Goal: Information Seeking & Learning: Learn about a topic

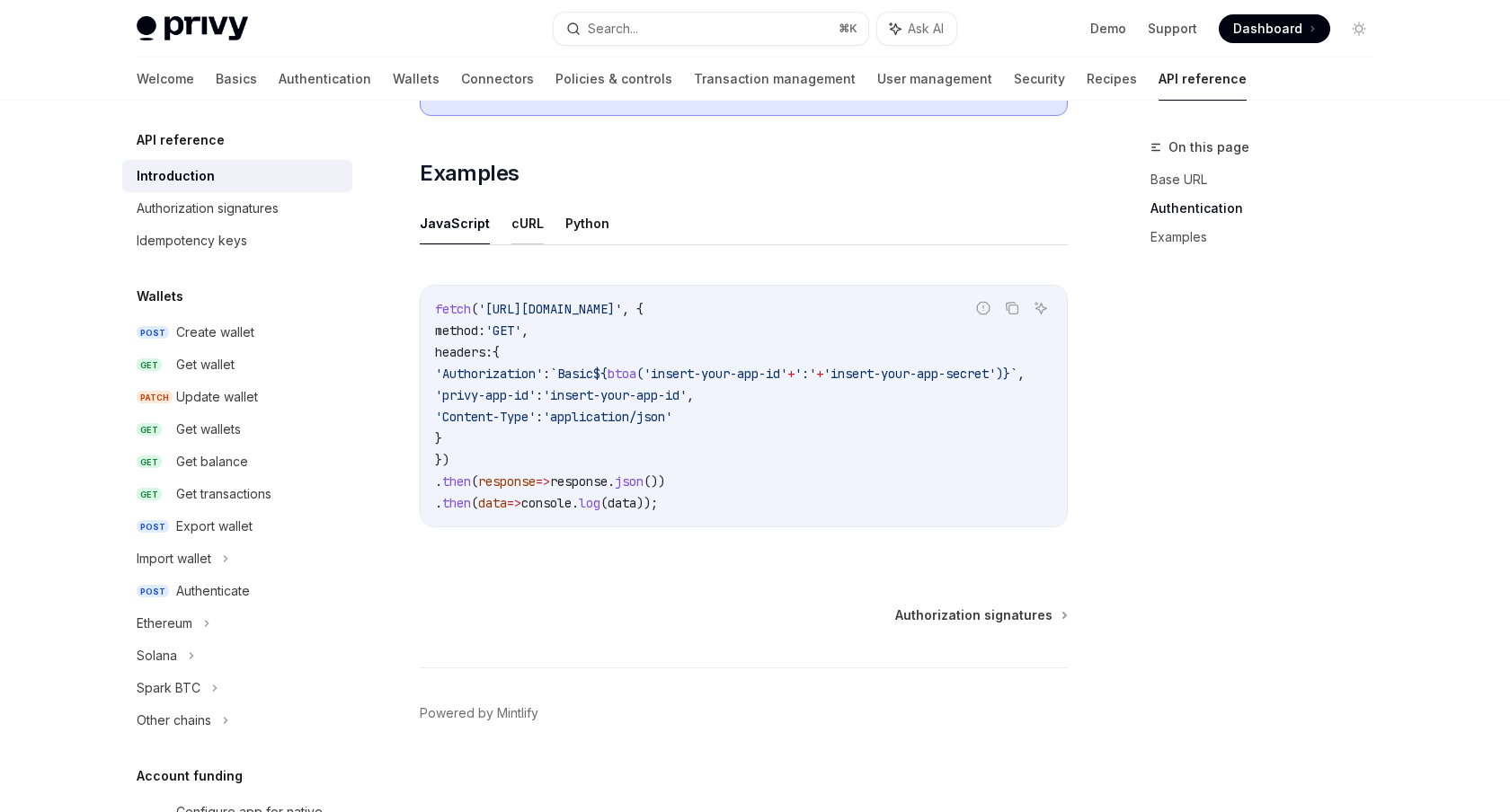
click at [521, 228] on button "cURL" at bounding box center [527, 223] width 33 height 43
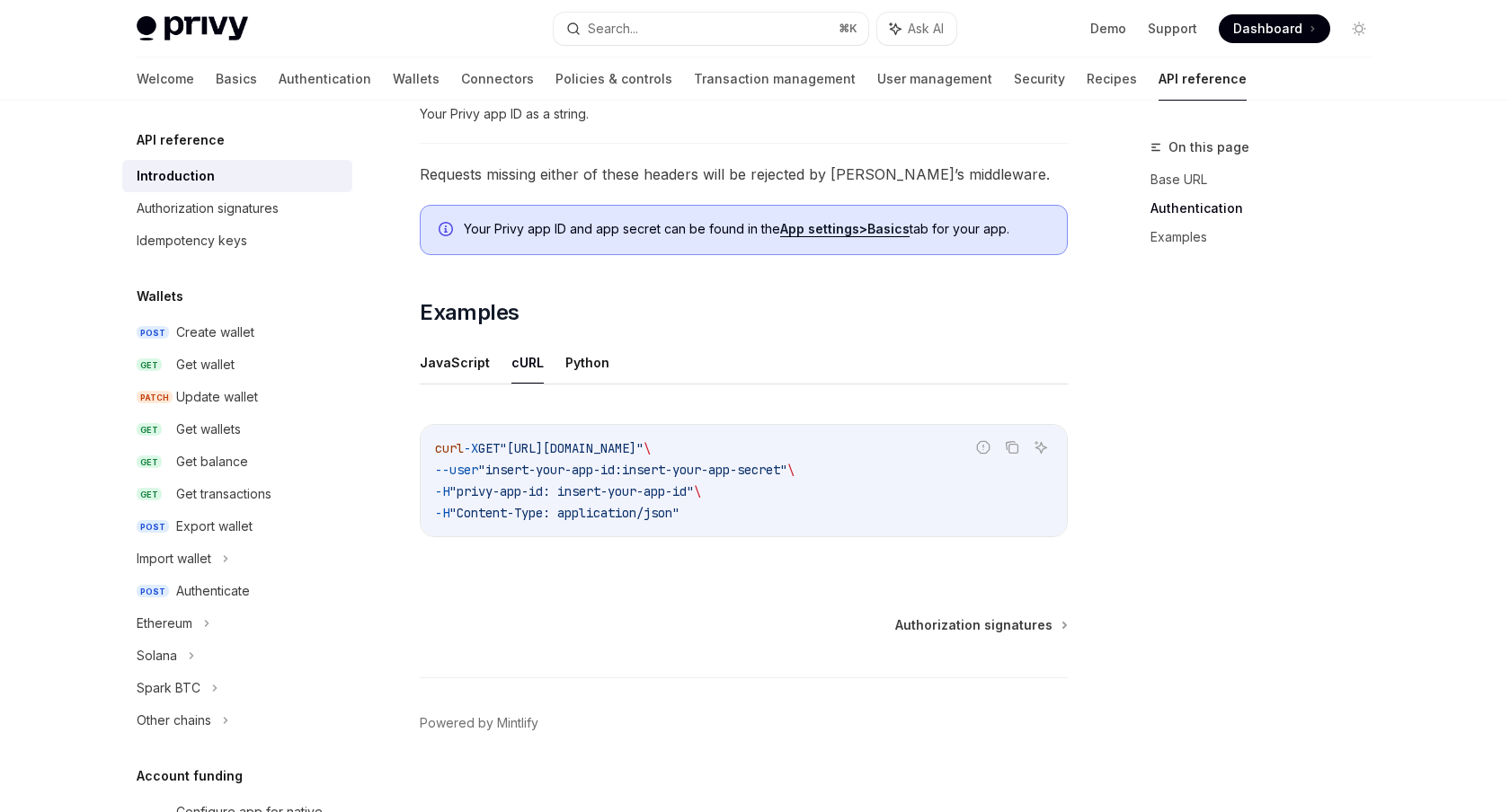
scroll to position [961, 0]
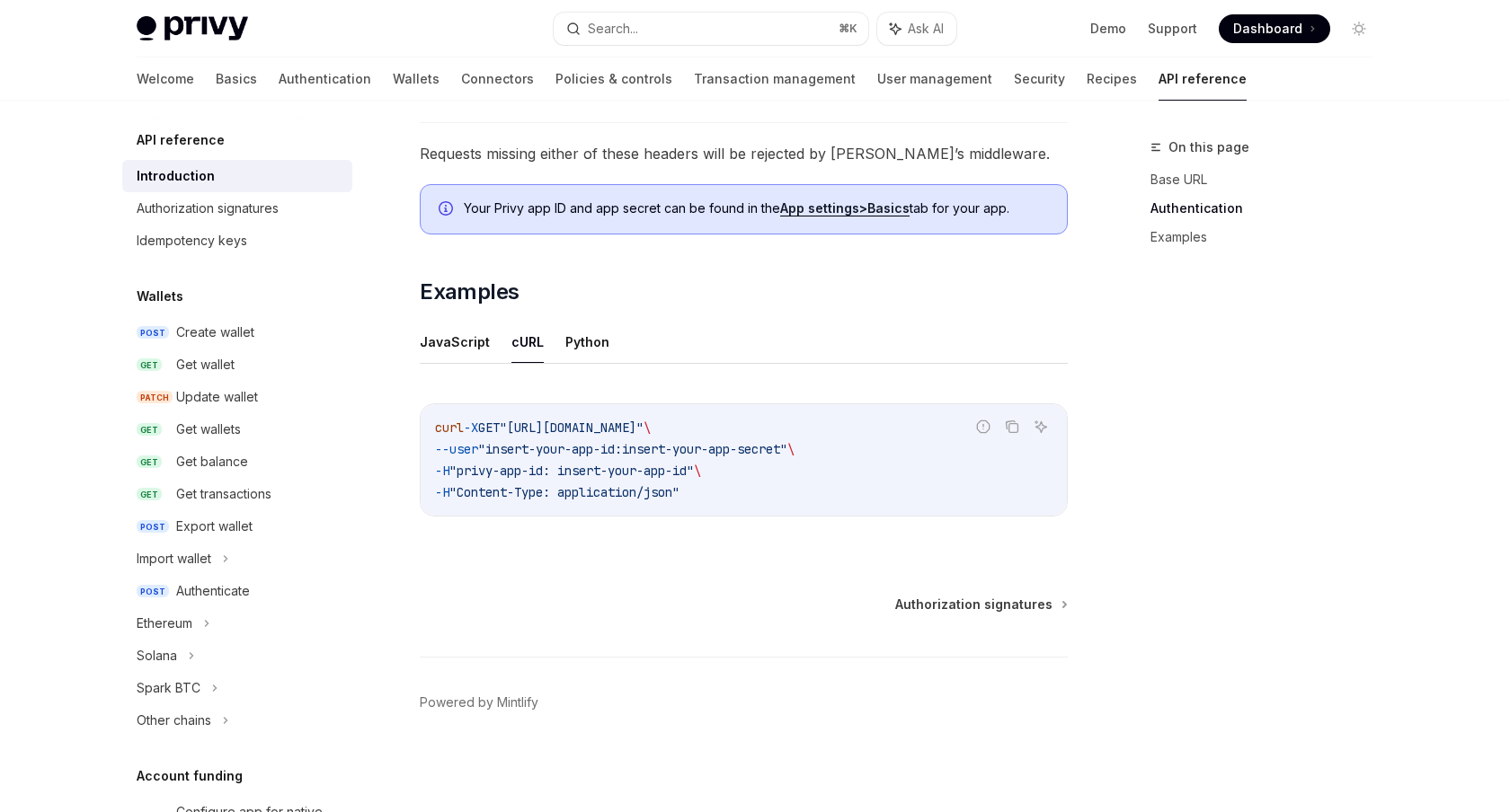
click at [739, 541] on div "Report incorrect code Copy Ask AI curl -X GET "https://api.privy.io/v1/wallets"…" at bounding box center [744, 464] width 648 height 159
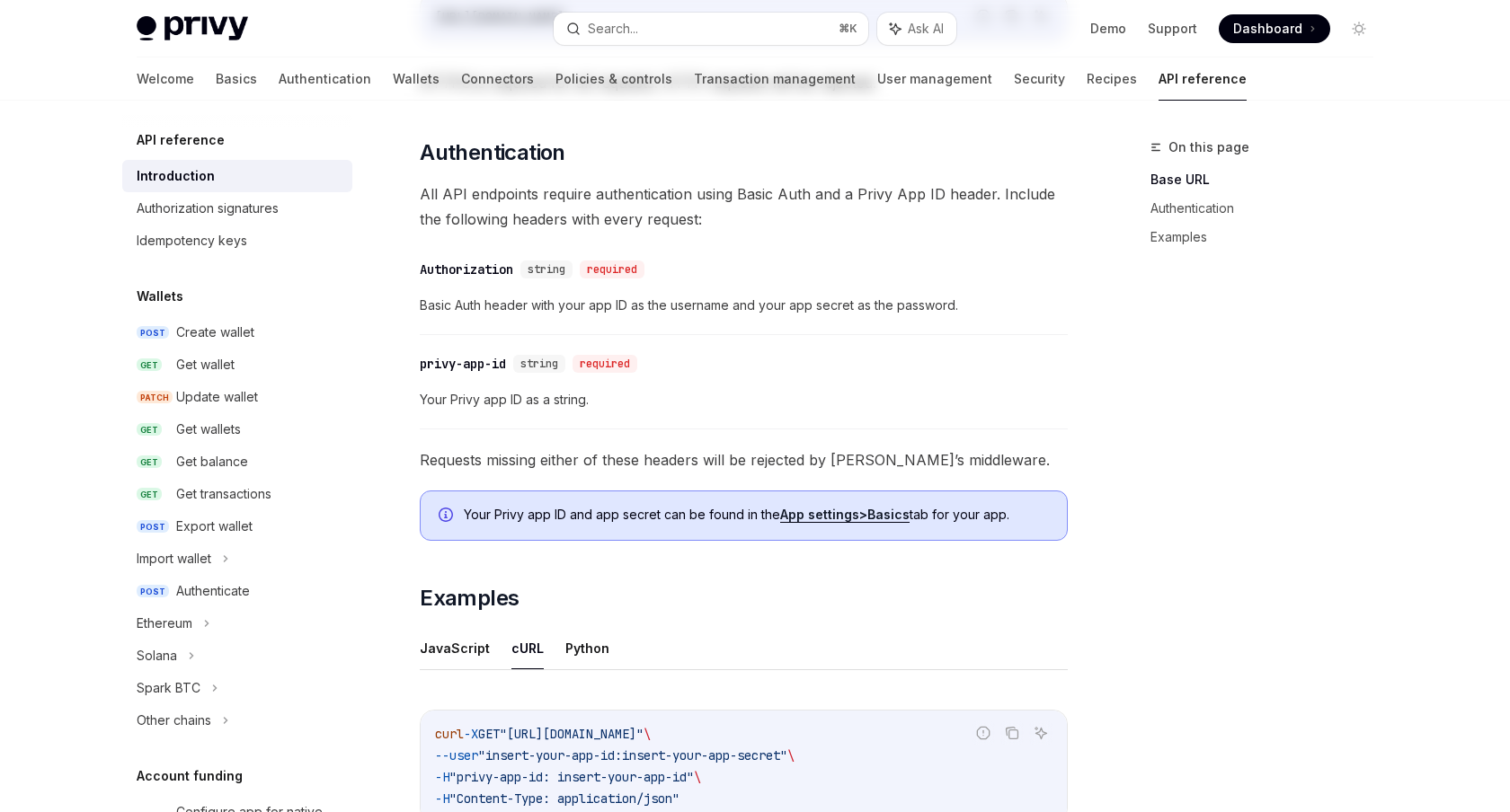
scroll to position [0, 0]
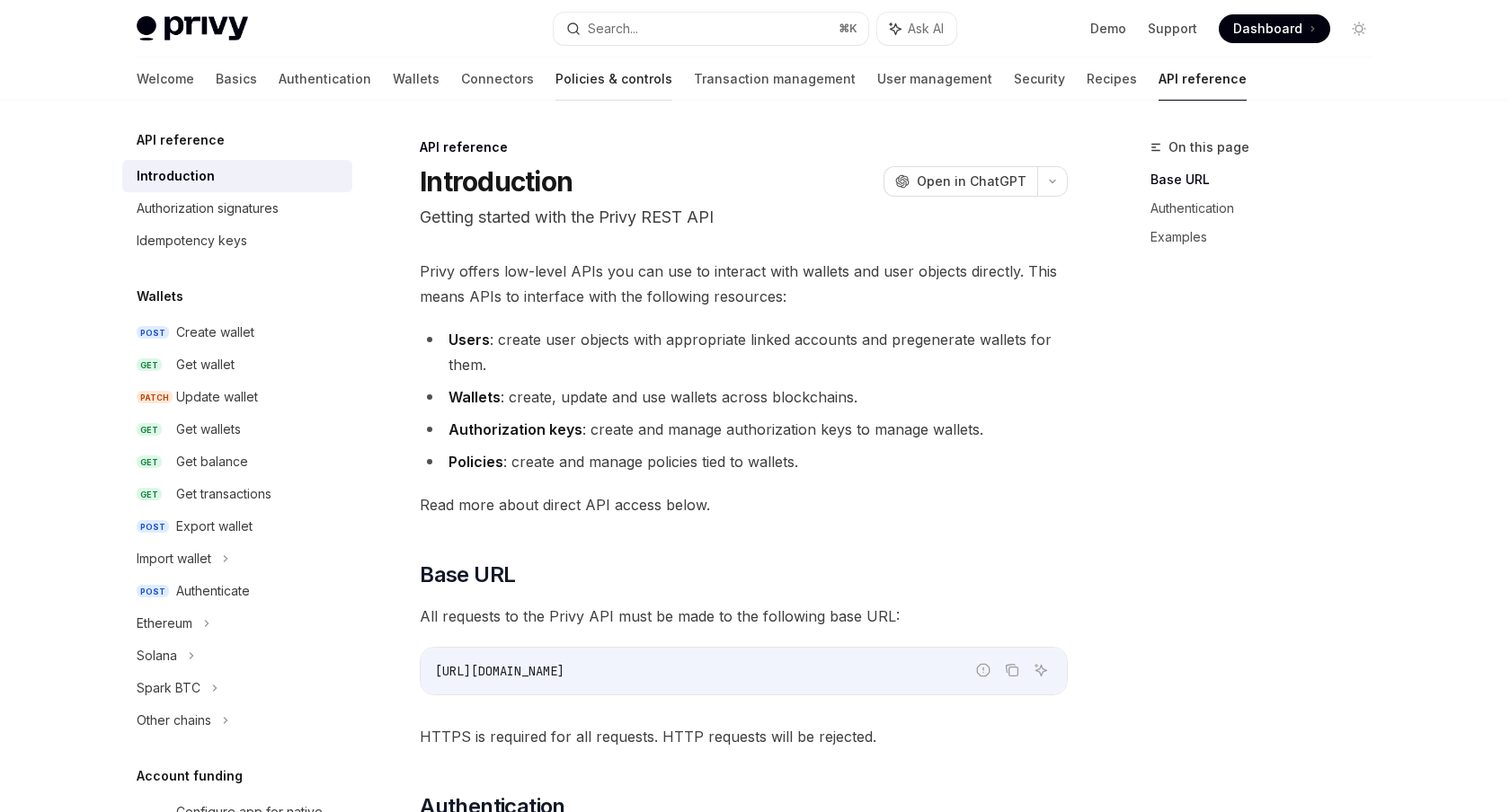
click at [556, 80] on link "Policies & controls" at bounding box center [614, 79] width 117 height 44
click at [556, 69] on link "Policies & controls" at bounding box center [614, 79] width 117 height 44
click at [694, 80] on link "Transaction management" at bounding box center [774, 79] width 162 height 44
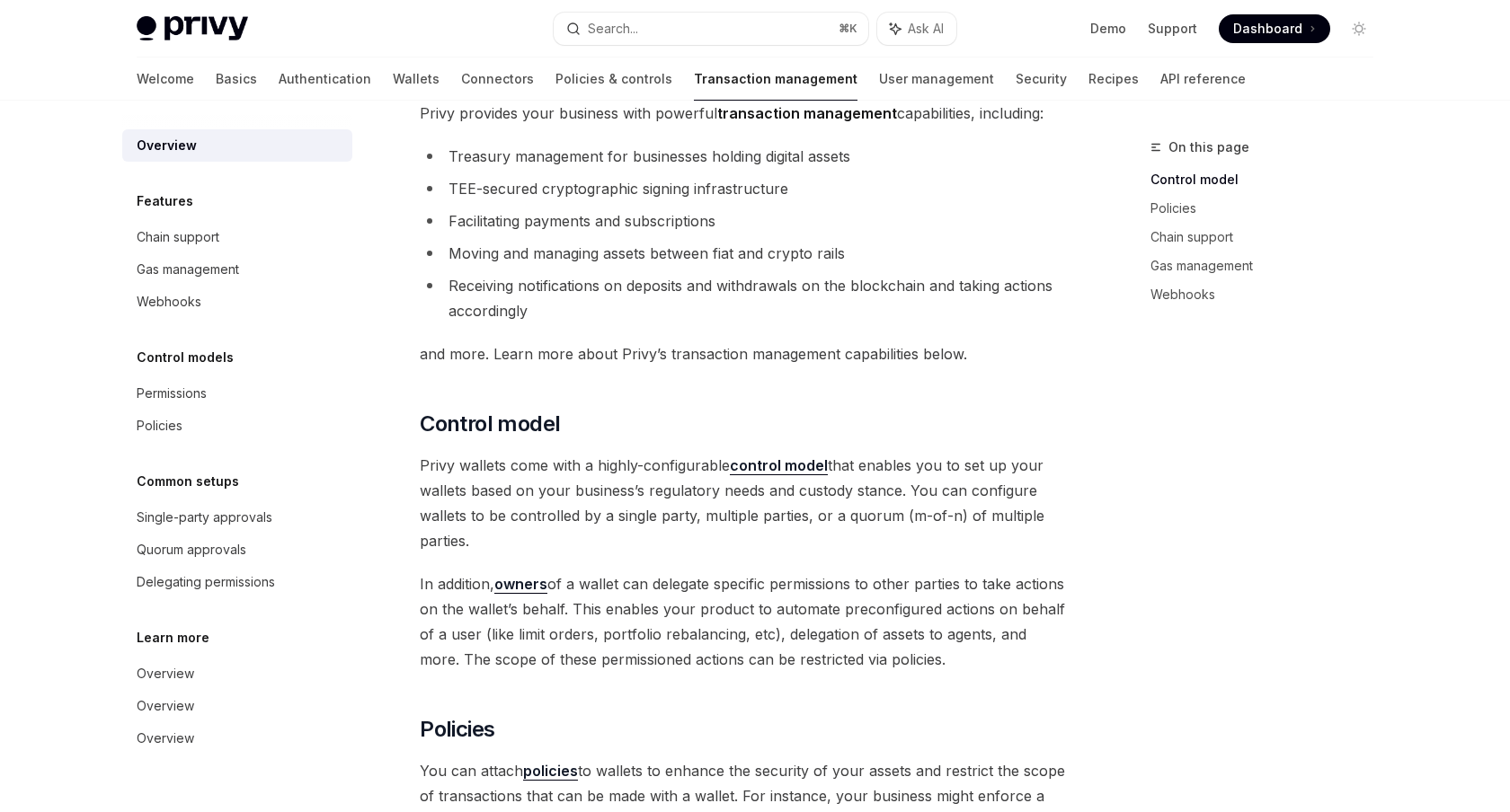
scroll to position [92, 0]
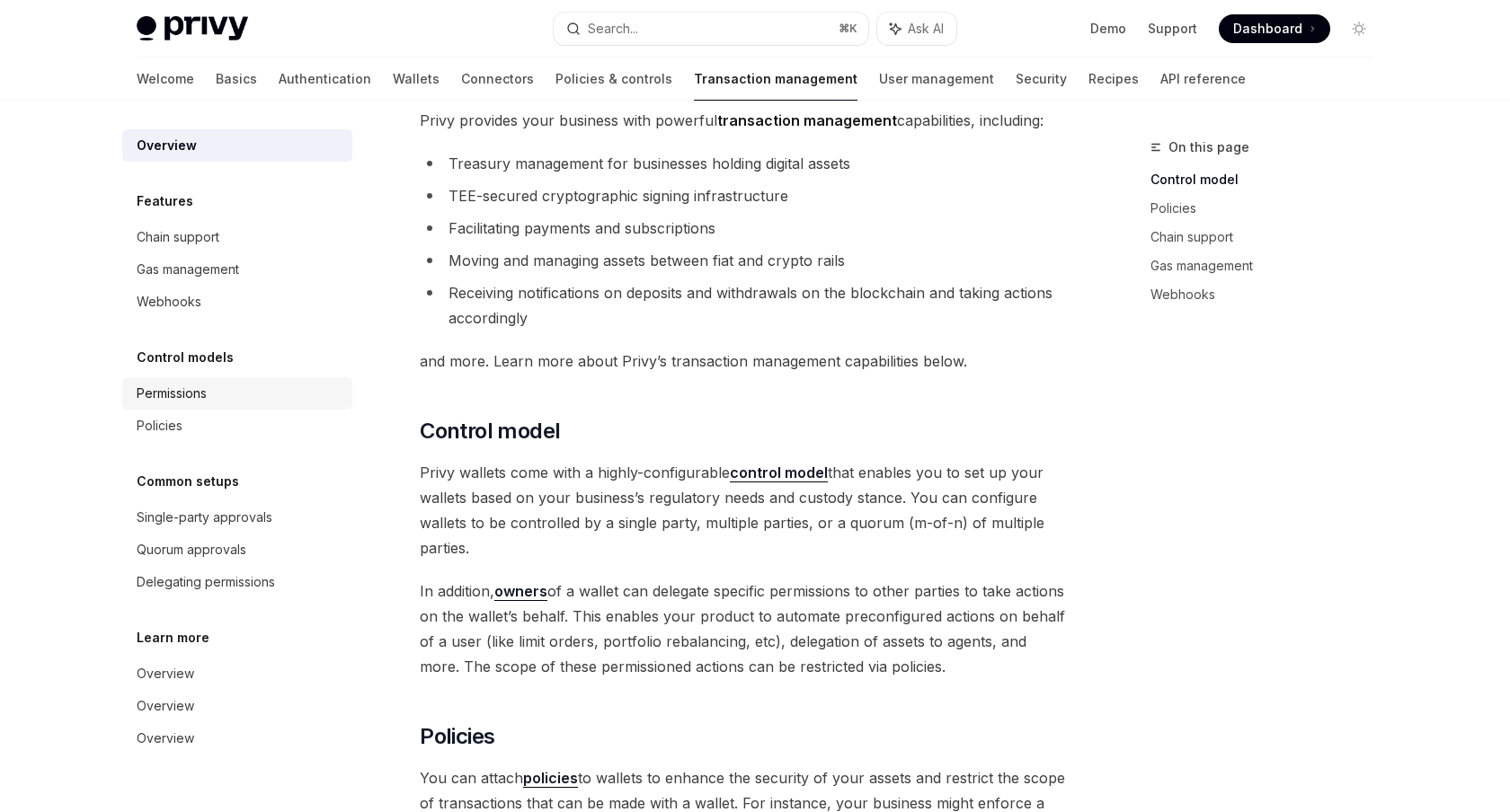
click at [218, 394] on div "Permissions" at bounding box center [239, 393] width 205 height 22
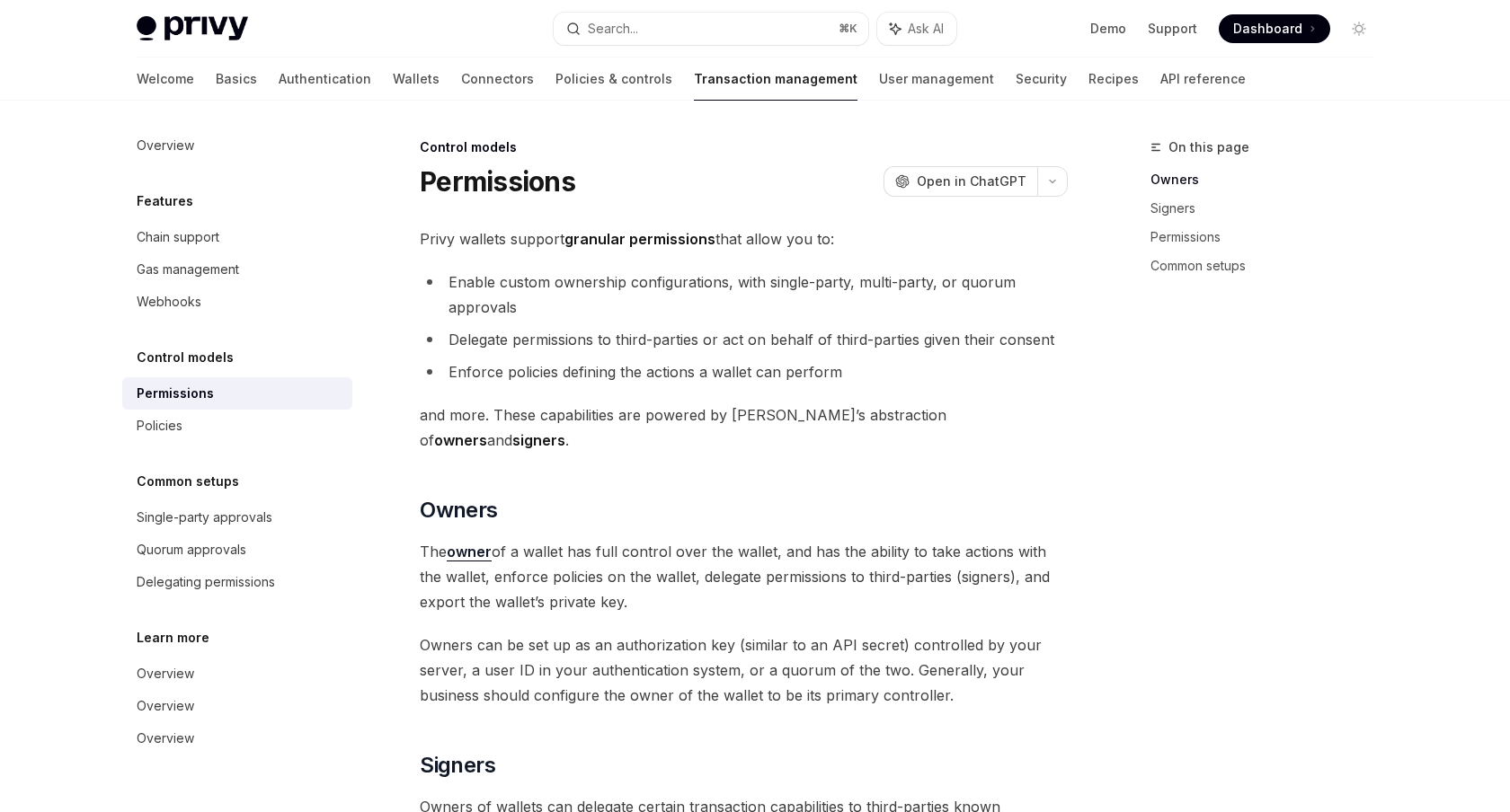
click at [655, 325] on ul "Enable custom ownership configurations, with single-party, multi-party, or quor…" at bounding box center [744, 327] width 648 height 115
click at [461, 73] on link "Connectors" at bounding box center [496, 79] width 72 height 44
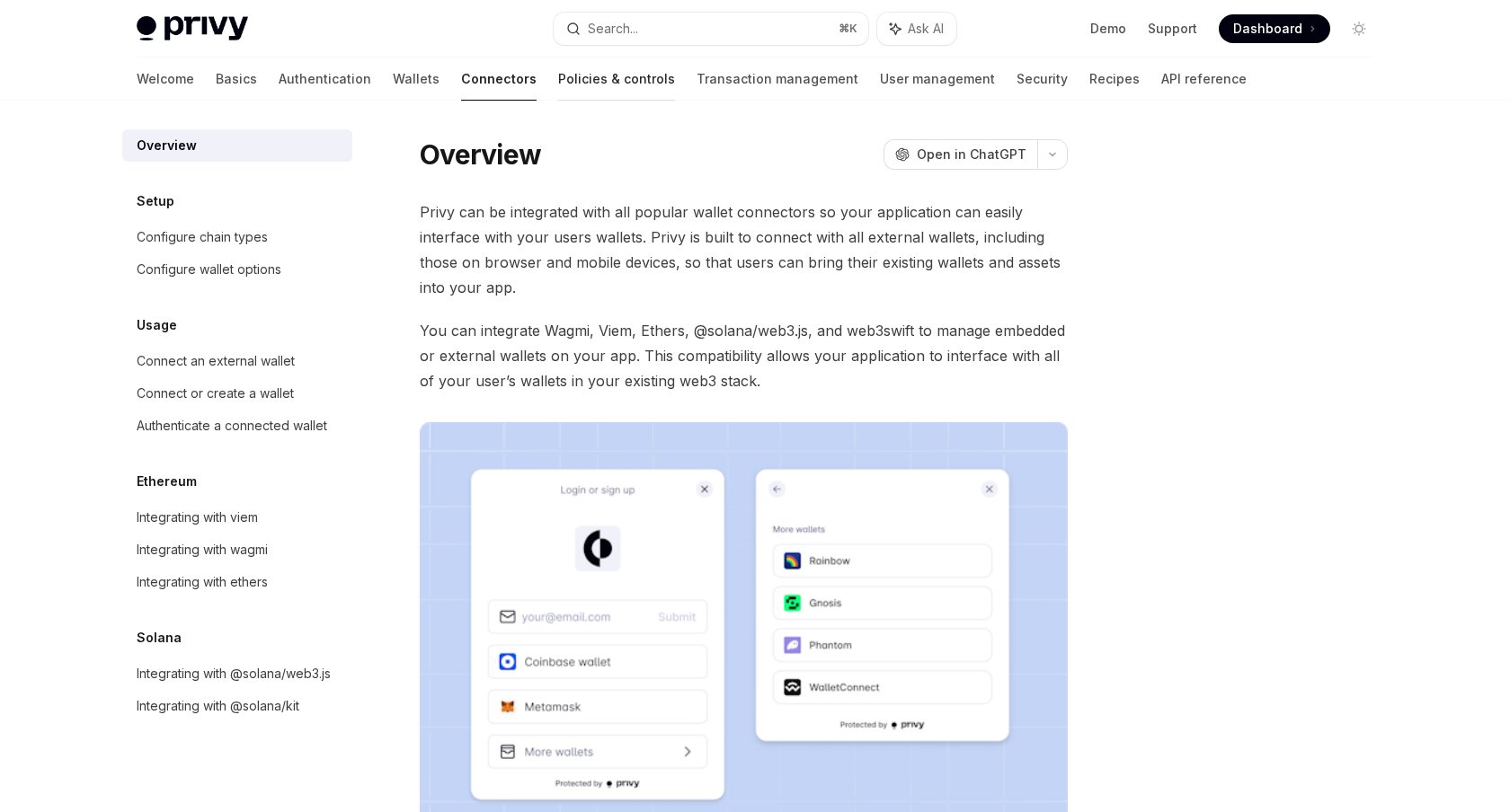
click at [558, 97] on link "Policies & controls" at bounding box center [616, 79] width 117 height 44
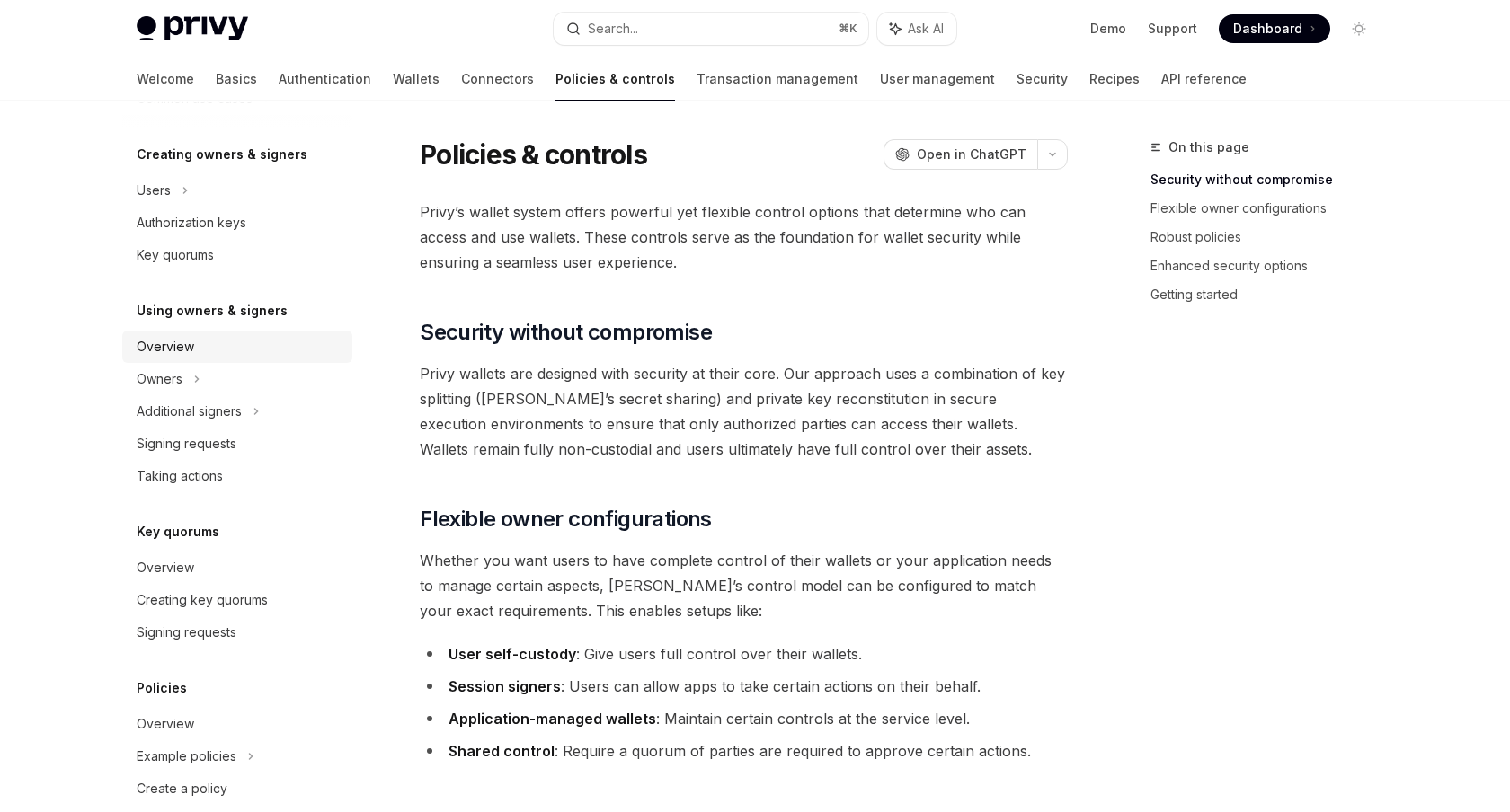
scroll to position [357, 0]
click at [218, 228] on div "Authorization keys" at bounding box center [191, 225] width 110 height 22
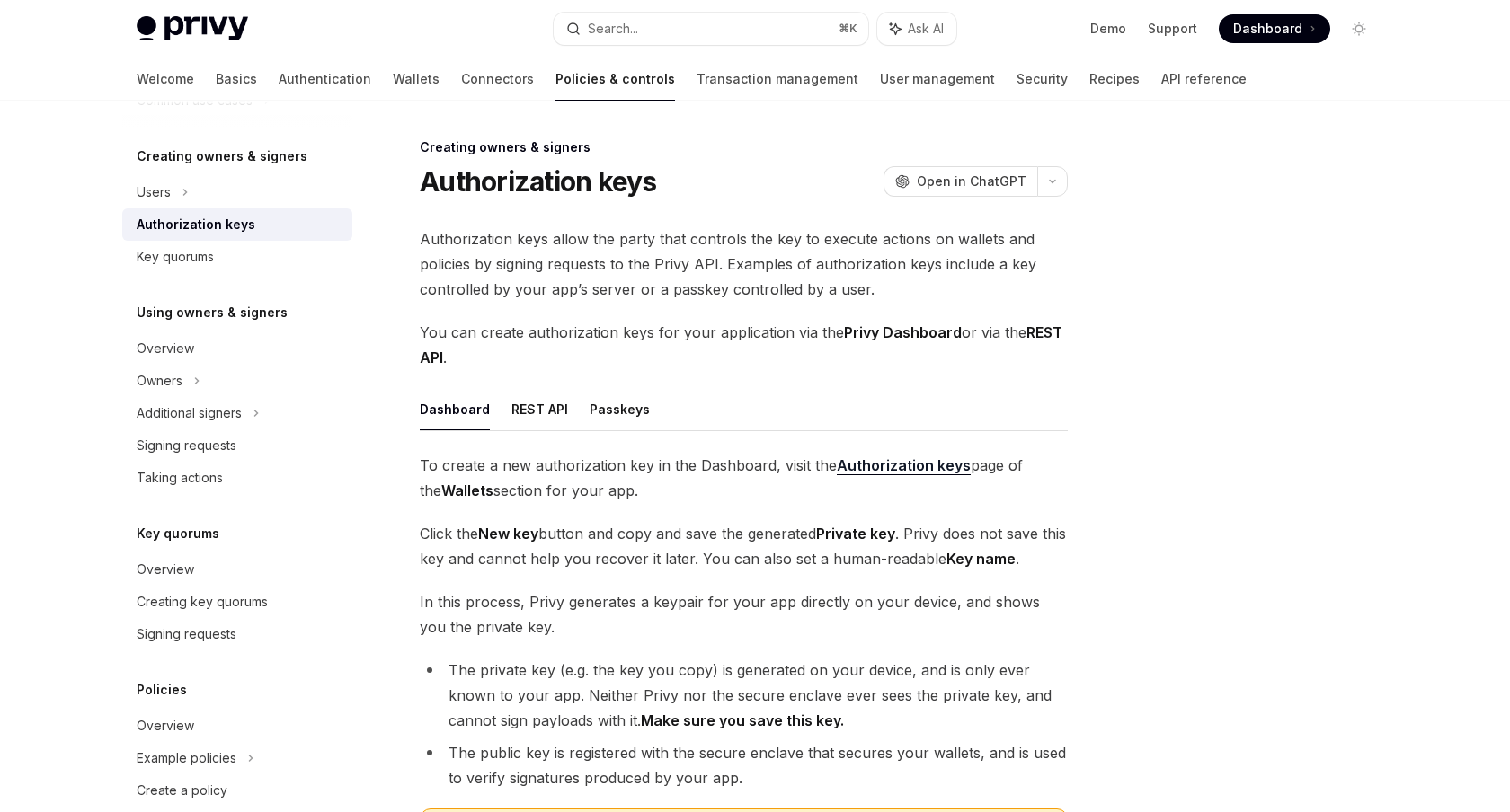
click at [867, 375] on div "Authorization keys allow the party that controls the key to execute actions on …" at bounding box center [744, 550] width 648 height 647
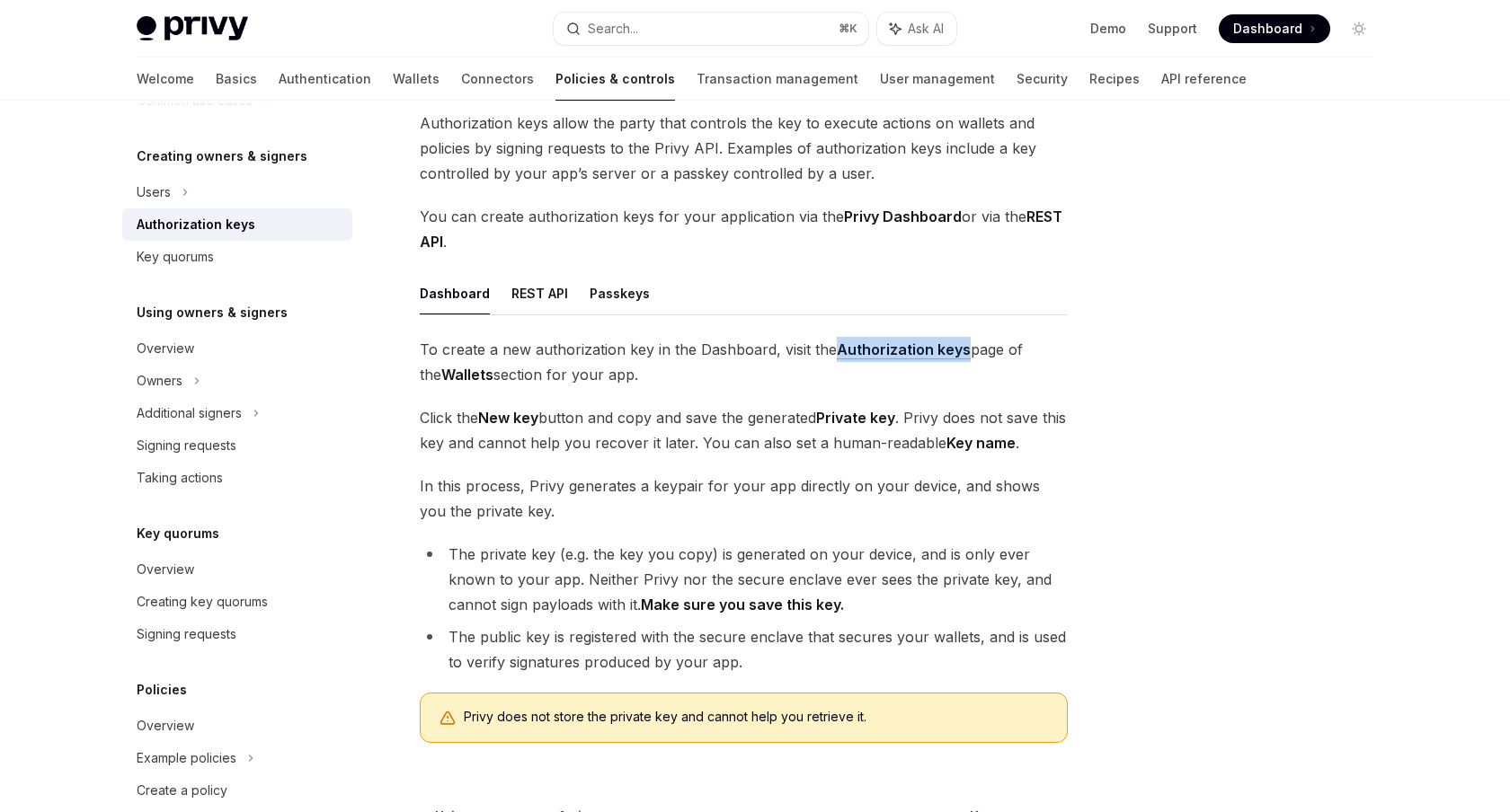
scroll to position [64, 0]
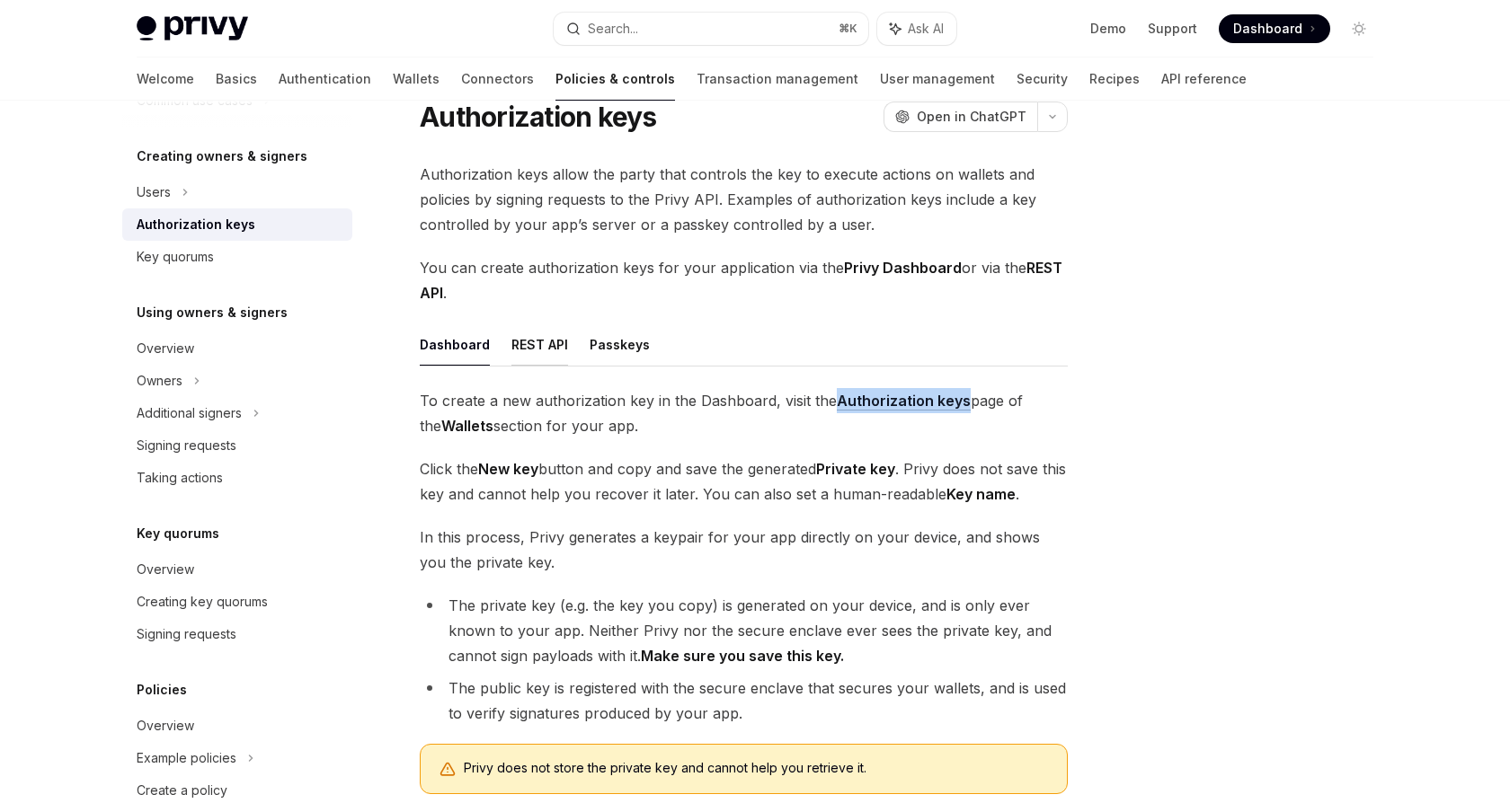
click at [537, 356] on button "REST API" at bounding box center [539, 345] width 56 height 43
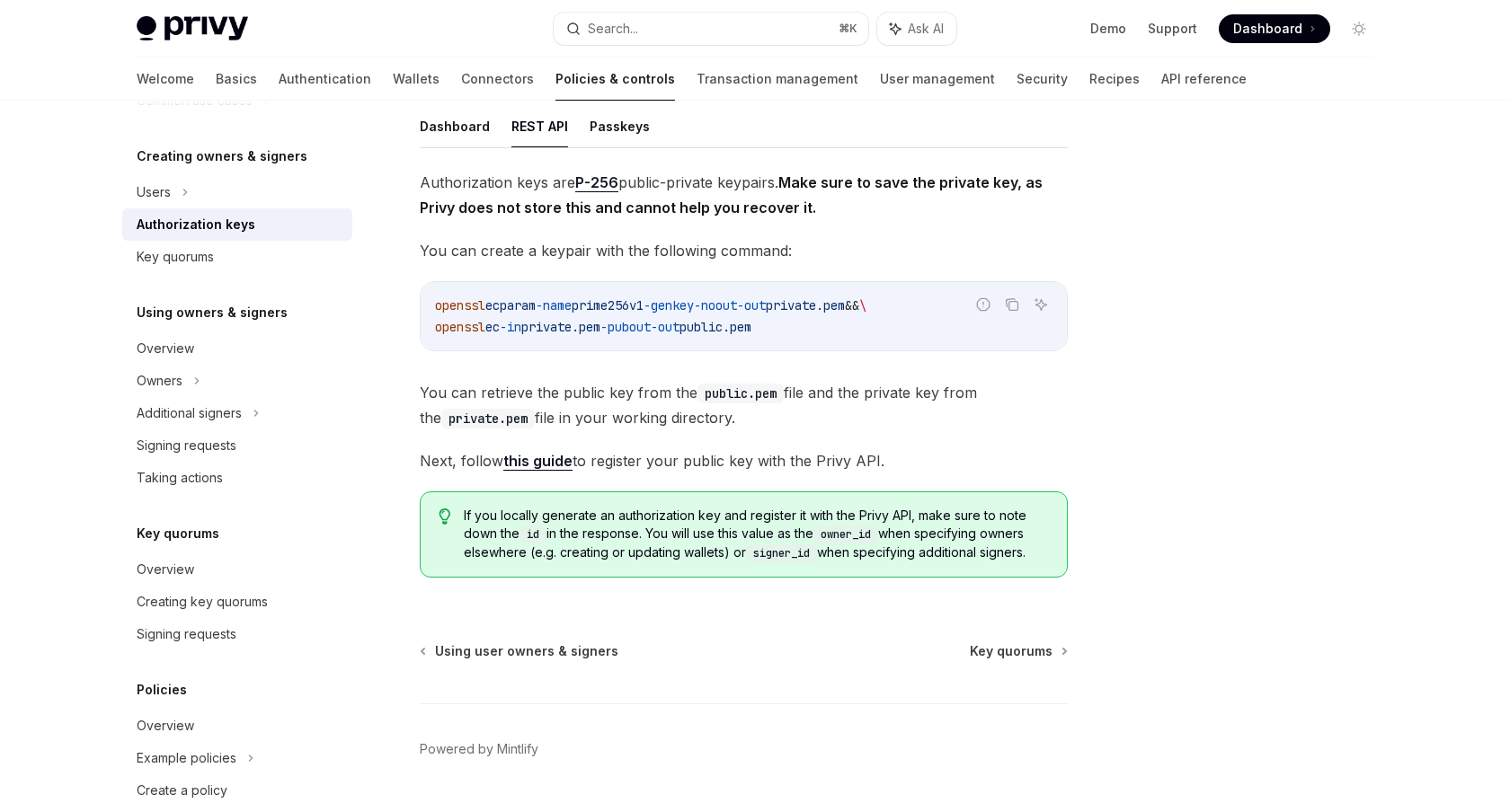
scroll to position [329, 0]
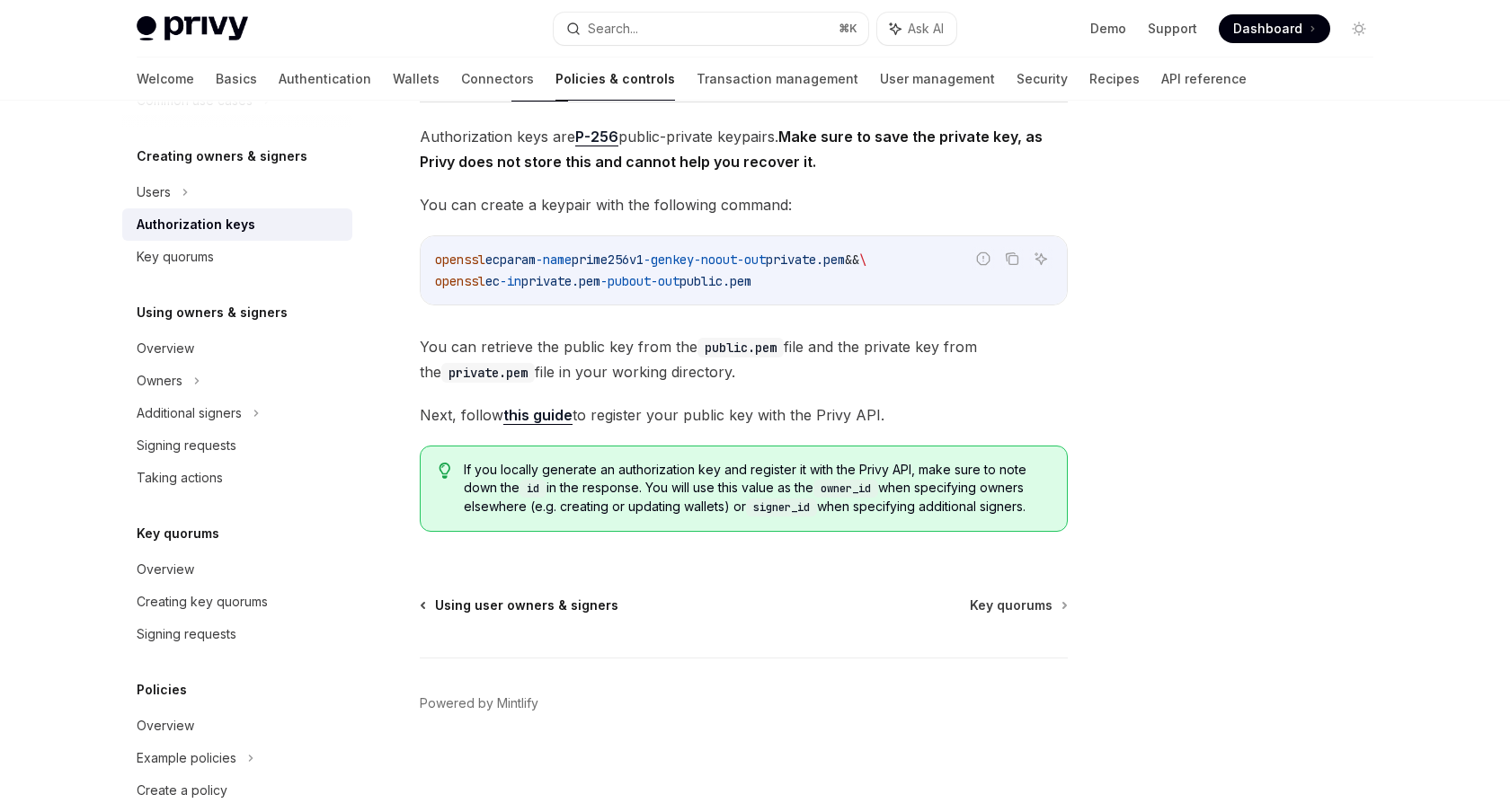
click at [508, 609] on span "Using user owners & signers" at bounding box center [526, 605] width 183 height 18
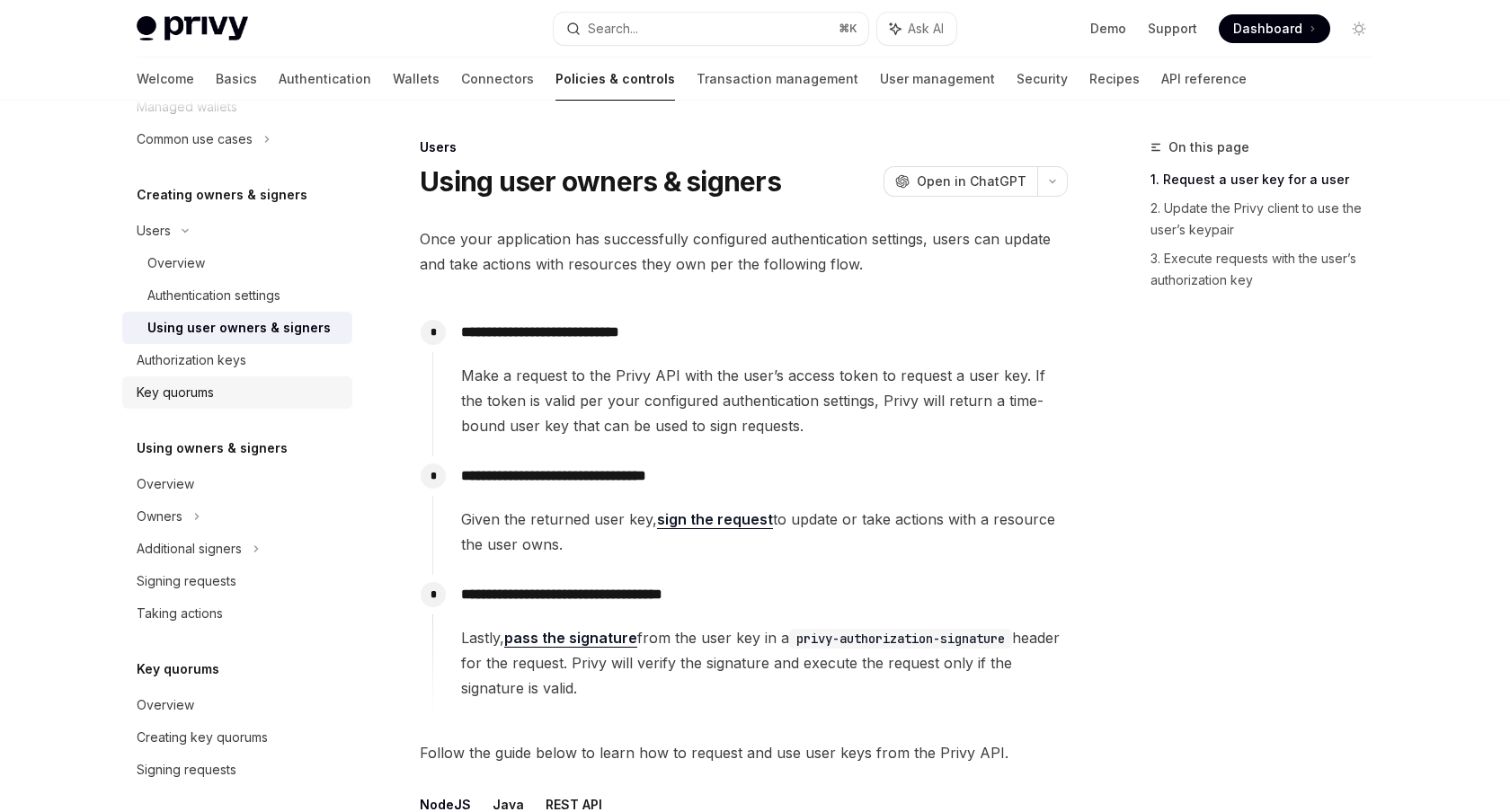
scroll to position [318, 0]
click at [242, 291] on div "Authentication settings" at bounding box center [214, 296] width 133 height 22
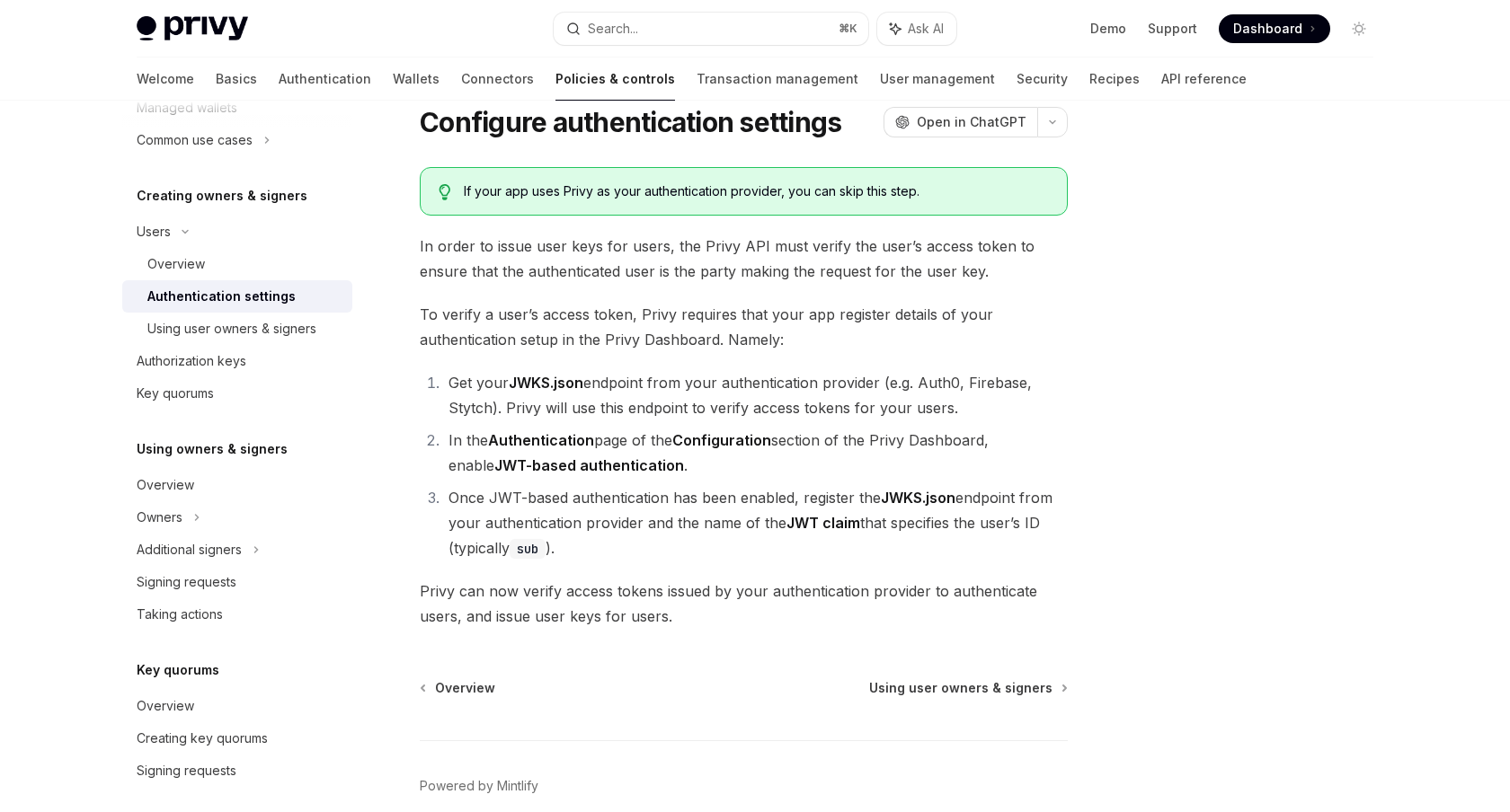
scroll to position [57, 0]
click at [244, 368] on div "Authorization keys" at bounding box center [191, 361] width 110 height 22
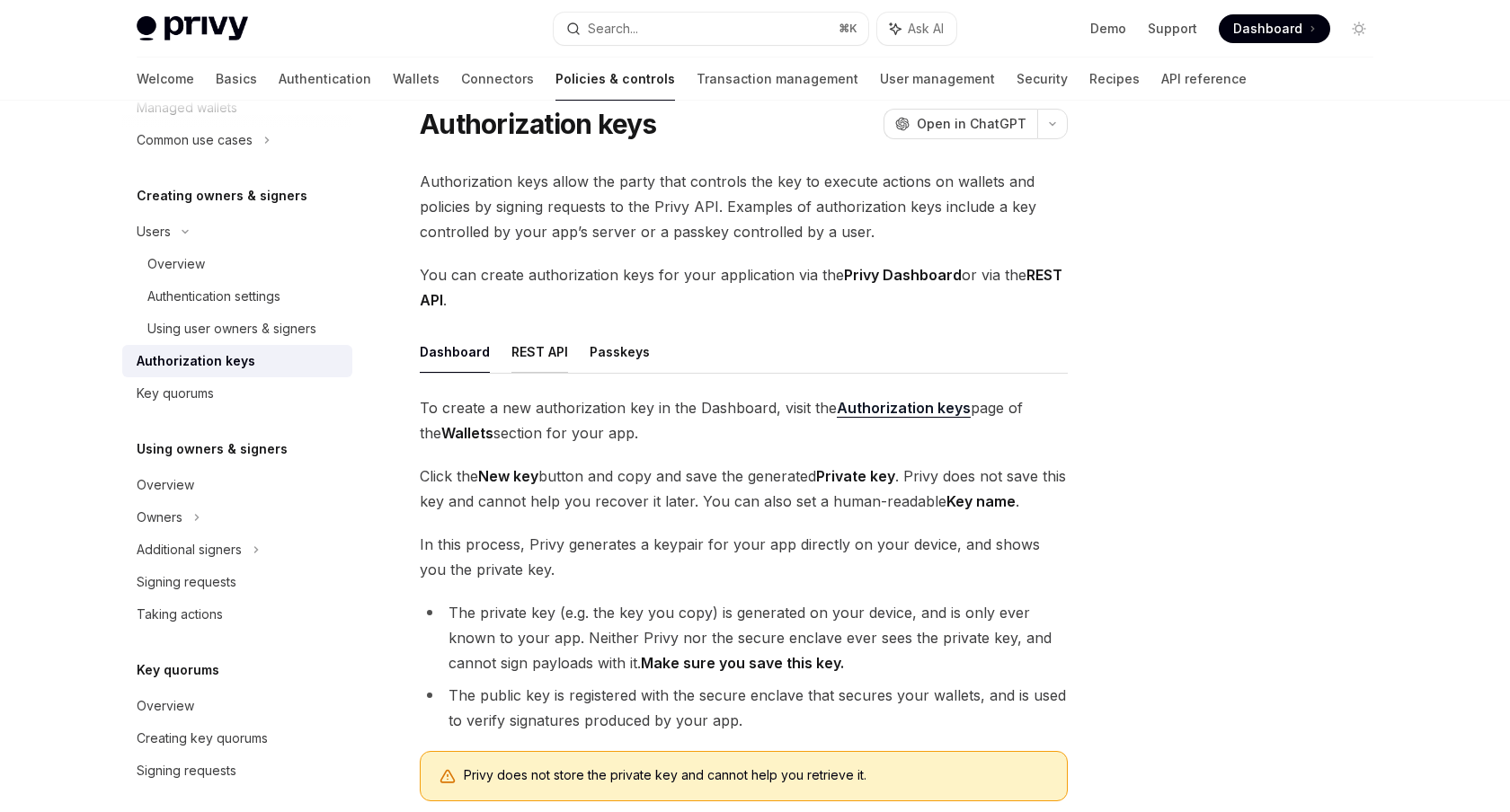
click at [537, 361] on button "REST API" at bounding box center [539, 352] width 56 height 43
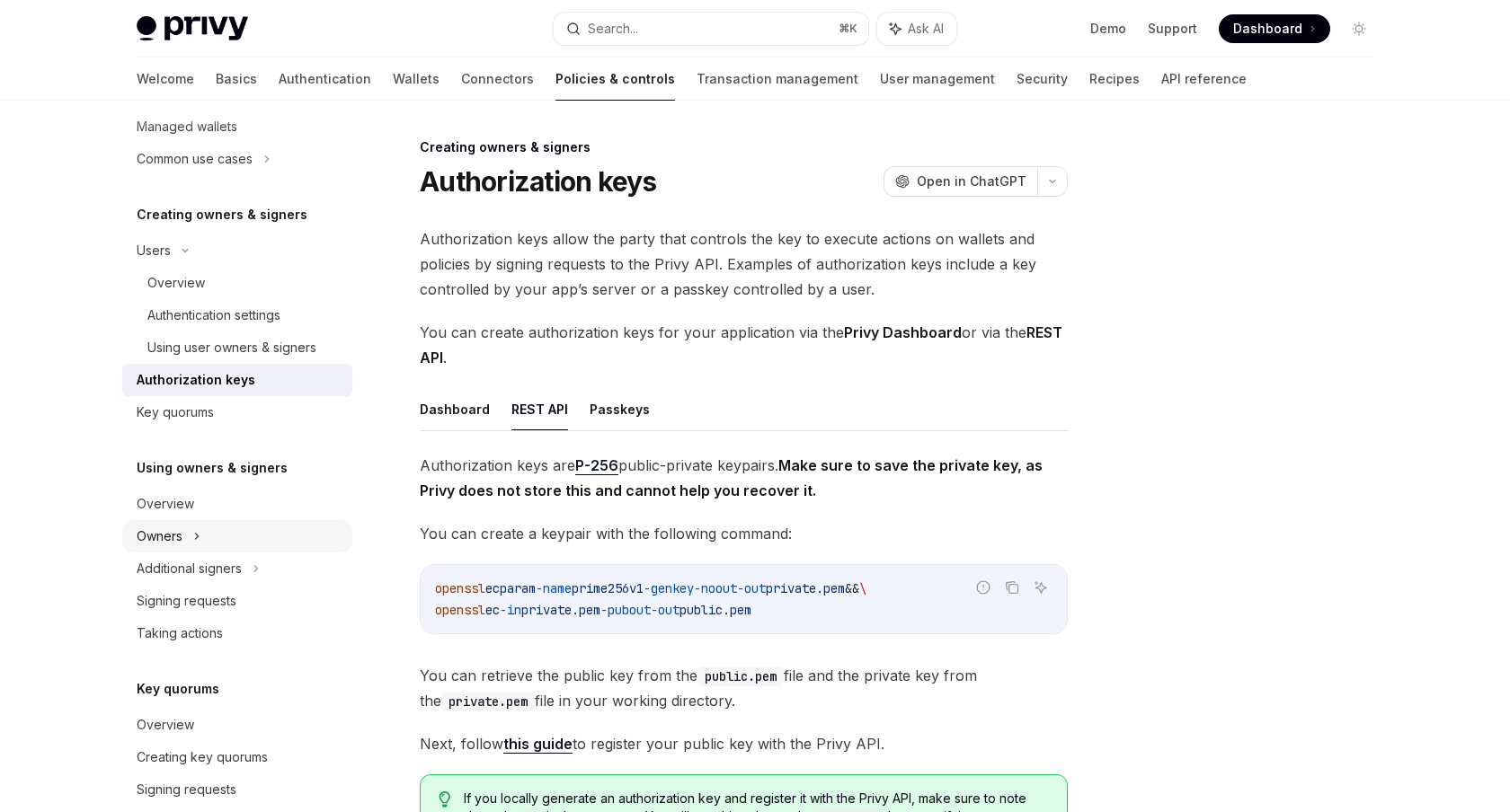
scroll to position [297, 0]
click at [278, 82] on link "Authentication" at bounding box center [324, 79] width 92 height 44
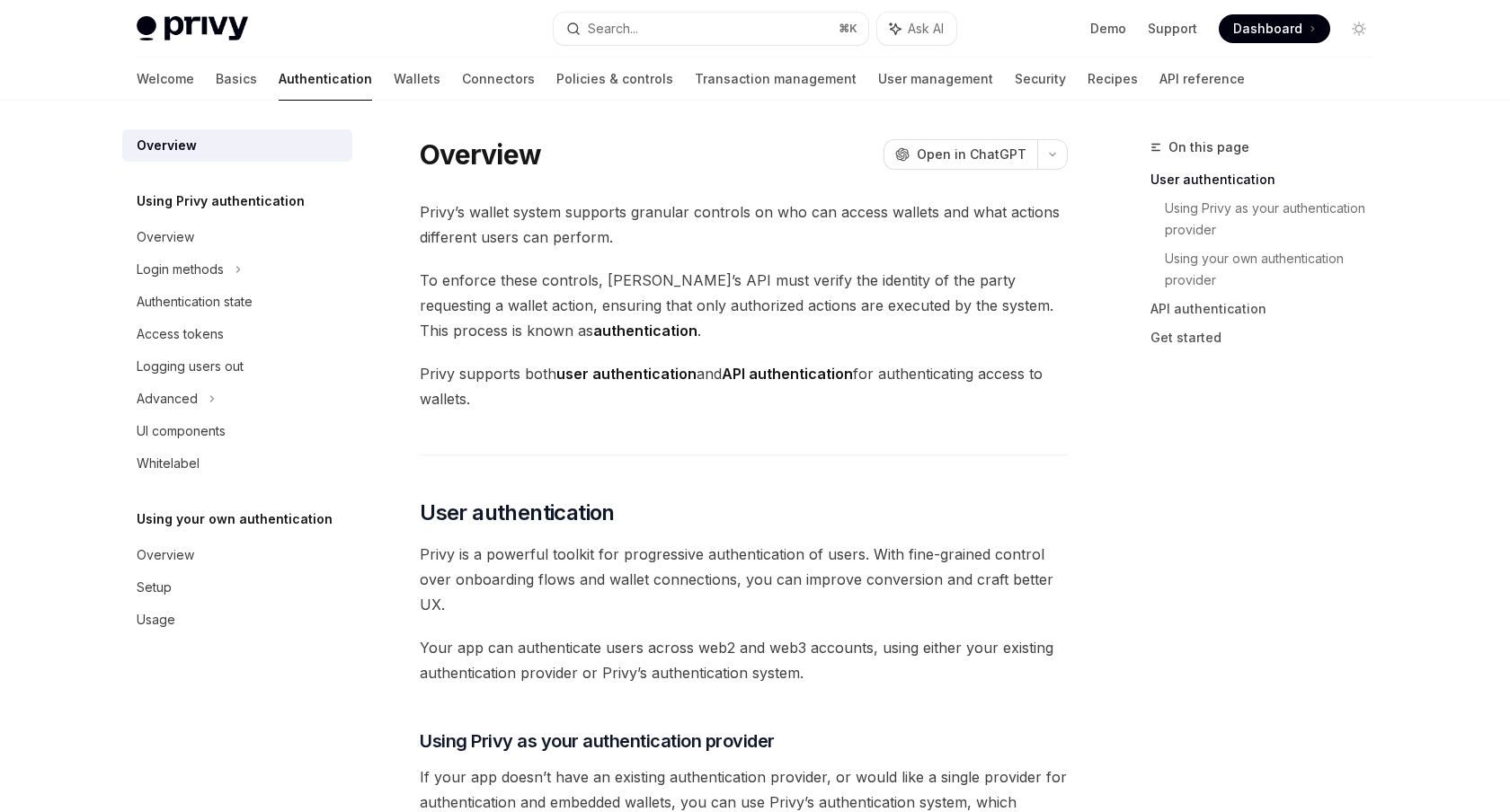
click at [729, 366] on strong "API authentication" at bounding box center [787, 373] width 131 height 18
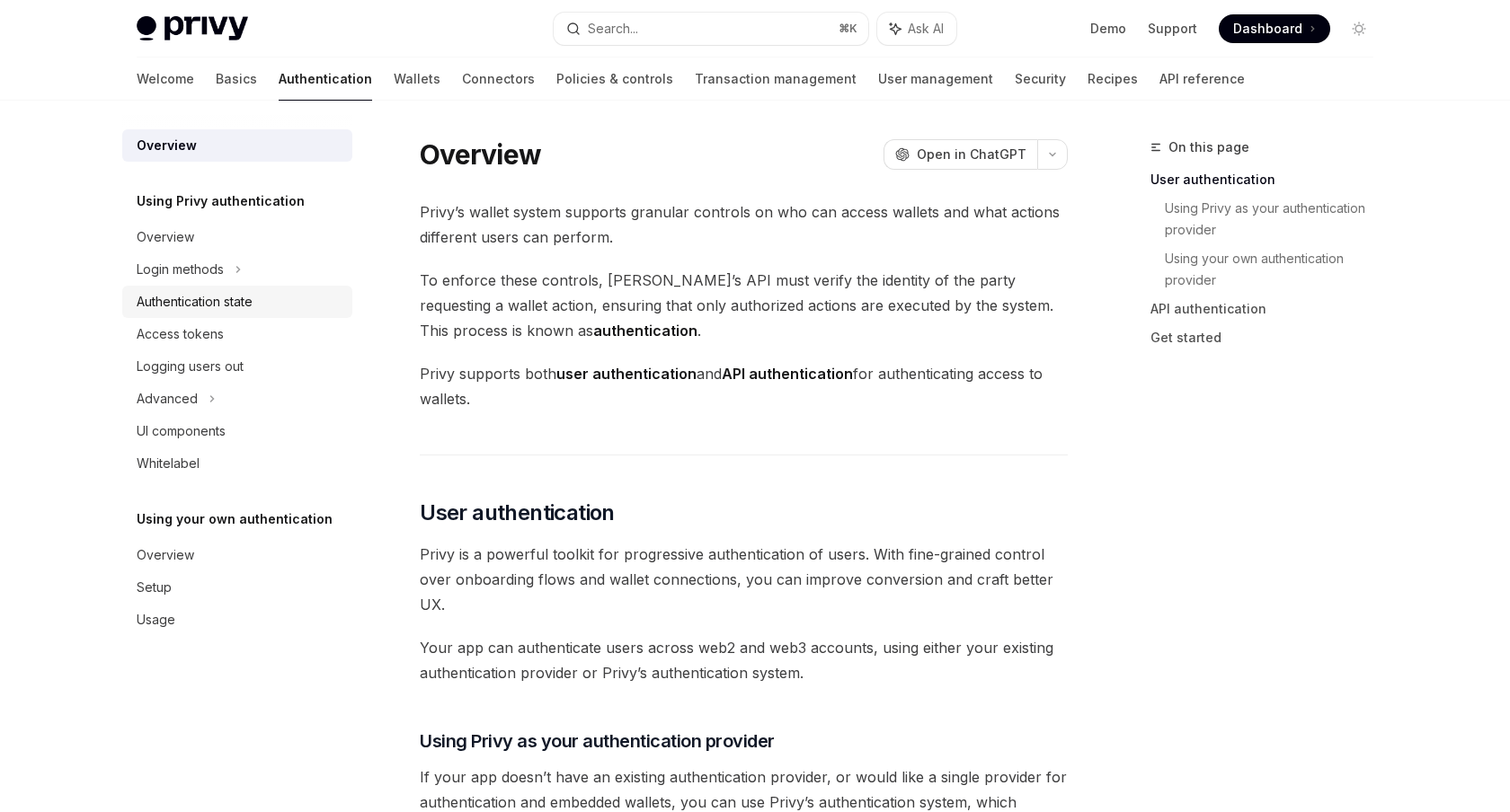
click at [230, 300] on div "Authentication state" at bounding box center [194, 302] width 116 height 22
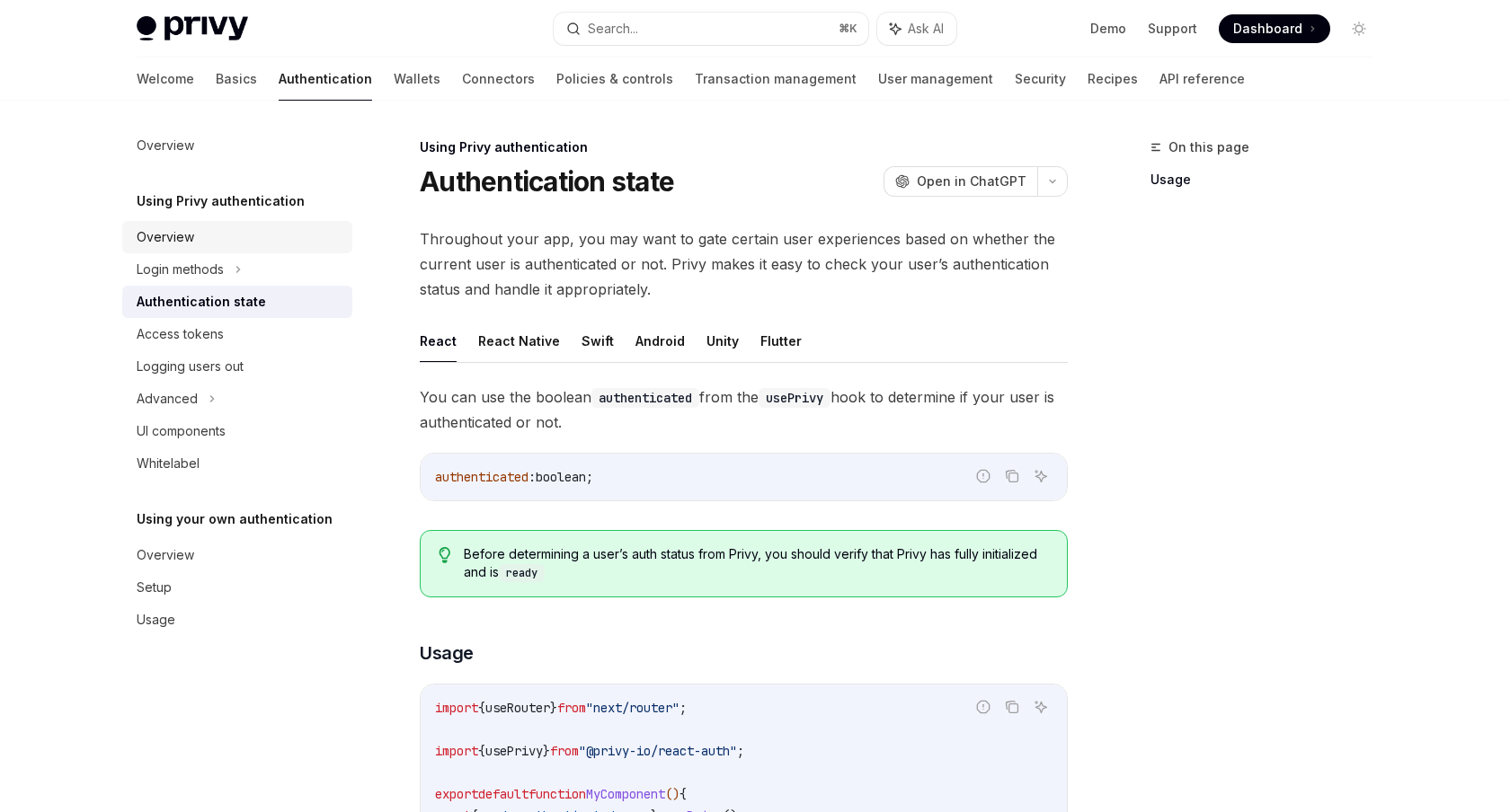
click at [227, 244] on div "Overview" at bounding box center [239, 238] width 205 height 22
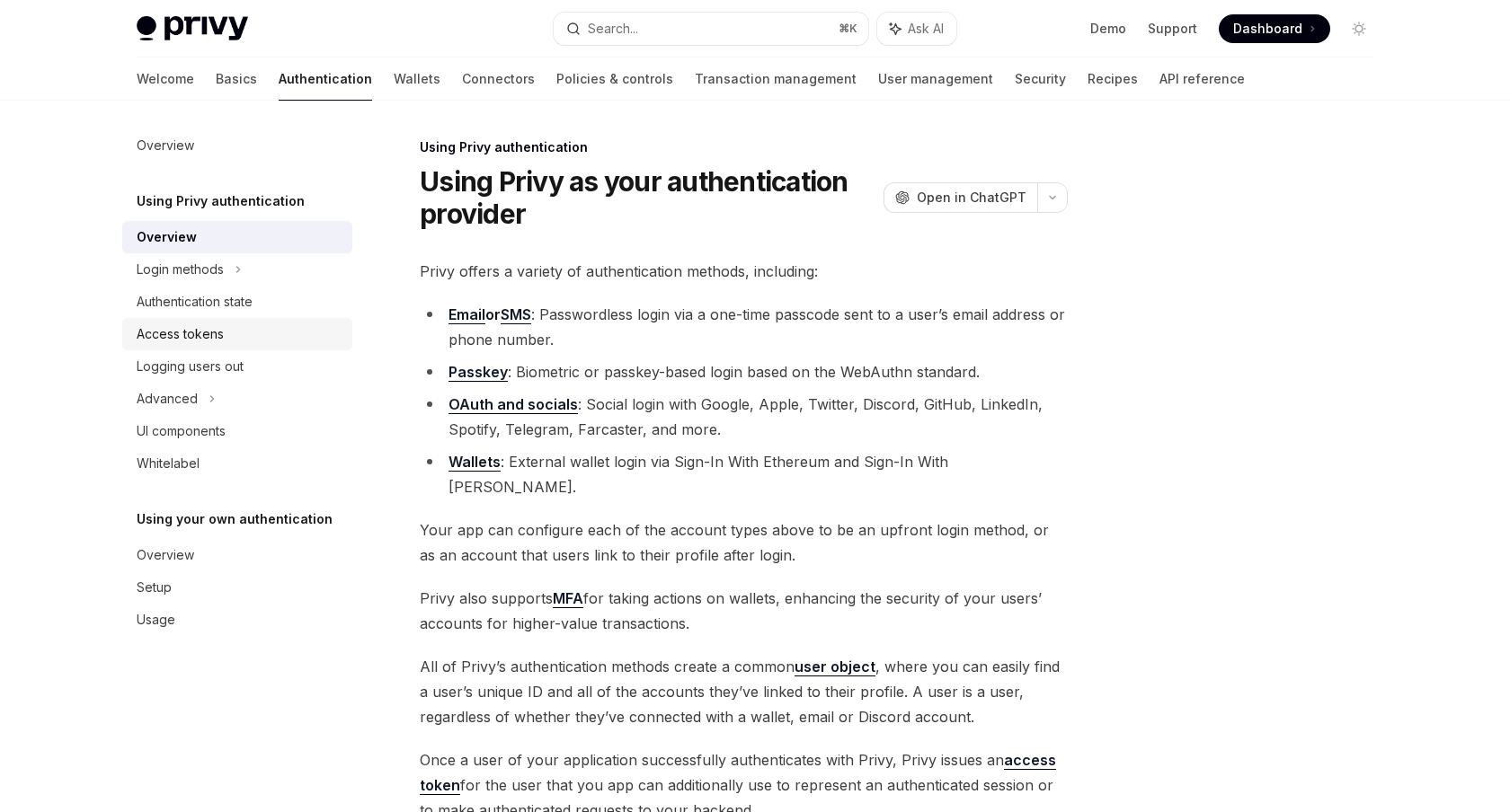
click at [225, 324] on div "Access tokens" at bounding box center [239, 335] width 205 height 22
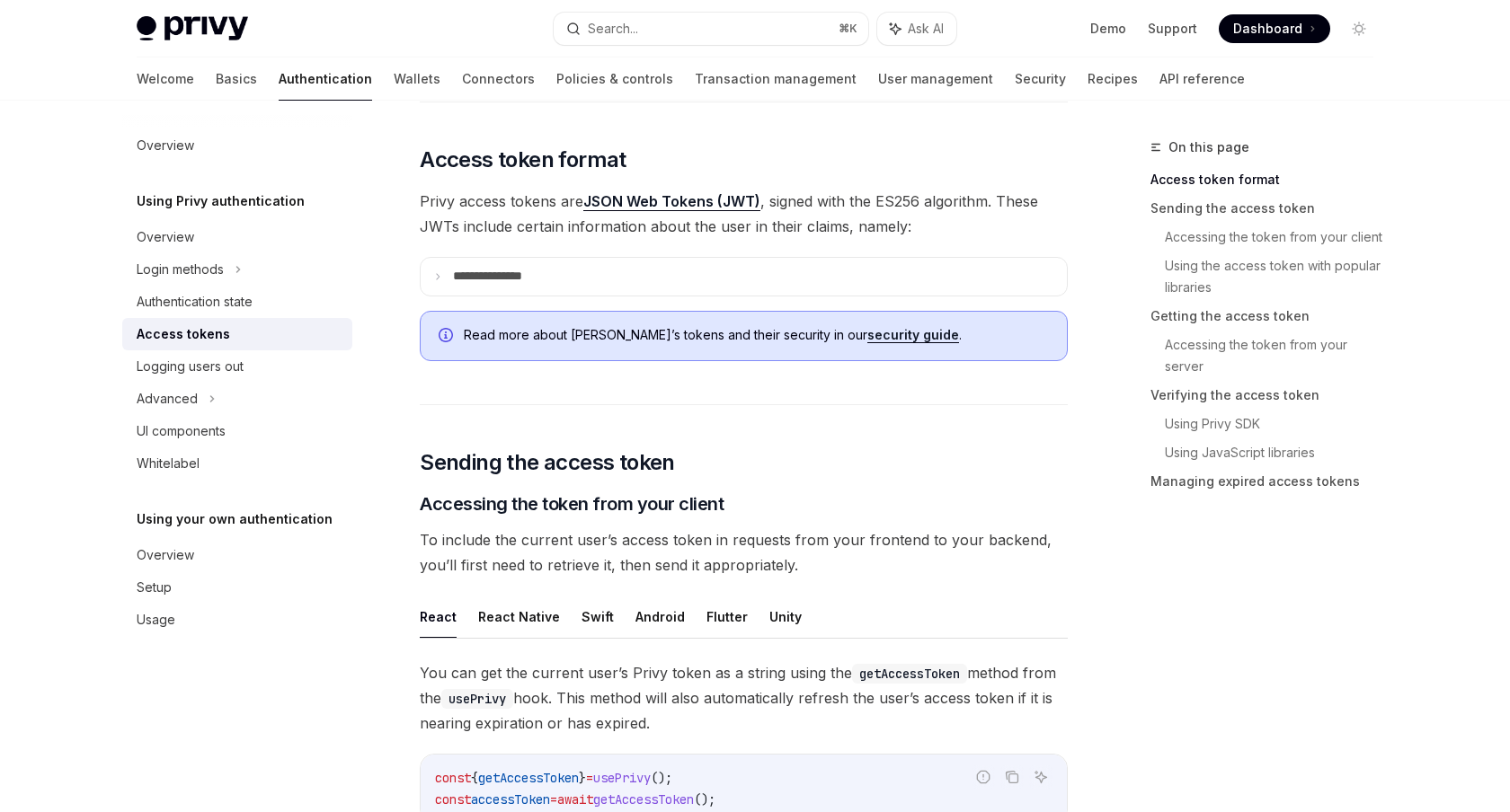
scroll to position [382, 0]
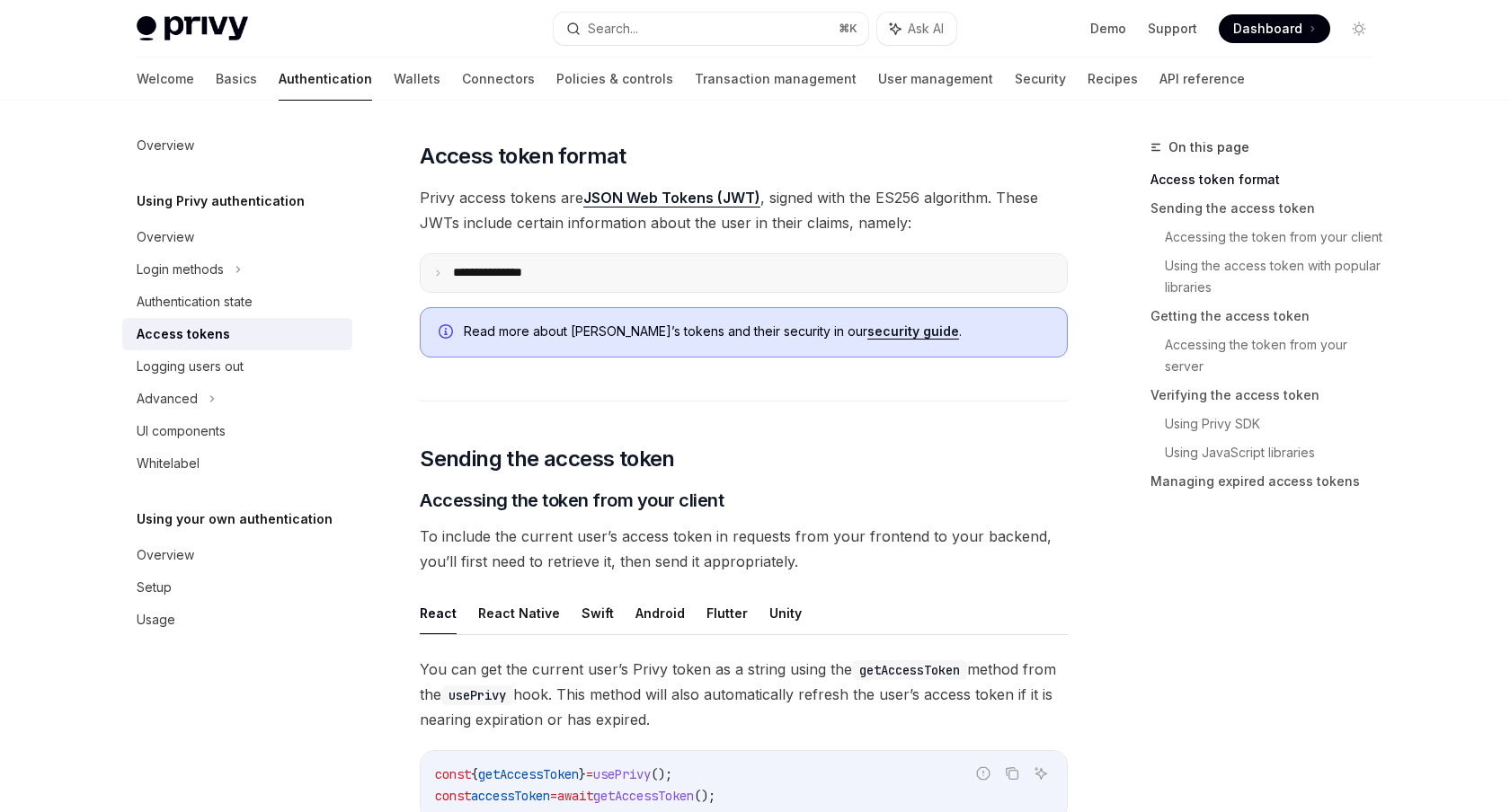
click at [542, 279] on p "**********" at bounding box center [501, 273] width 98 height 16
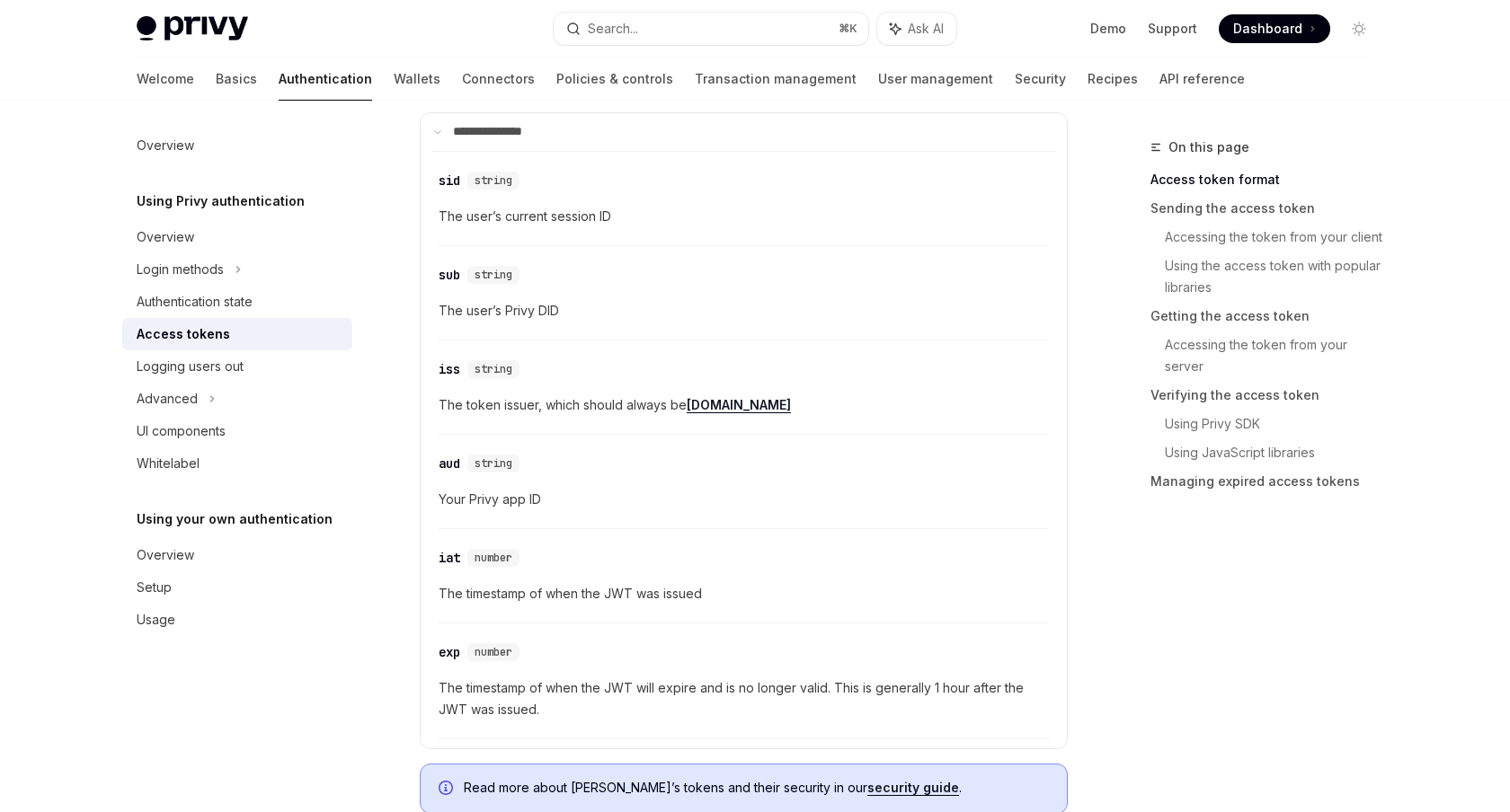
scroll to position [524, 0]
click at [550, 216] on span "The user’s current session ID" at bounding box center [744, 216] width 610 height 22
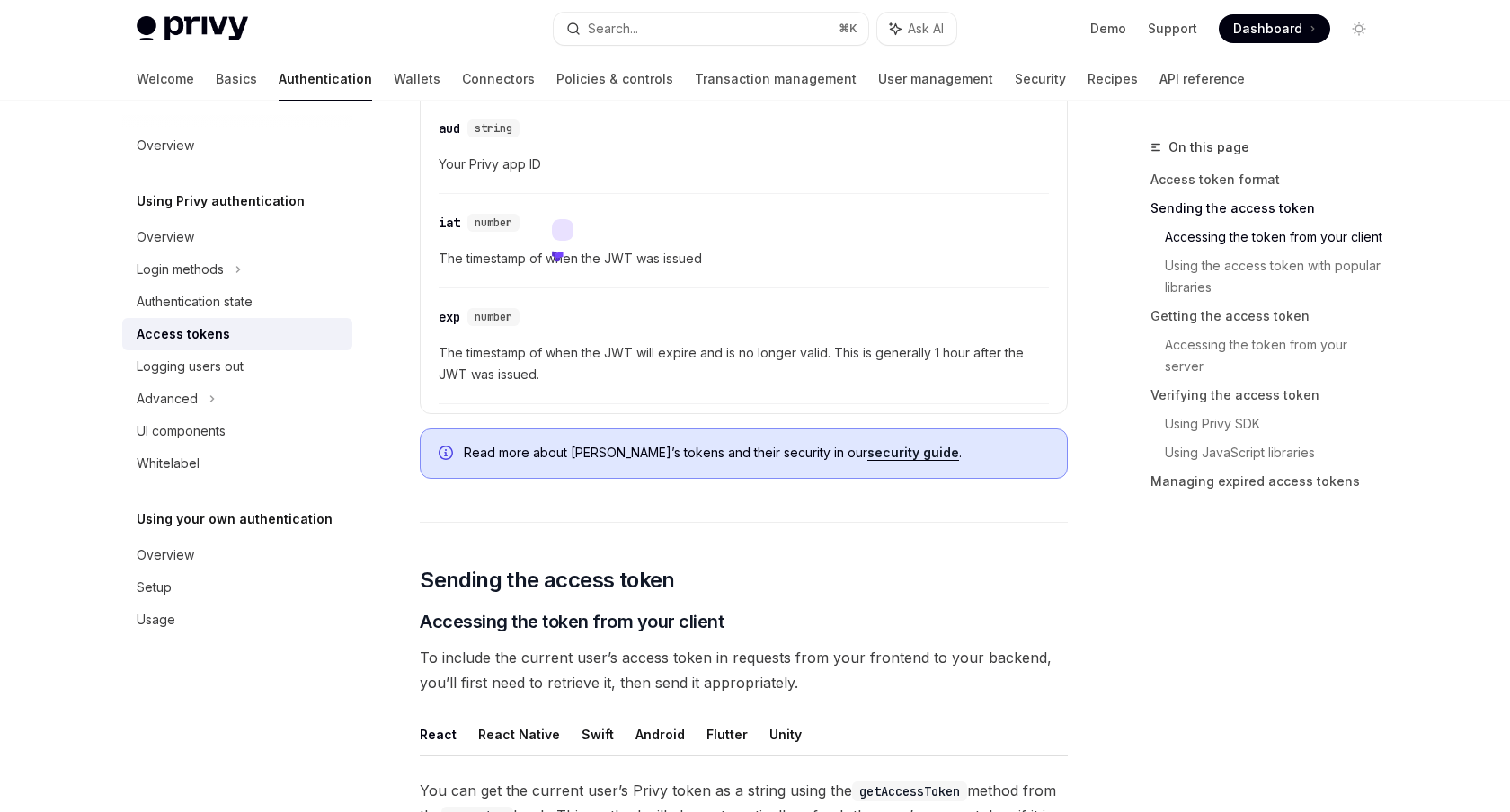
scroll to position [1017, 0]
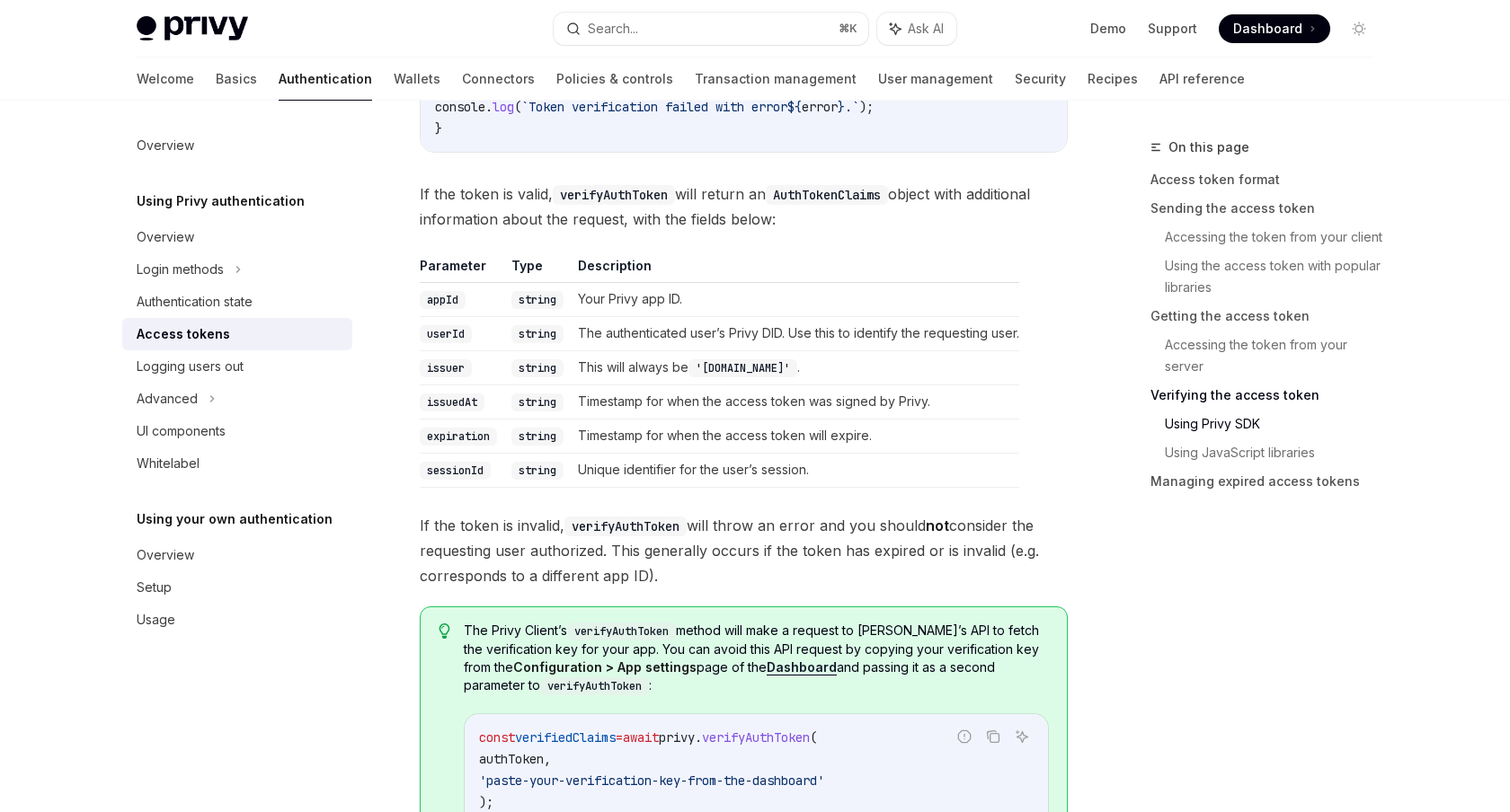
scroll to position [3658, 0]
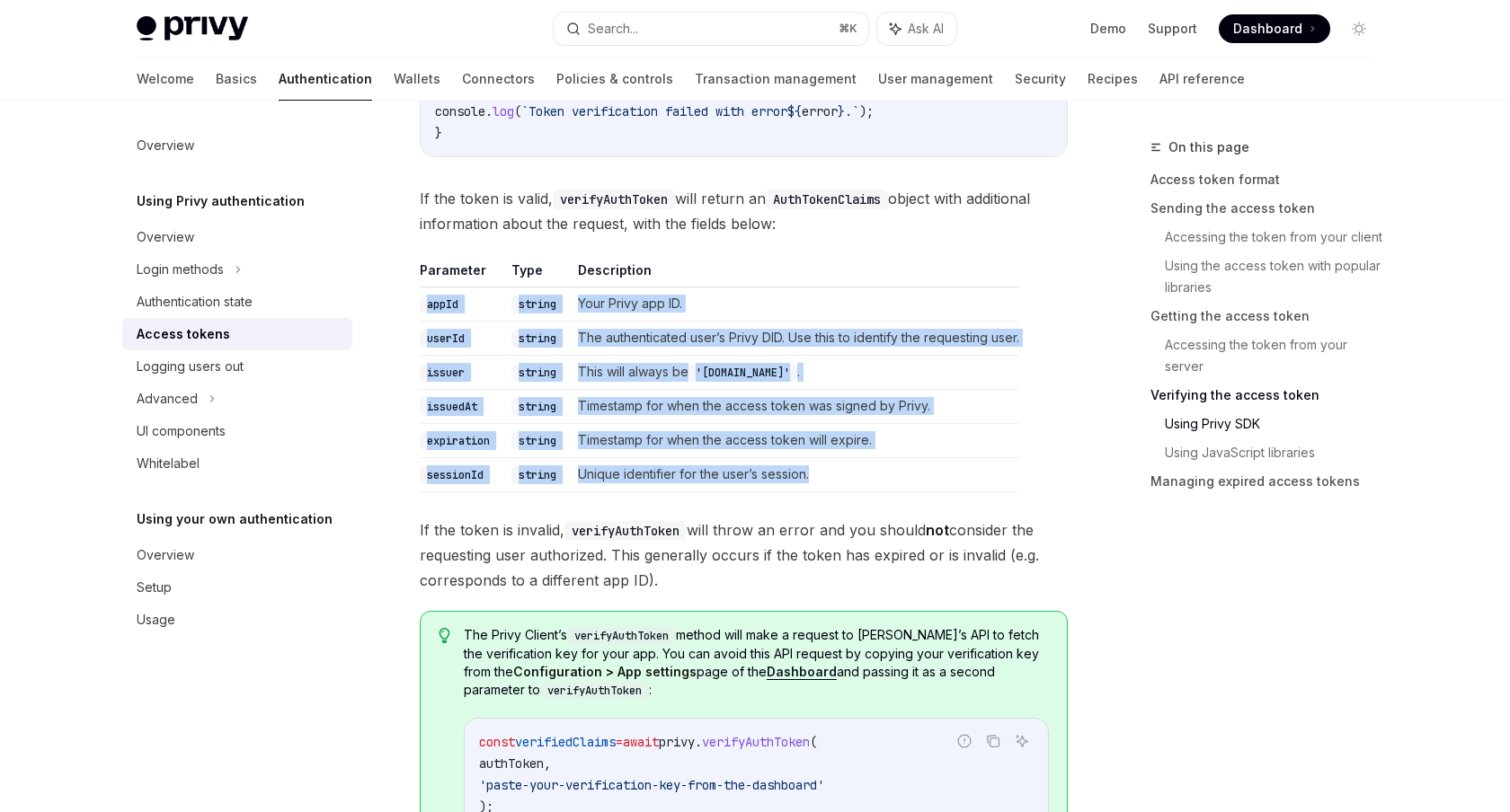
drag, startPoint x: 412, startPoint y: 297, endPoint x: 886, endPoint y: 484, distance: 509.6
click at [903, 481] on td "Unique identifier for the user’s session." at bounding box center [795, 474] width 449 height 34
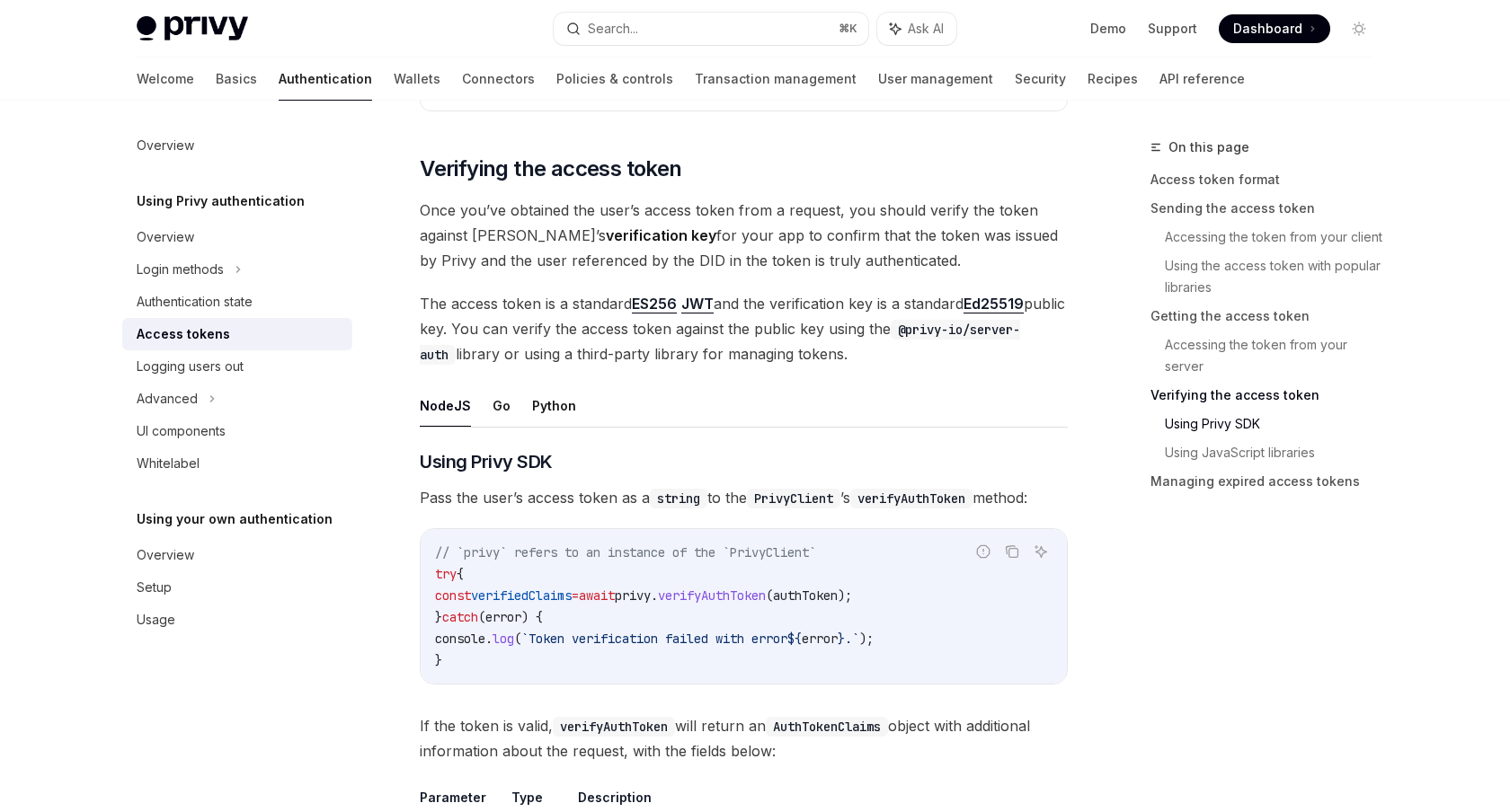
scroll to position [3130, 0]
click at [506, 398] on button "Go" at bounding box center [501, 406] width 18 height 43
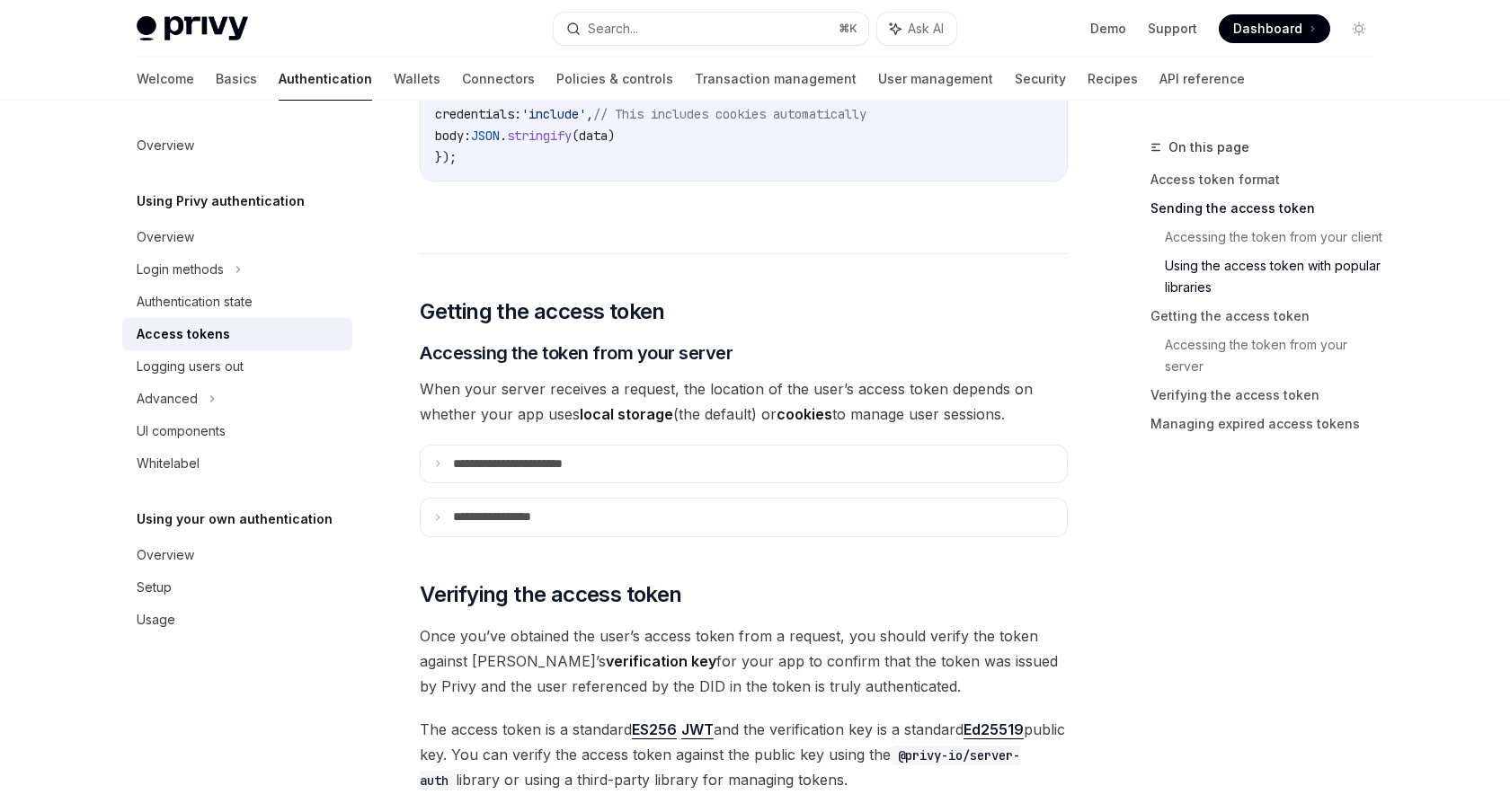
scroll to position [2664, 0]
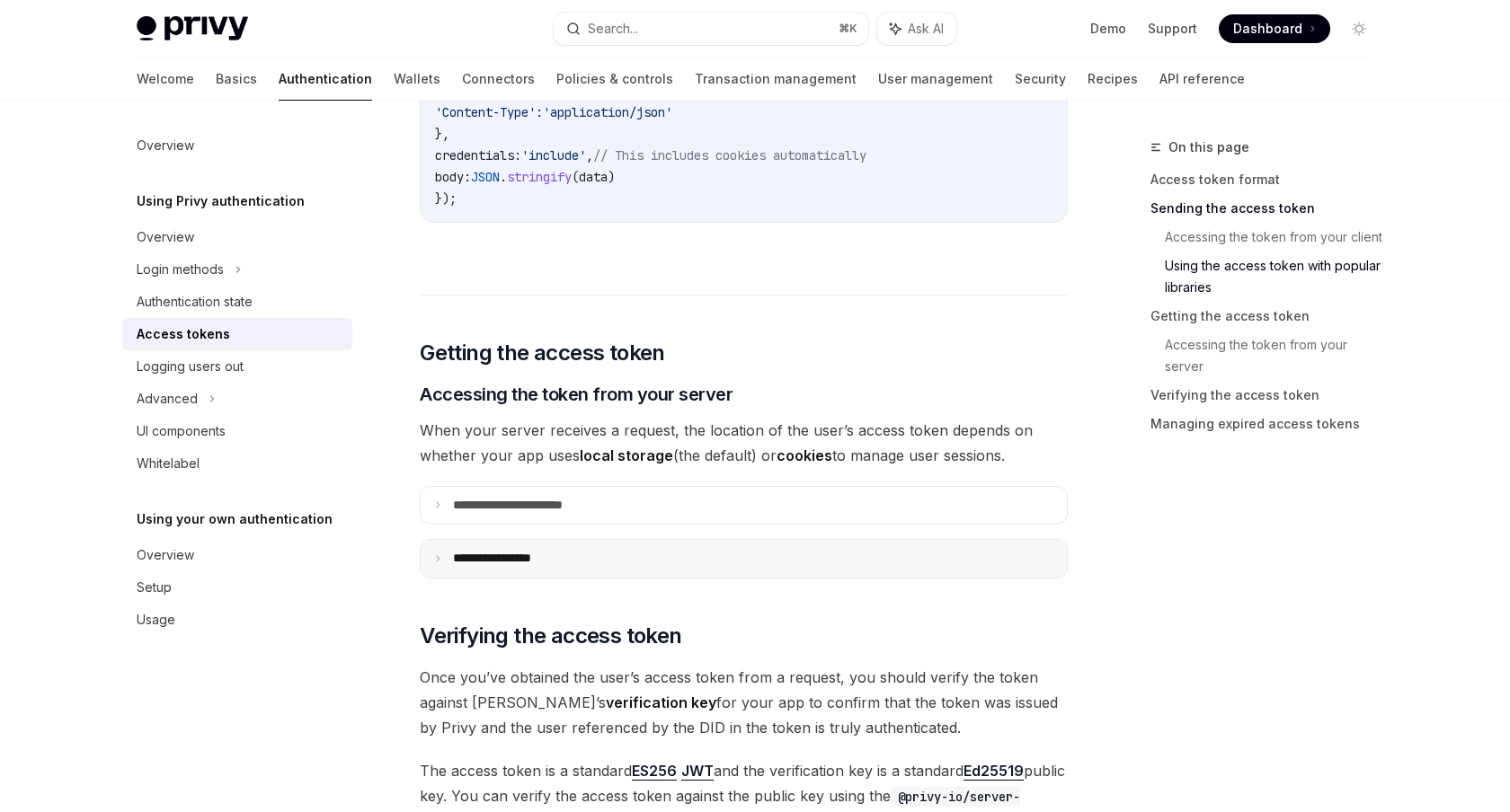
click at [582, 562] on summary "**********" at bounding box center [744, 558] width 646 height 38
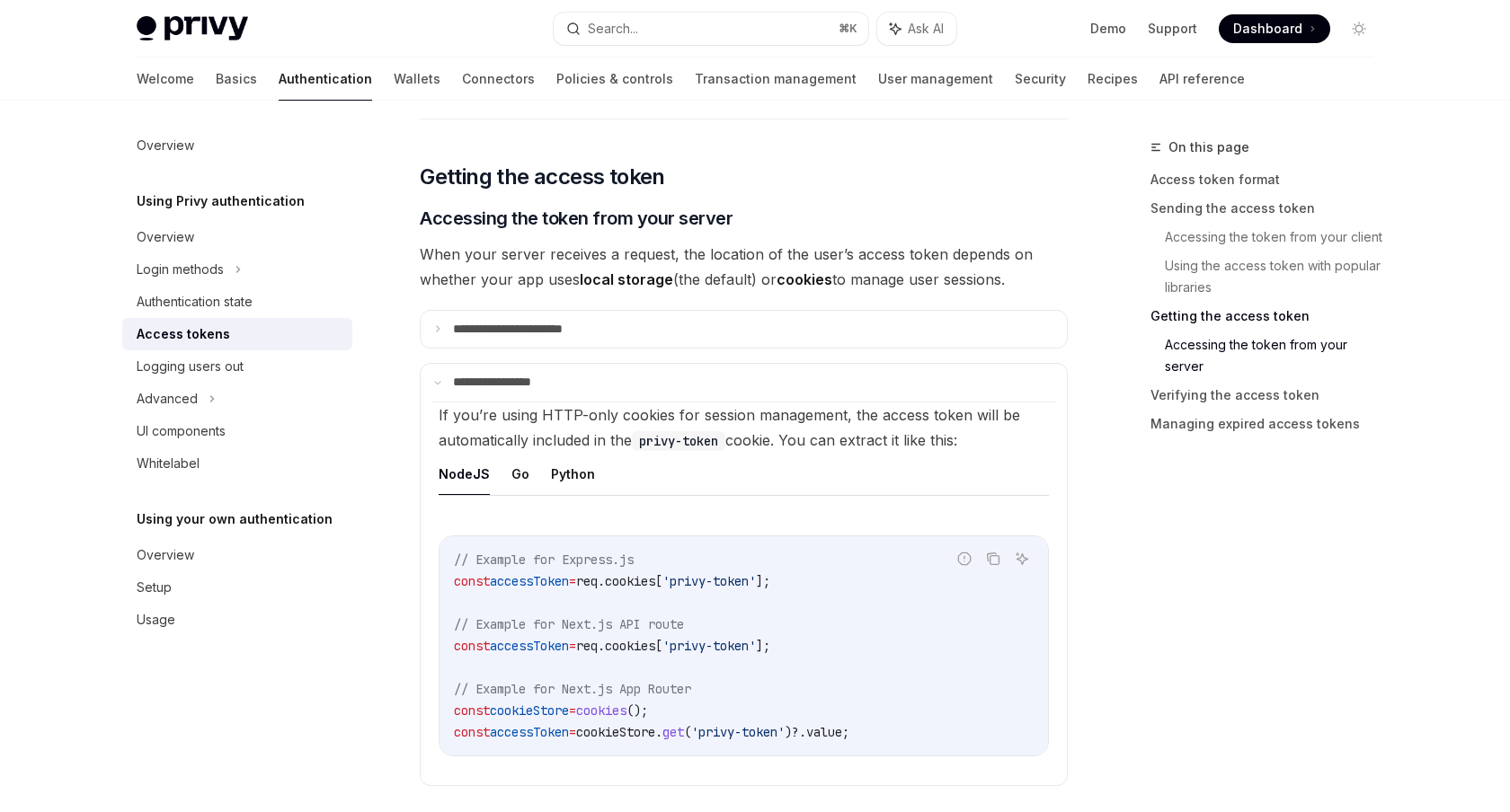
scroll to position [2957, 0]
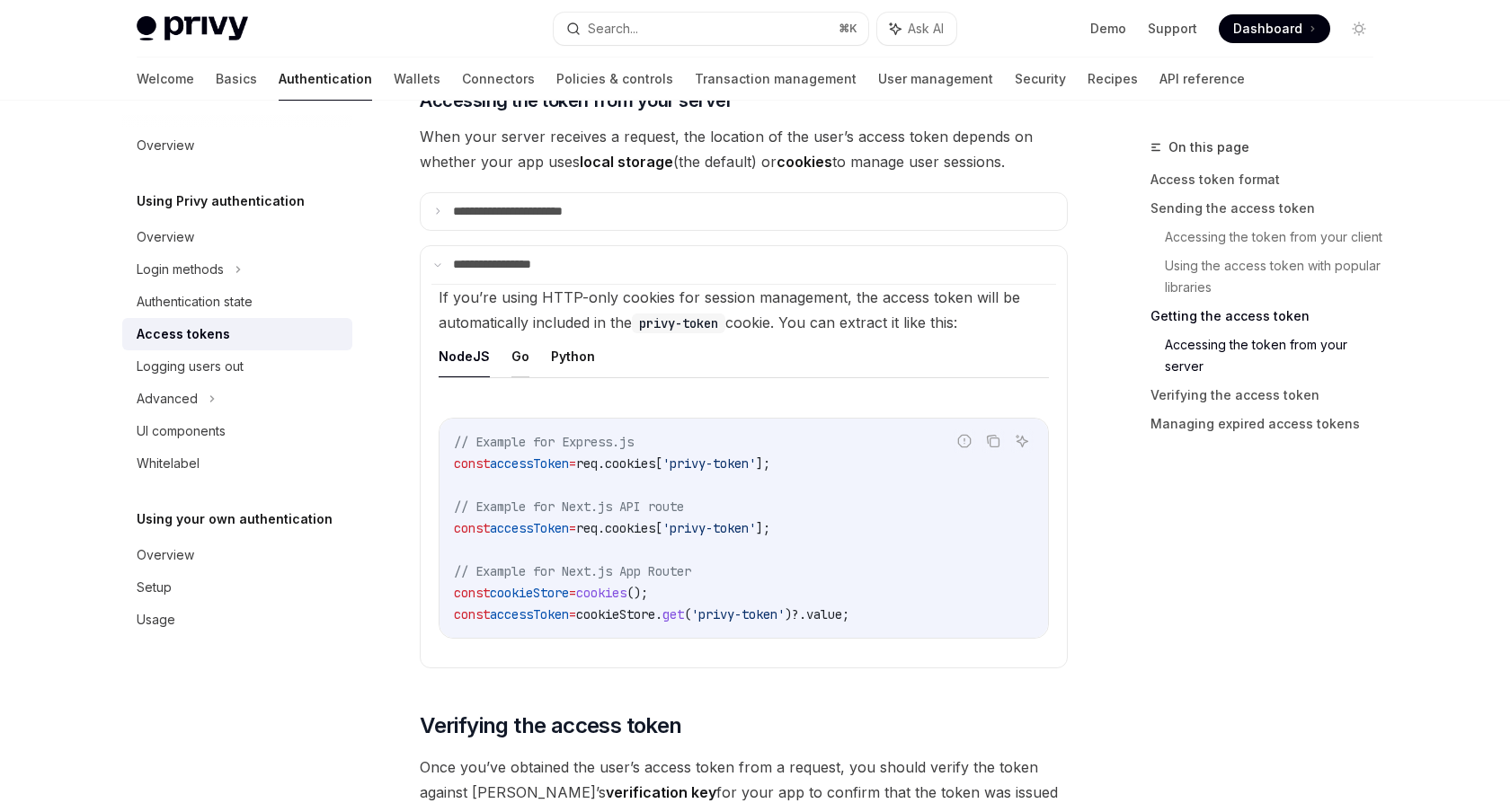
click at [511, 357] on button "Go" at bounding box center [520, 355] width 18 height 43
type textarea "*"
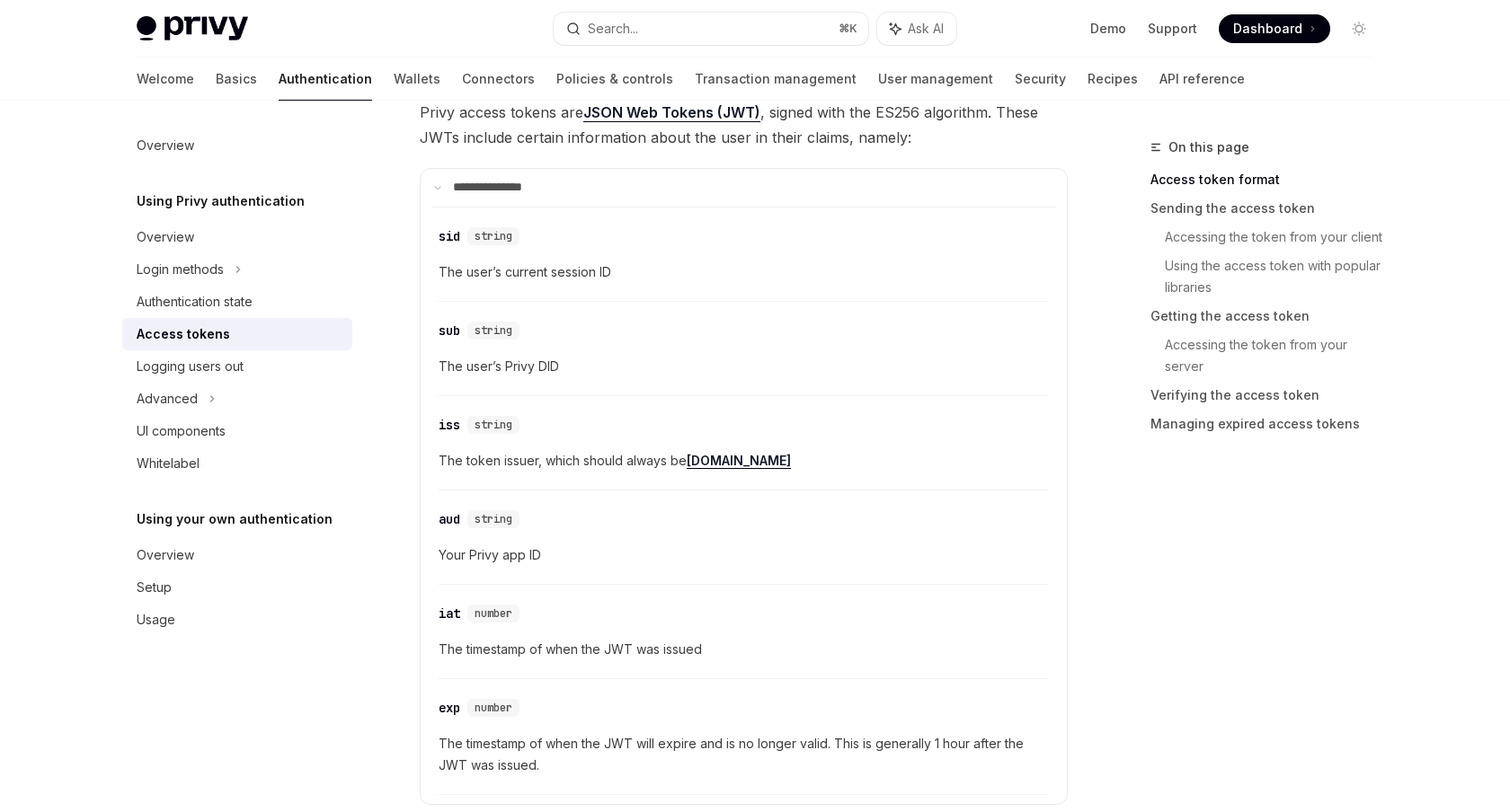
scroll to position [462, 0]
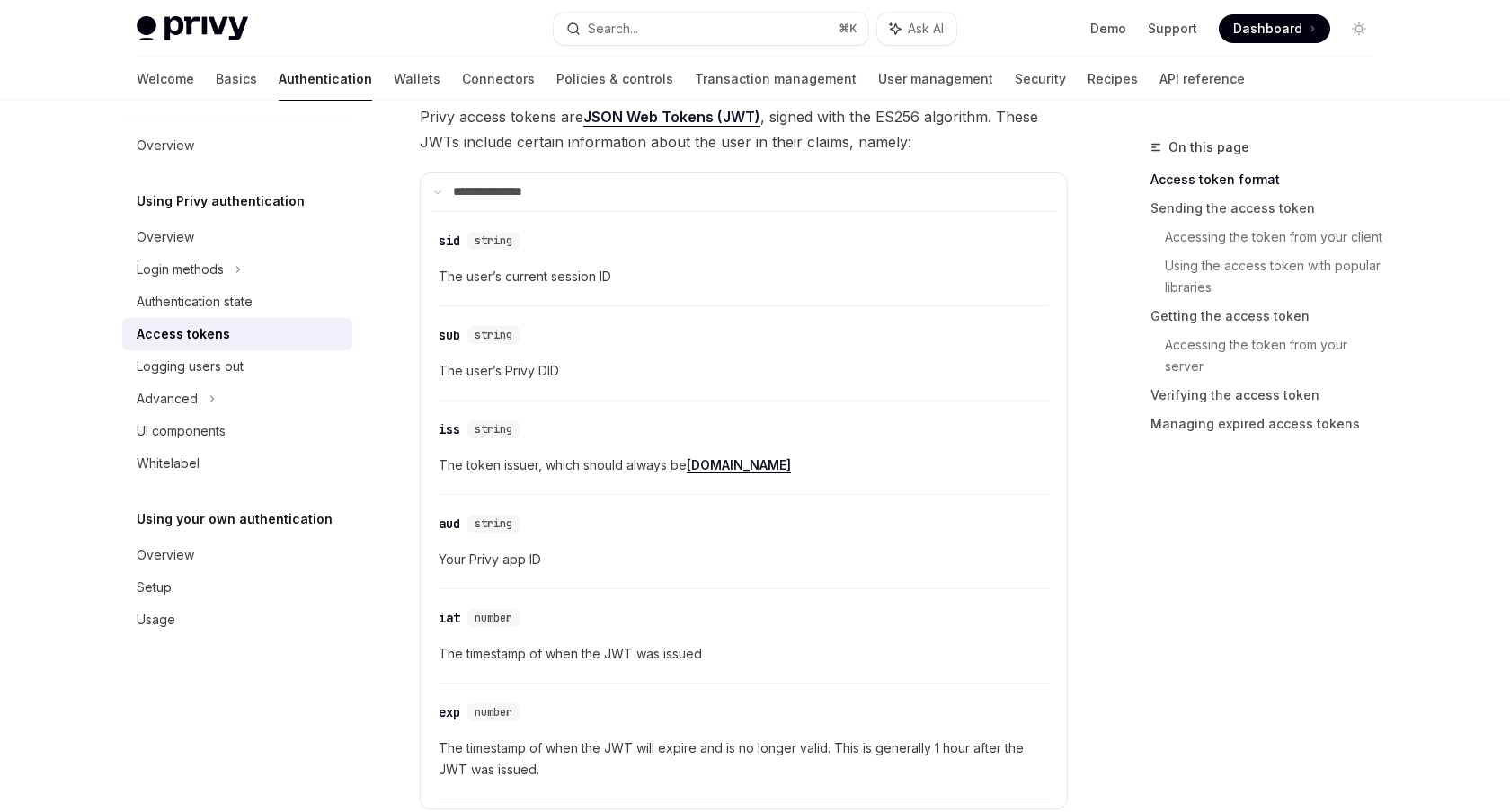
click at [547, 747] on span "The timestamp of when the JWT will expire and is no longer valid. This is gener…" at bounding box center [744, 760] width 610 height 44
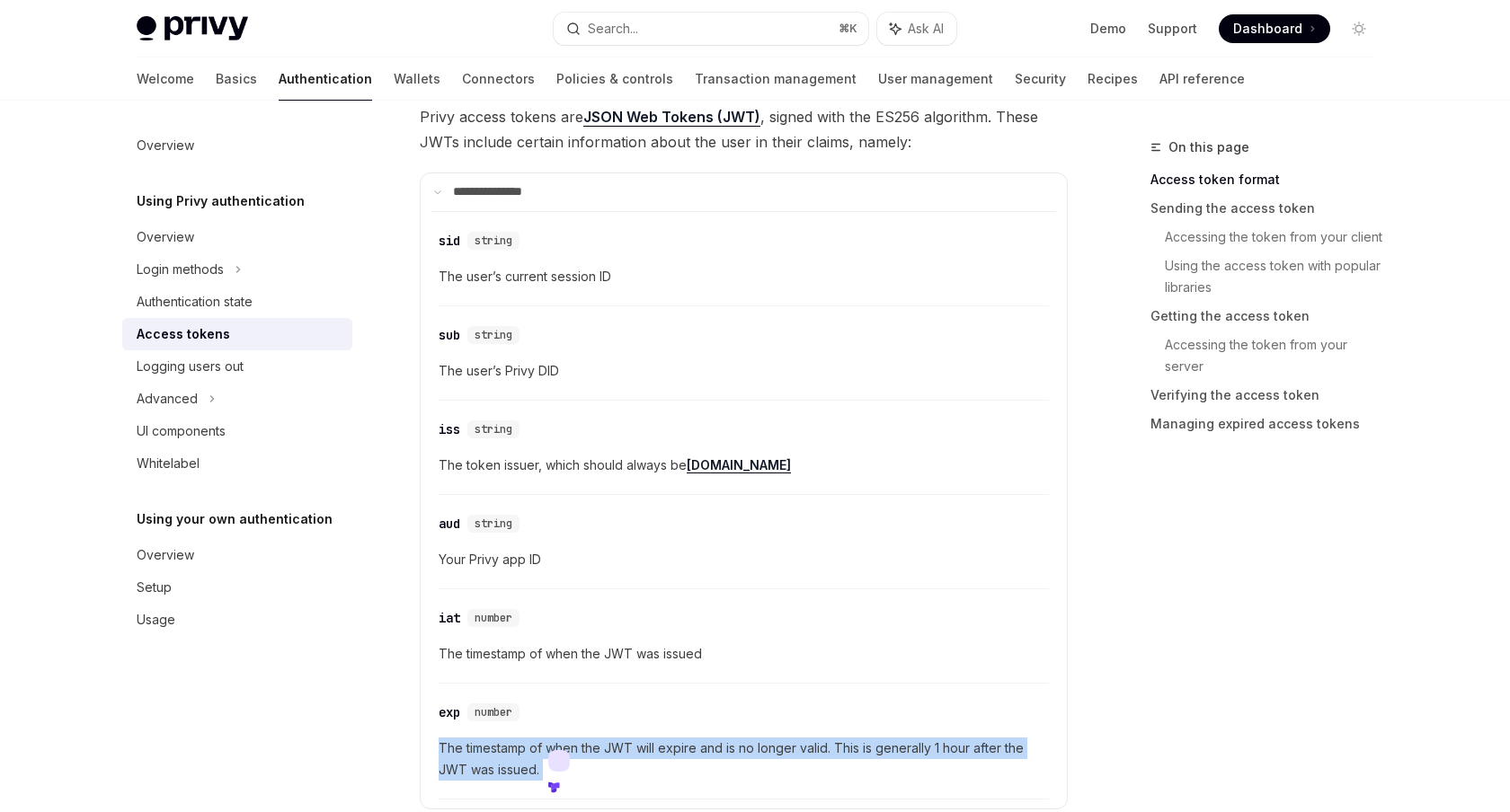
click at [773, 749] on span "The timestamp of when the JWT will expire and is no longer valid. This is gener…" at bounding box center [744, 760] width 610 height 44
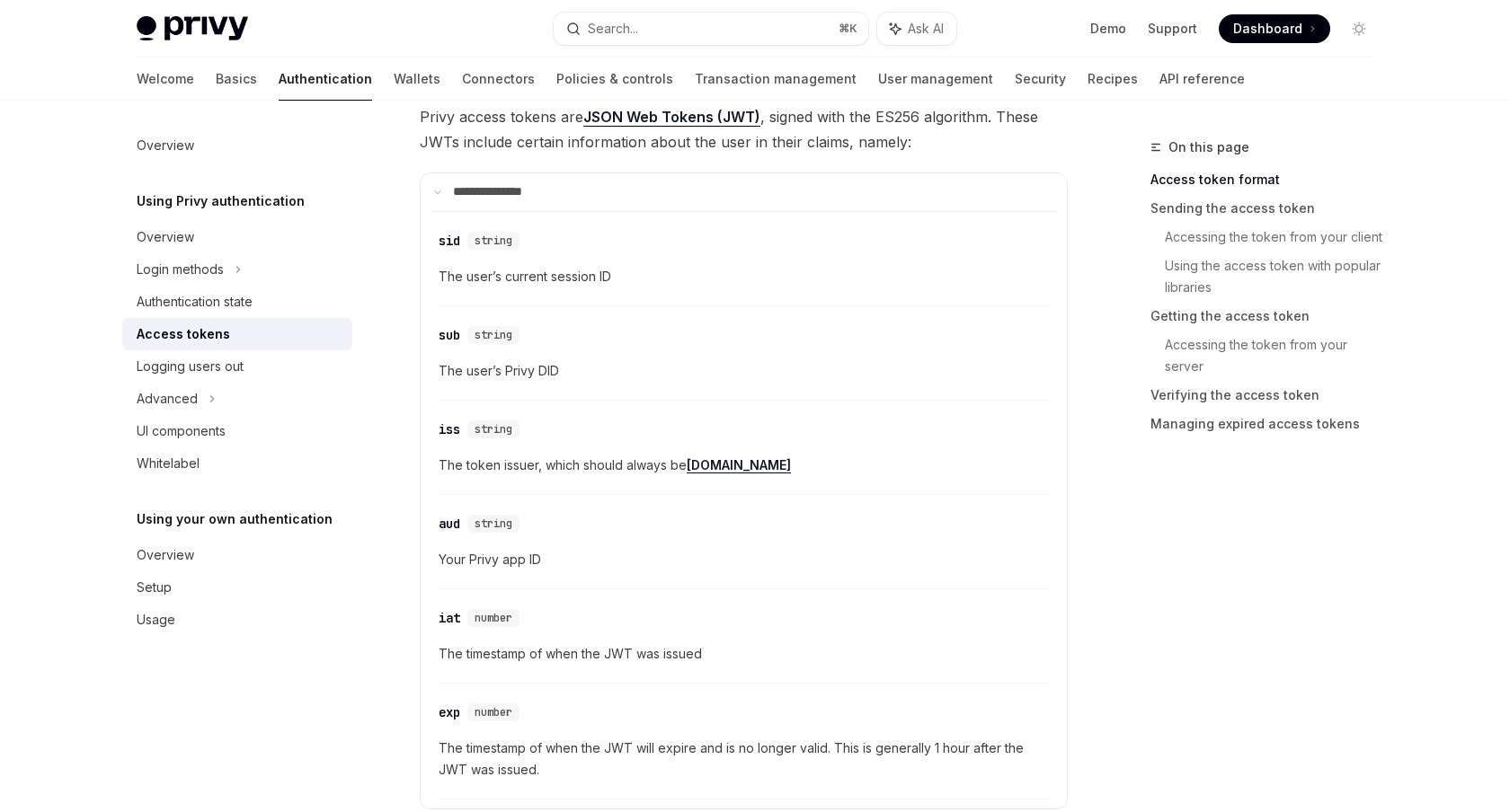
click at [588, 750] on span "The timestamp of when the JWT will expire and is no longer valid. This is gener…" at bounding box center [744, 760] width 610 height 44
click at [597, 784] on icon at bounding box center [595, 790] width 12 height 12
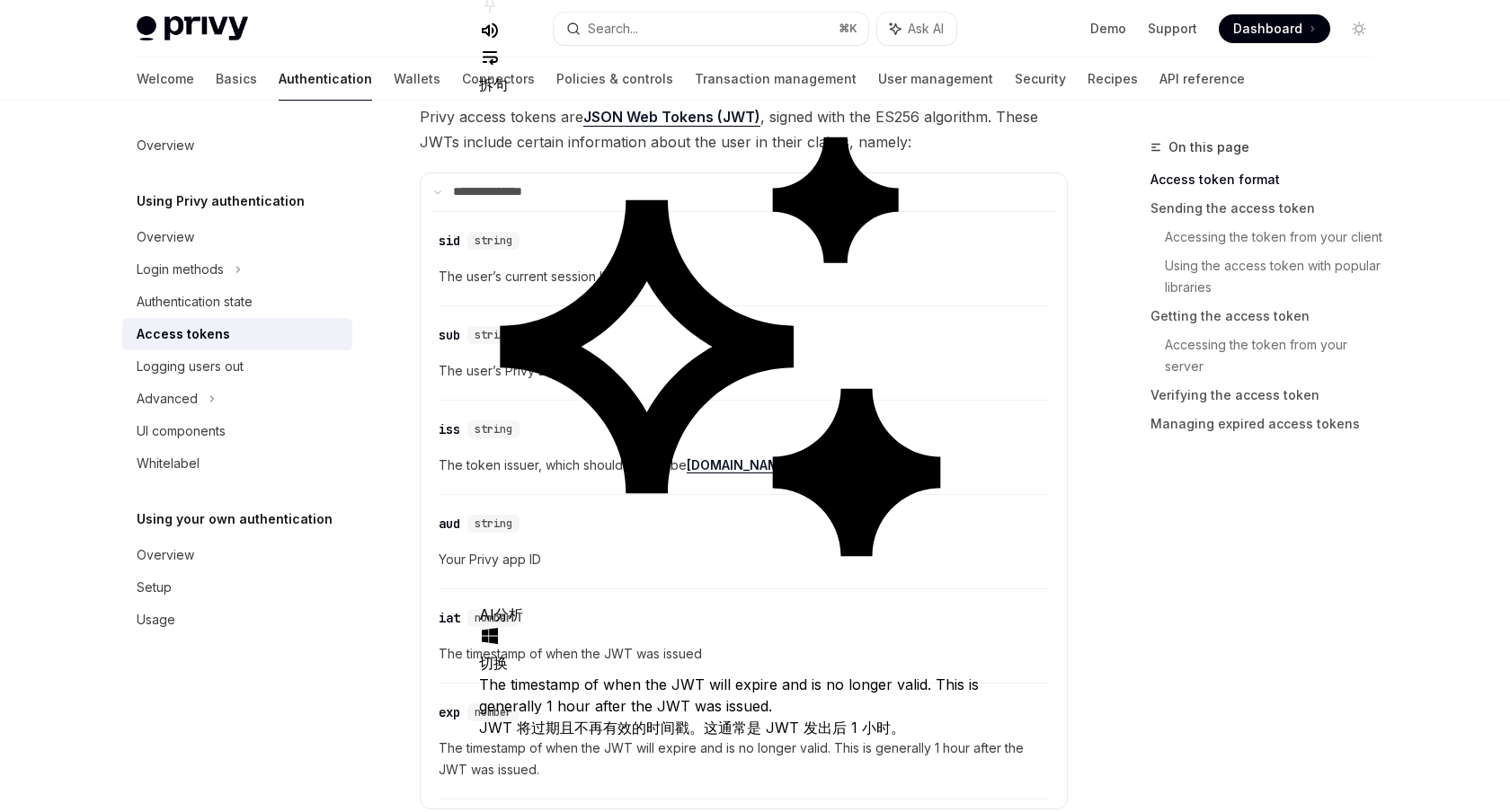
drag, startPoint x: 542, startPoint y: 711, endPoint x: 859, endPoint y: 728, distance: 317.5
click at [859, 728] on div "The timestamp of when the JWT will expire and is no longer valid. This is gener…" at bounding box center [731, 705] width 503 height 64
click at [902, 721] on div "The timestamp of when the JWT will expire and is no longer valid. This is gener…" at bounding box center [731, 705] width 503 height 64
click at [715, 761] on span "The timestamp of when the JWT will expire and is no longer valid. This is gener…" at bounding box center [744, 760] width 610 height 44
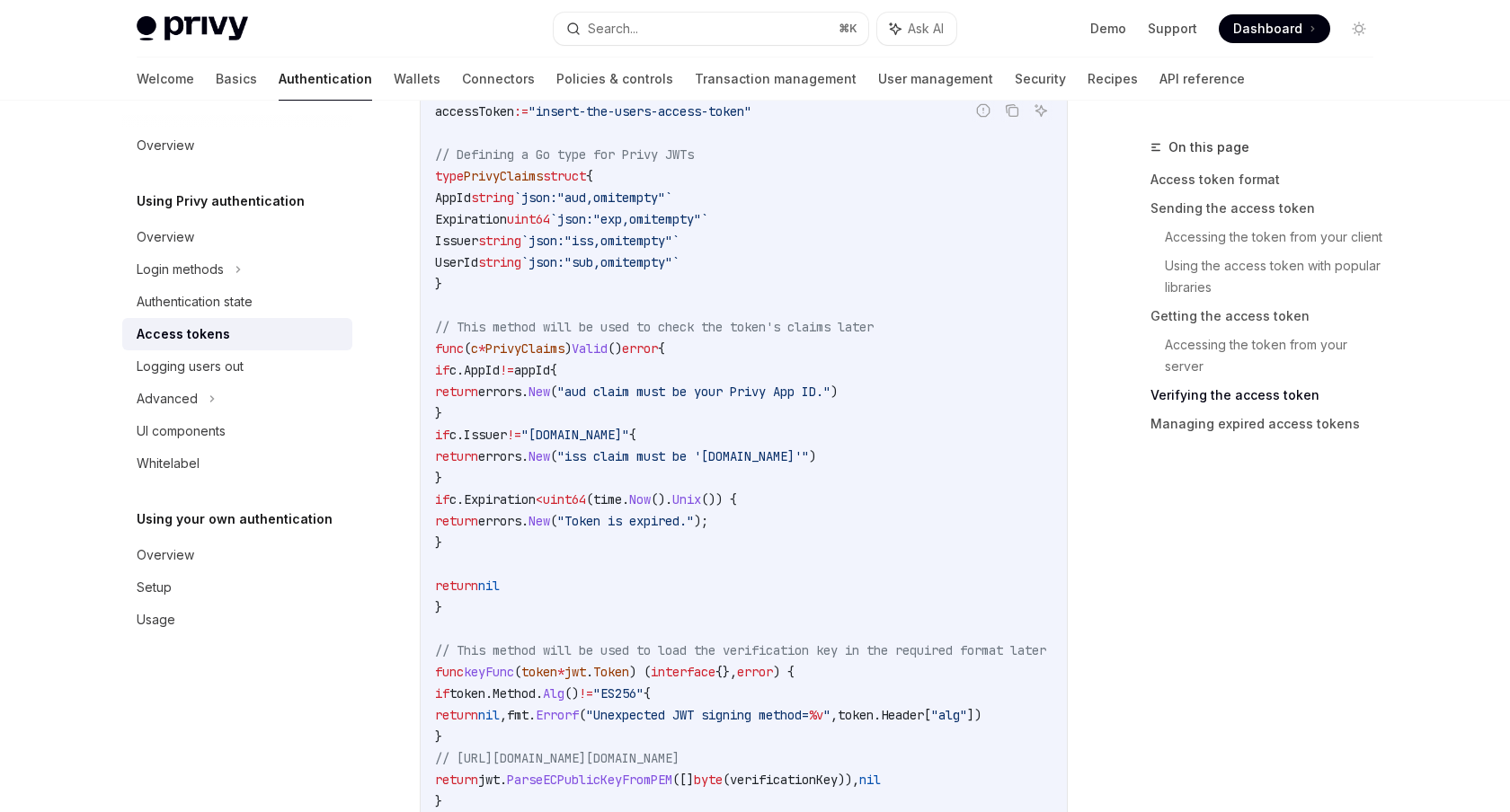
scroll to position [4063, 0]
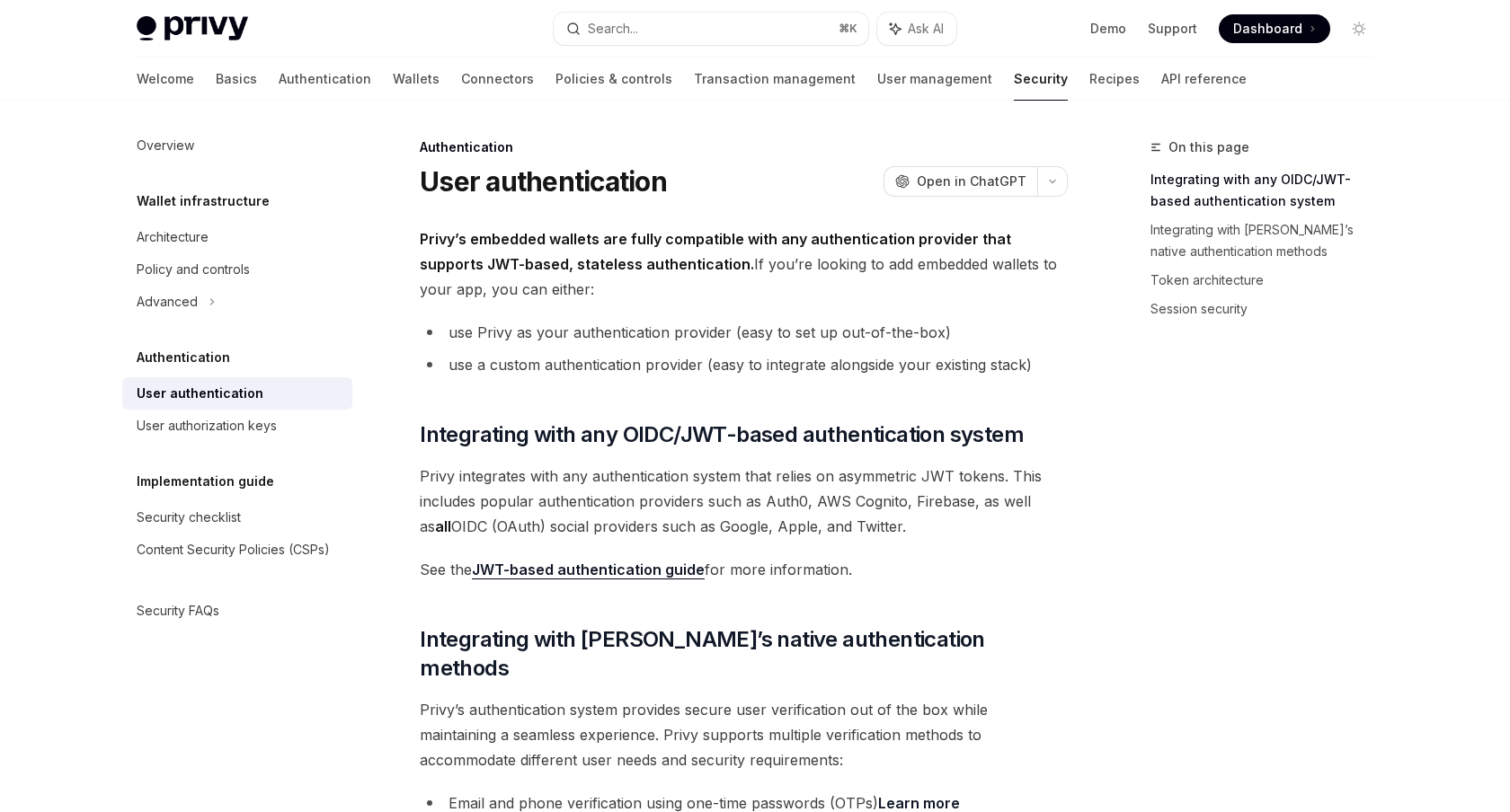
click at [1118, 402] on div "On this page Integrating with any OIDC/JWT-based authentication system Integrat…" at bounding box center [1251, 474] width 273 height 675
click at [976, 529] on span "Privy integrates with any authentication system that relies on asymmetric JWT t…" at bounding box center [744, 501] width 648 height 75
click at [808, 508] on span "Privy integrates with any authentication system that relies on asymmetric JWT t…" at bounding box center [744, 501] width 648 height 75
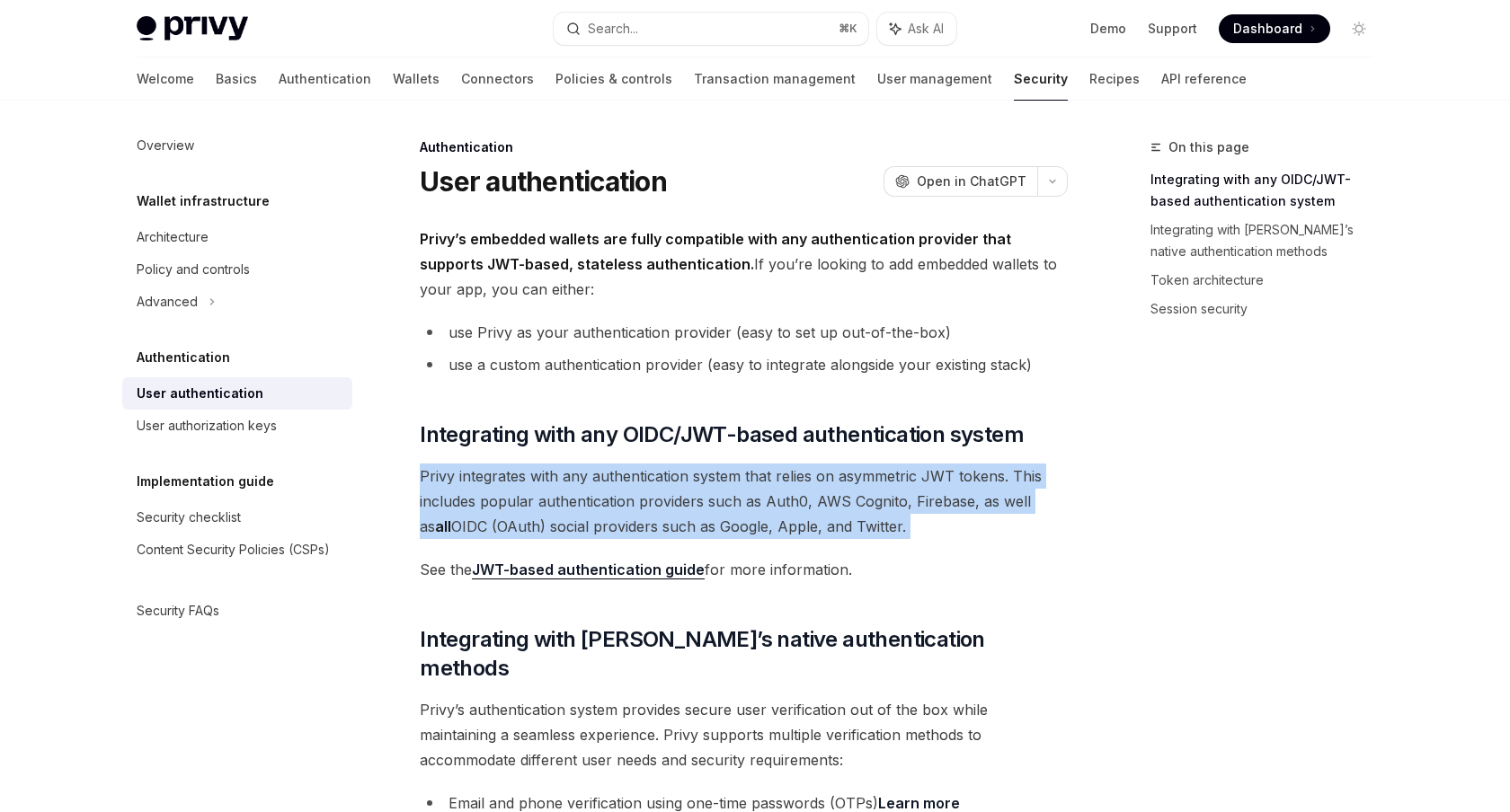
click at [808, 508] on span "Privy integrates with any authentication system that relies on asymmetric JWT t…" at bounding box center [744, 501] width 648 height 75
click at [733, 510] on span "Privy integrates with any authentication system that relies on asymmetric JWT t…" at bounding box center [744, 501] width 648 height 75
drag, startPoint x: 514, startPoint y: 479, endPoint x: 842, endPoint y: 558, distance: 337.4
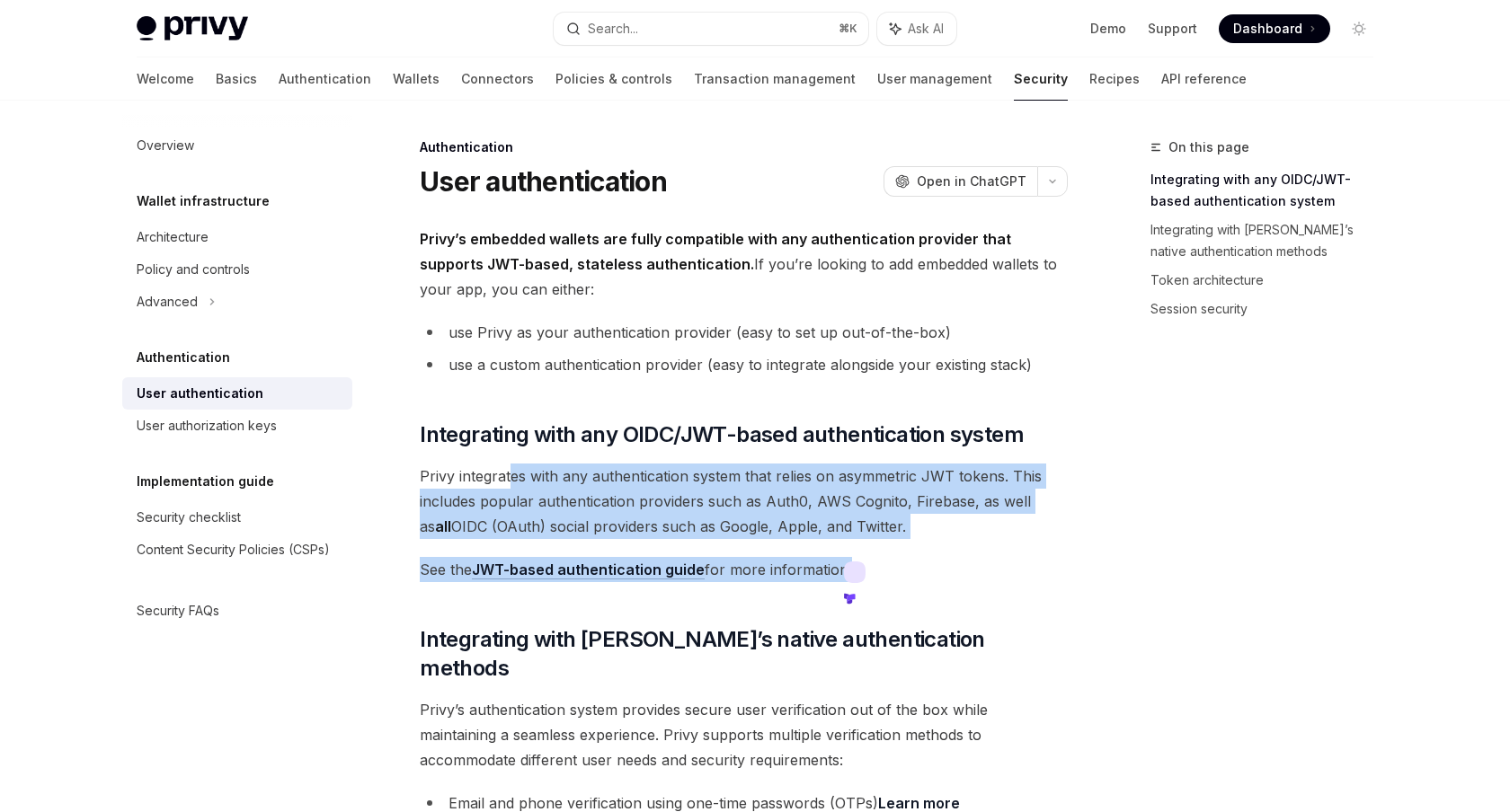
click at [929, 522] on span "Privy integrates with any authentication system that relies on asymmetric JWT t…" at bounding box center [744, 501] width 648 height 75
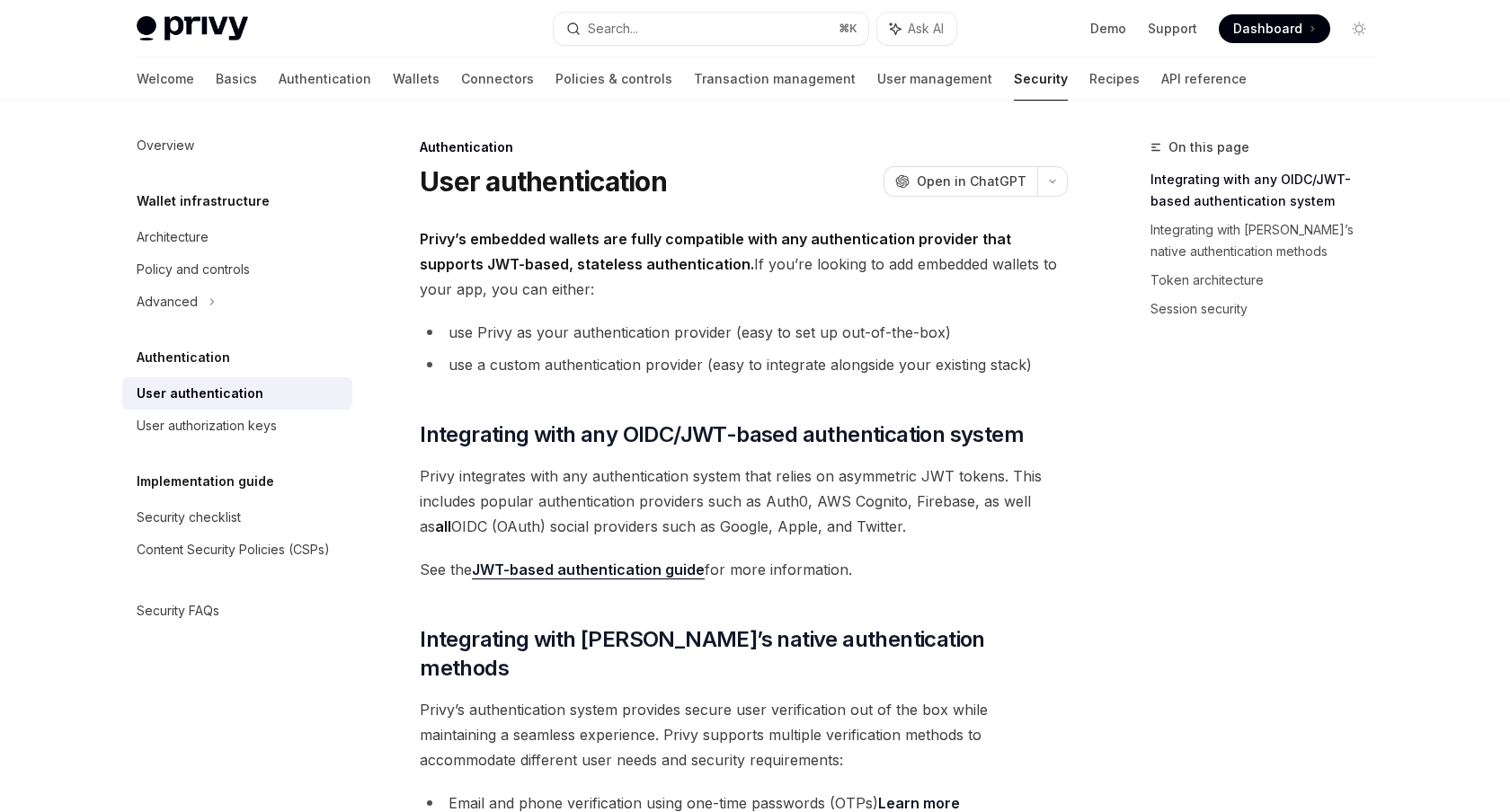
click at [757, 330] on li "use Privy as your authentication provider (easy to set up out-of-the-box)" at bounding box center [744, 332] width 648 height 25
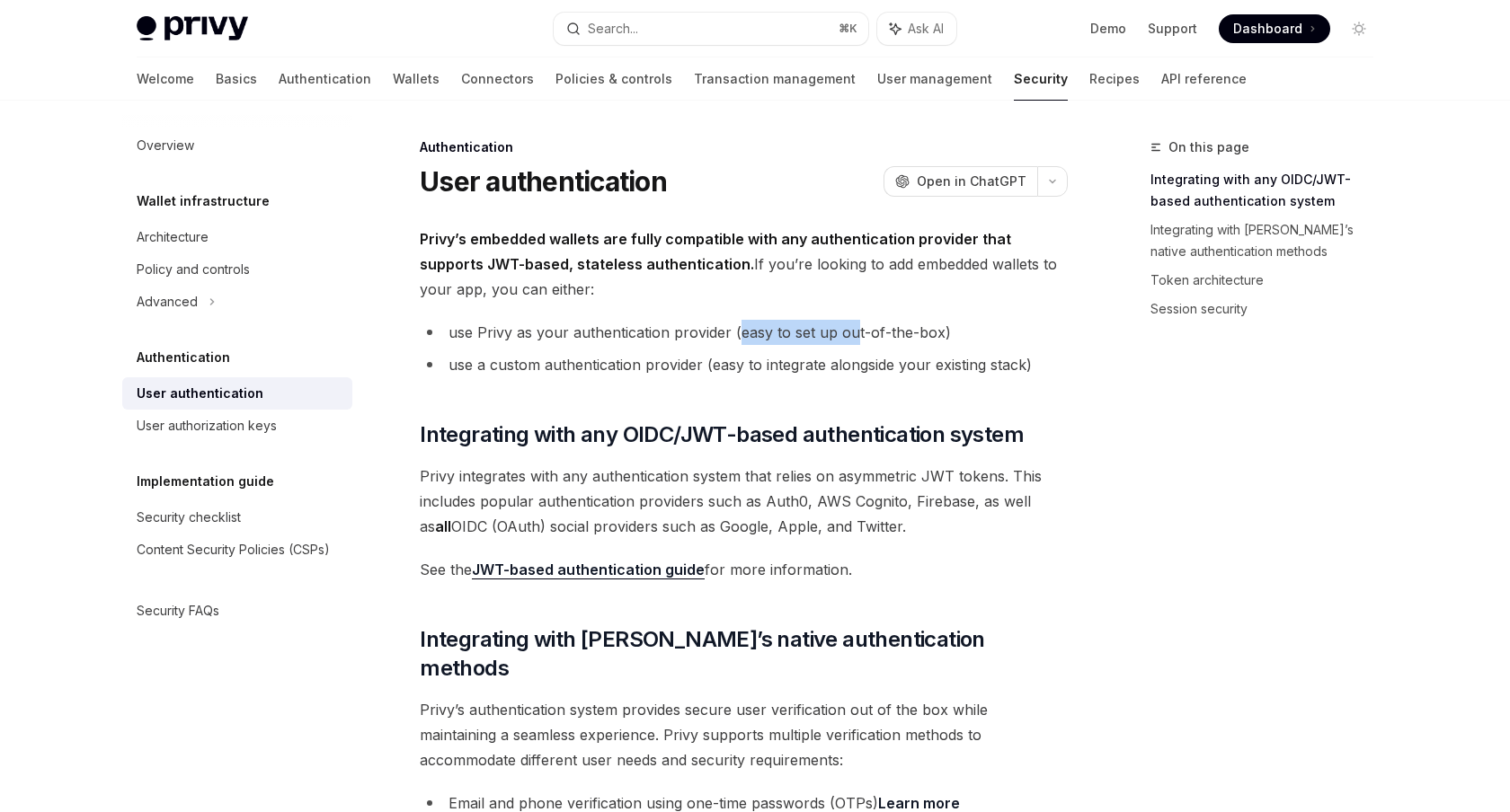
drag, startPoint x: 737, startPoint y: 330, endPoint x: 858, endPoint y: 330, distance: 121.0
click at [858, 330] on li "use Privy as your authentication provider (easy to set up out-of-the-box)" at bounding box center [744, 332] width 648 height 25
click at [800, 348] on ul "use Privy as your authentication provider (easy to set up out-of-the-box) use a…" at bounding box center [744, 349] width 648 height 57
click at [648, 355] on li "use a custom authentication provider (easy to integrate alongside your existing…" at bounding box center [744, 364] width 648 height 25
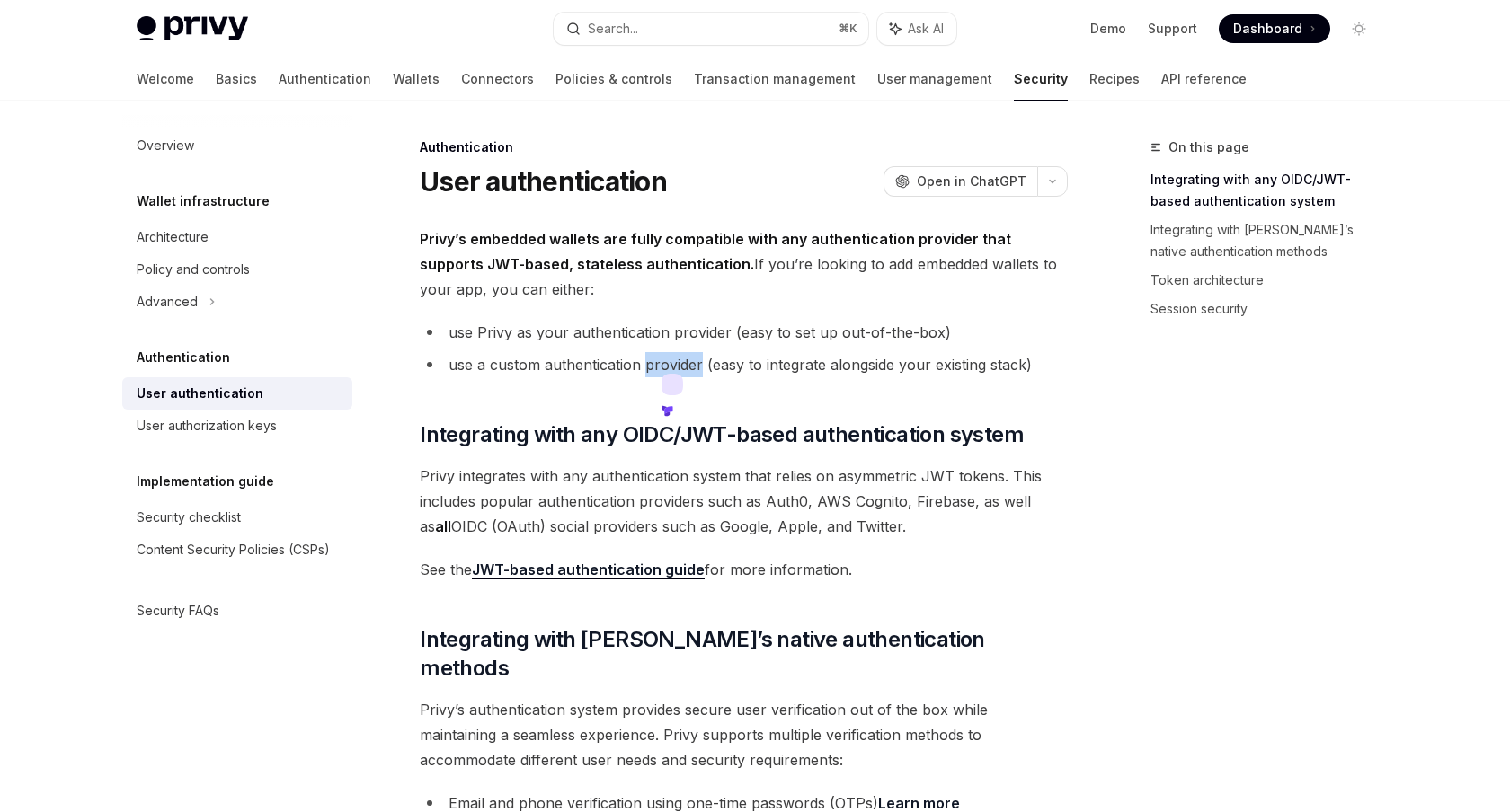
click at [648, 355] on li "use a custom authentication provider (easy to integrate alongside your existing…" at bounding box center [744, 364] width 648 height 25
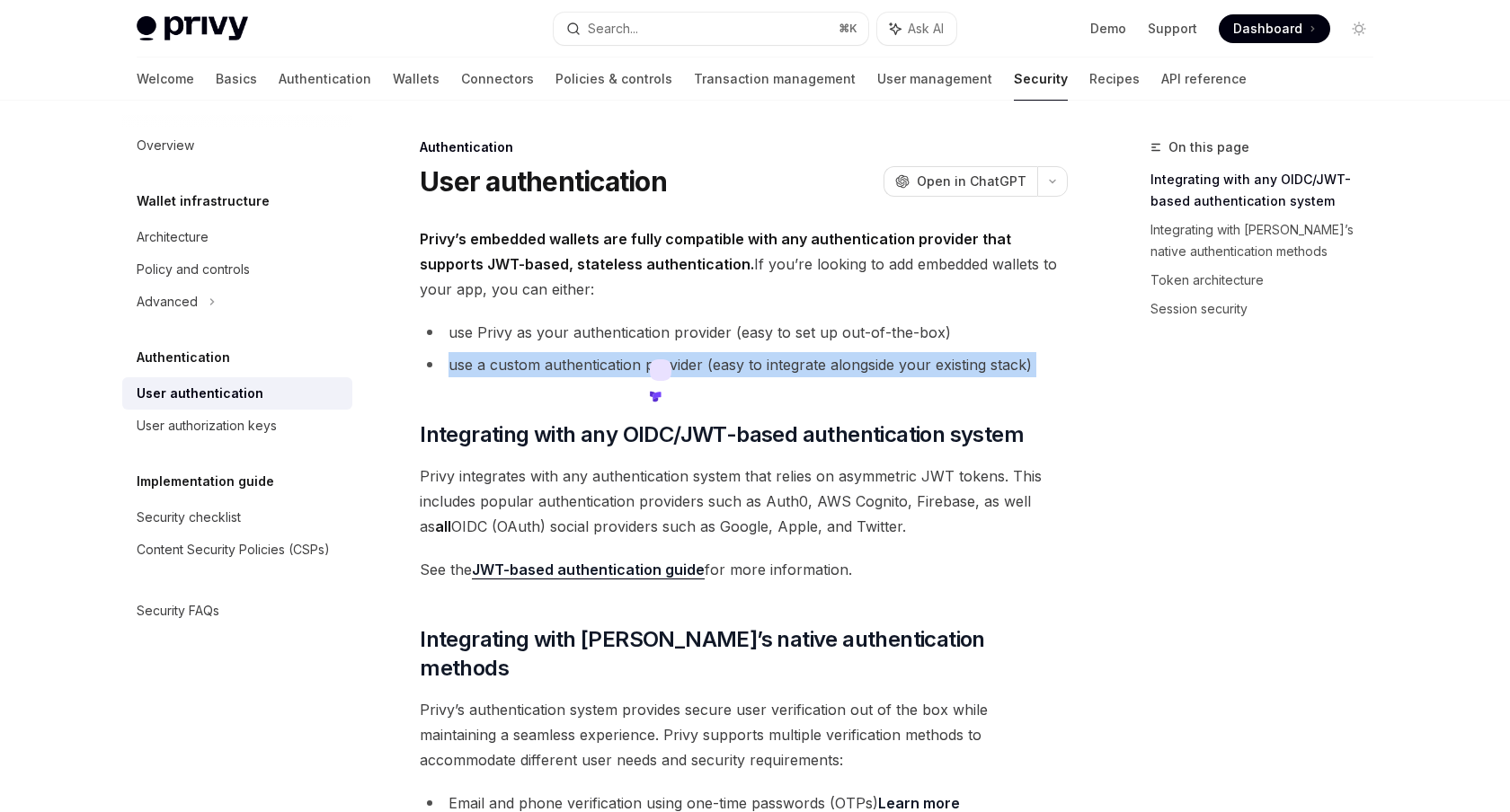
click at [738, 275] on span "Privy’s embedded wallets are fully compatible with any authentication provider …" at bounding box center [744, 264] width 648 height 75
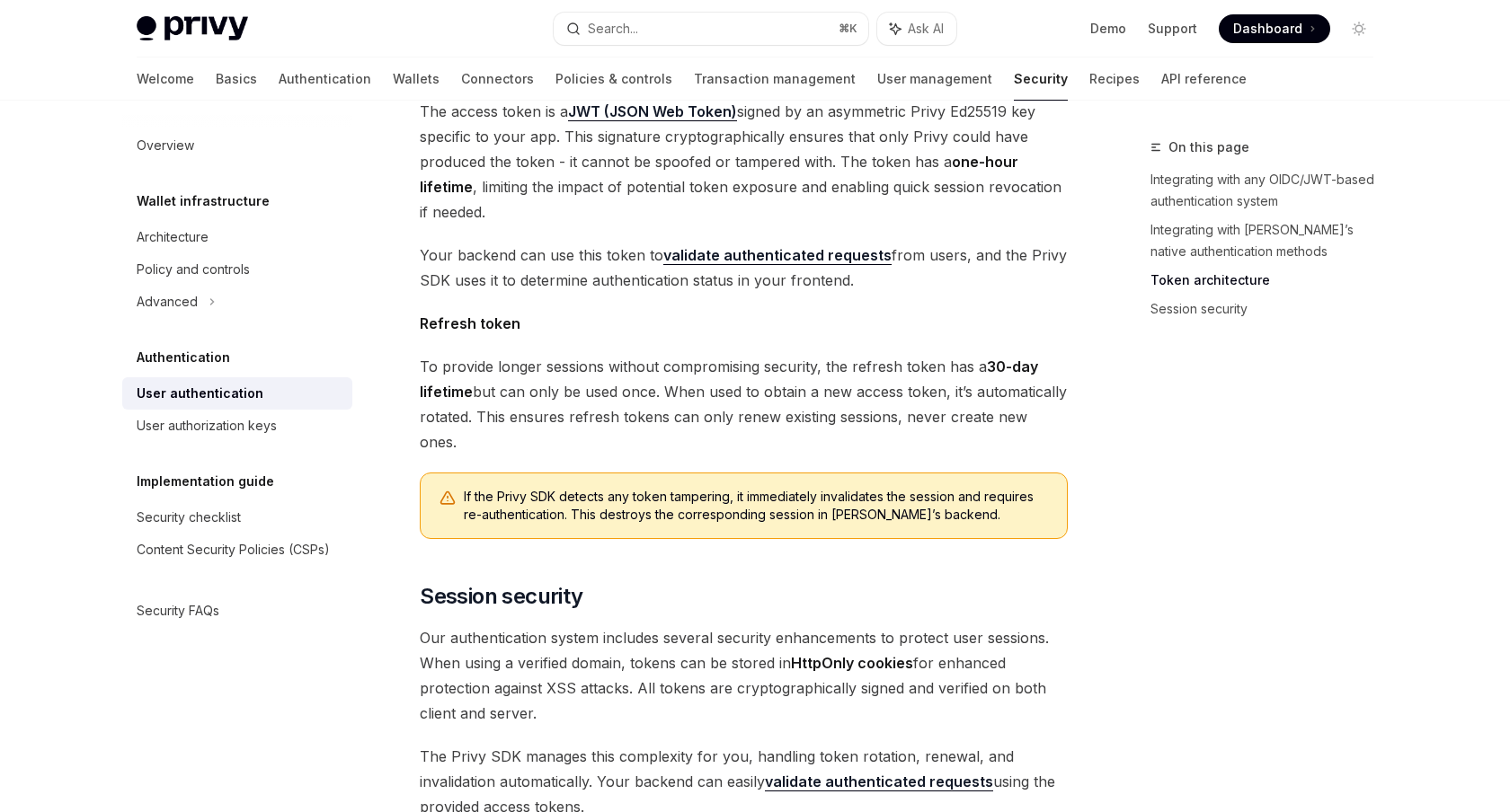
scroll to position [1155, 0]
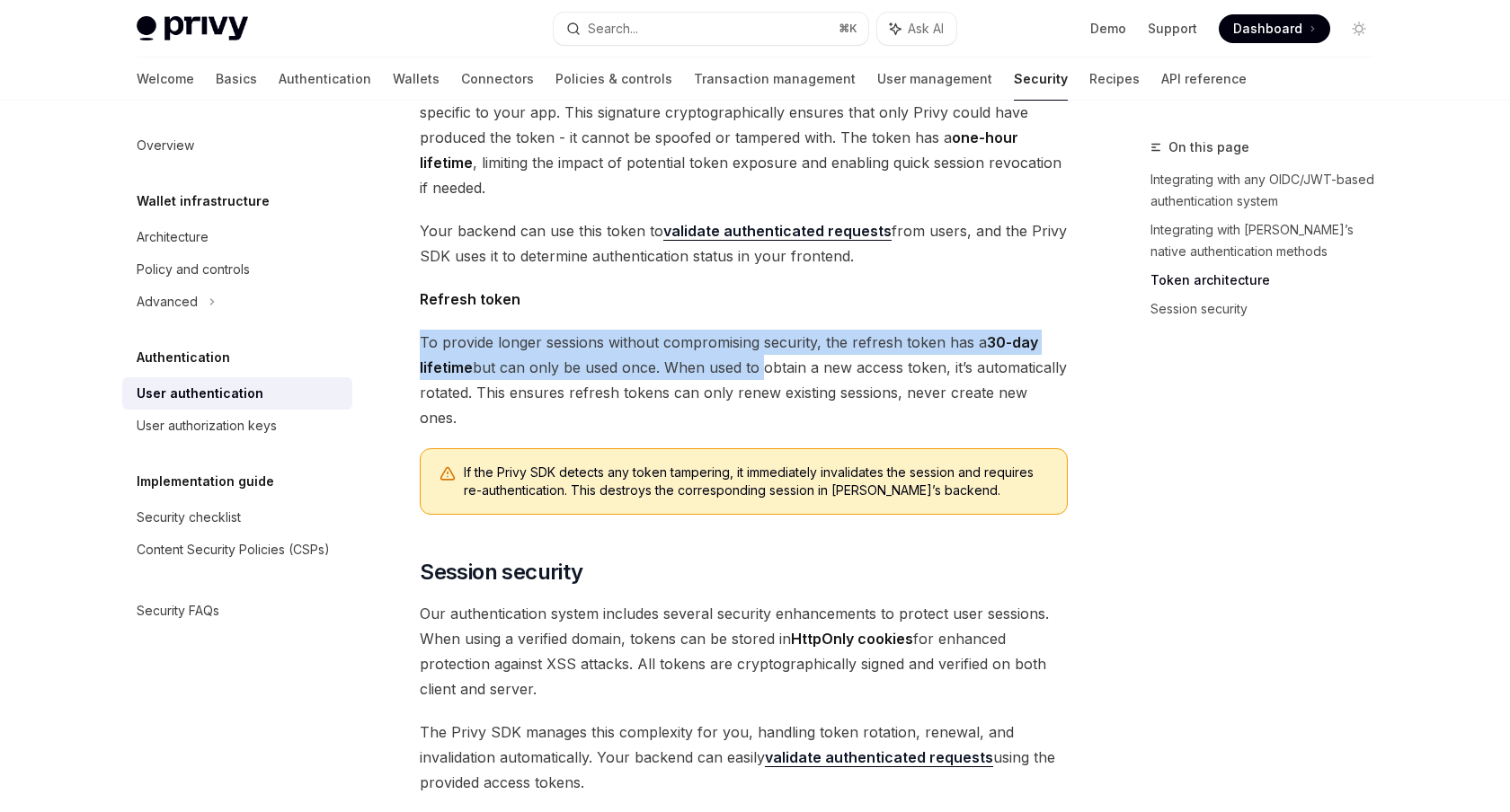
drag, startPoint x: 417, startPoint y: 309, endPoint x: 797, endPoint y: 362, distance: 383.7
click at [797, 360] on div "Authentication User authentication OpenAI Open in ChatGPT OpenAI Open in ChatGP…" at bounding box center [576, 54] width 993 height 2146
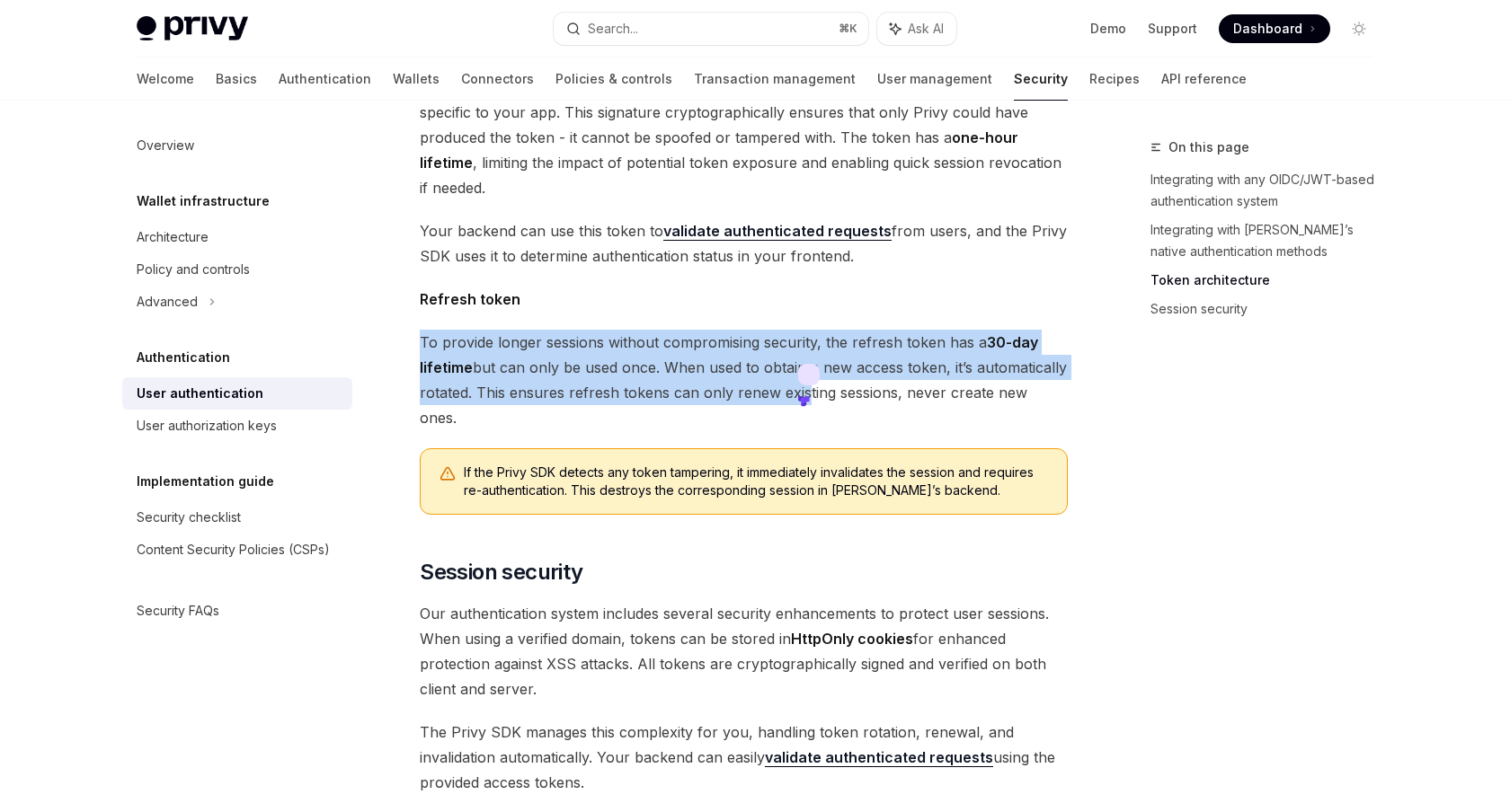
click at [851, 345] on span "To provide longer sessions without compromising security, the refresh token has…" at bounding box center [744, 380] width 648 height 101
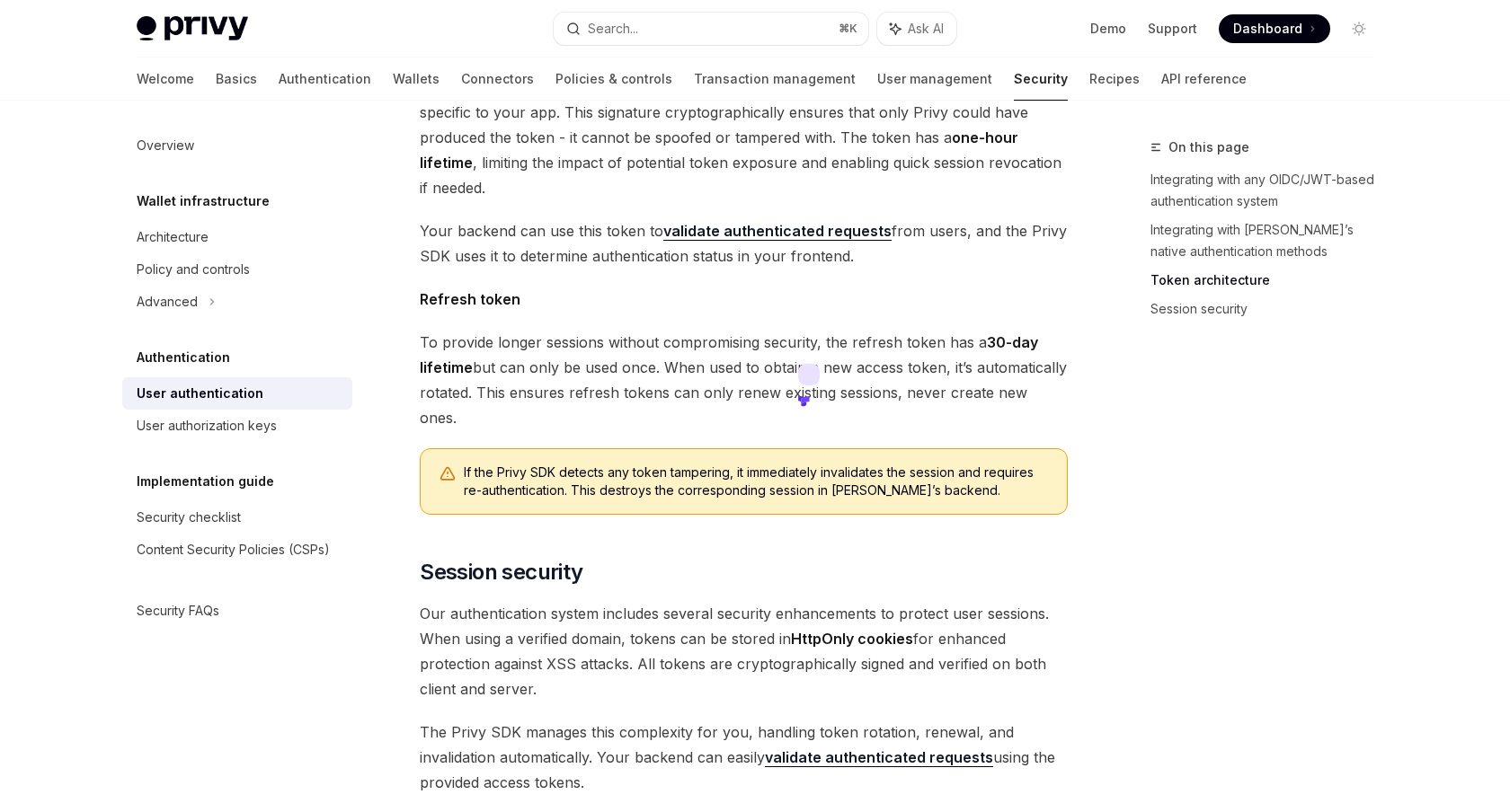
click at [851, 345] on span "To provide longer sessions without compromising security, the refresh token has…" at bounding box center [744, 380] width 648 height 101
click at [868, 352] on icon at bounding box center [864, 359] width 22 height 22
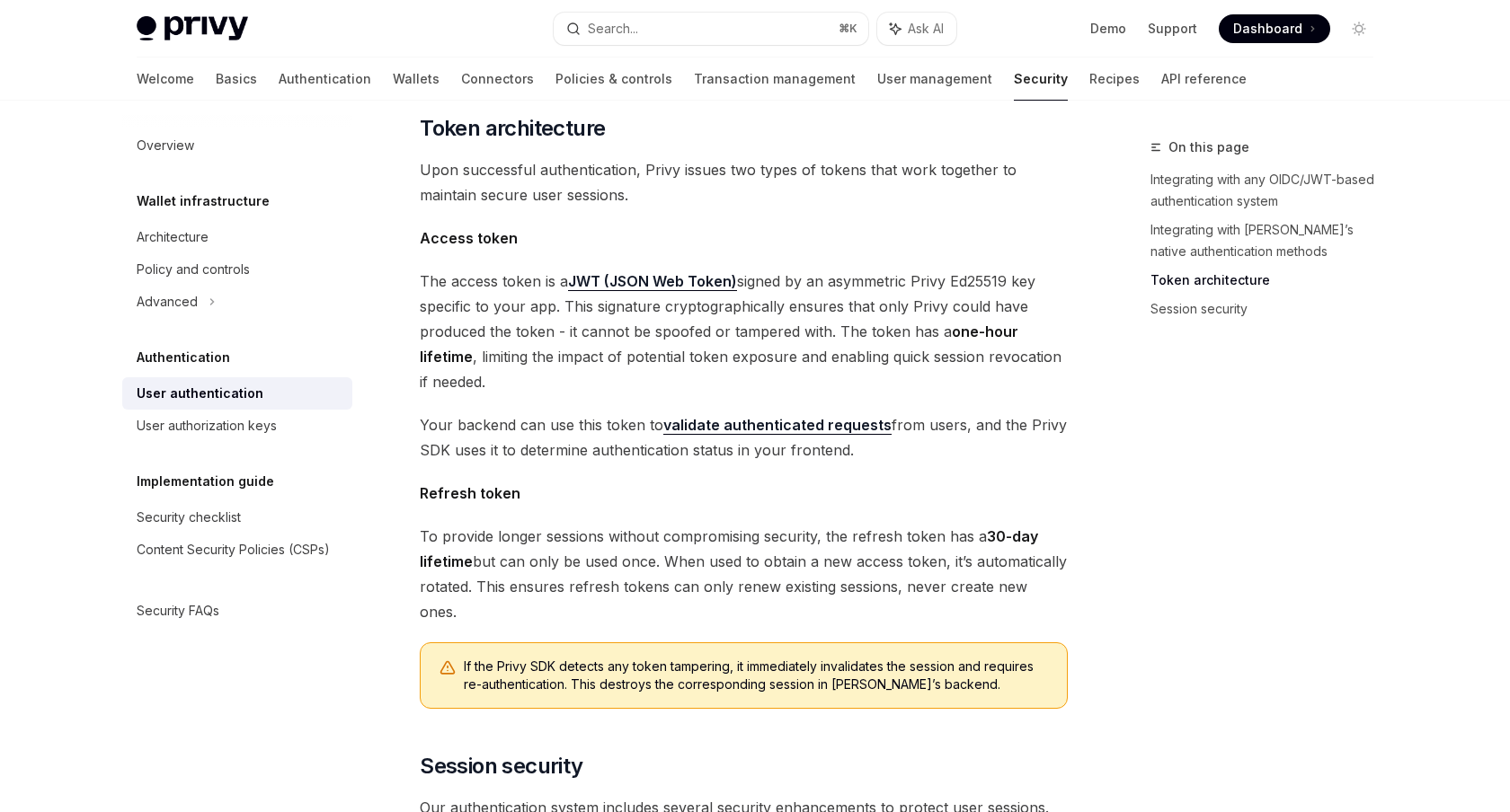
scroll to position [957, 0]
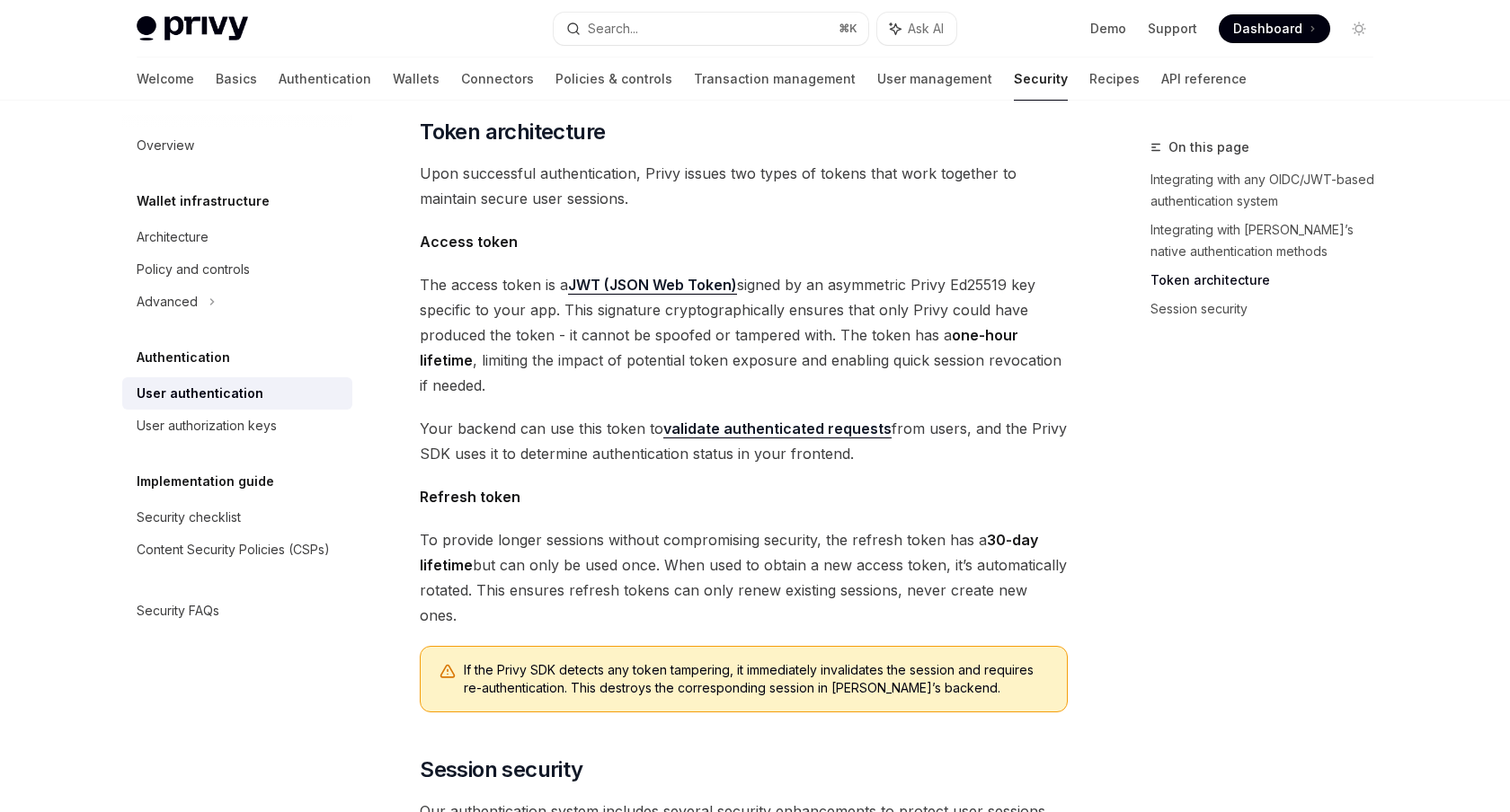
click at [735, 286] on span "The access token is a JWT (JSON Web Token) signed by an asymmetric Privy Ed2551…" at bounding box center [744, 335] width 648 height 126
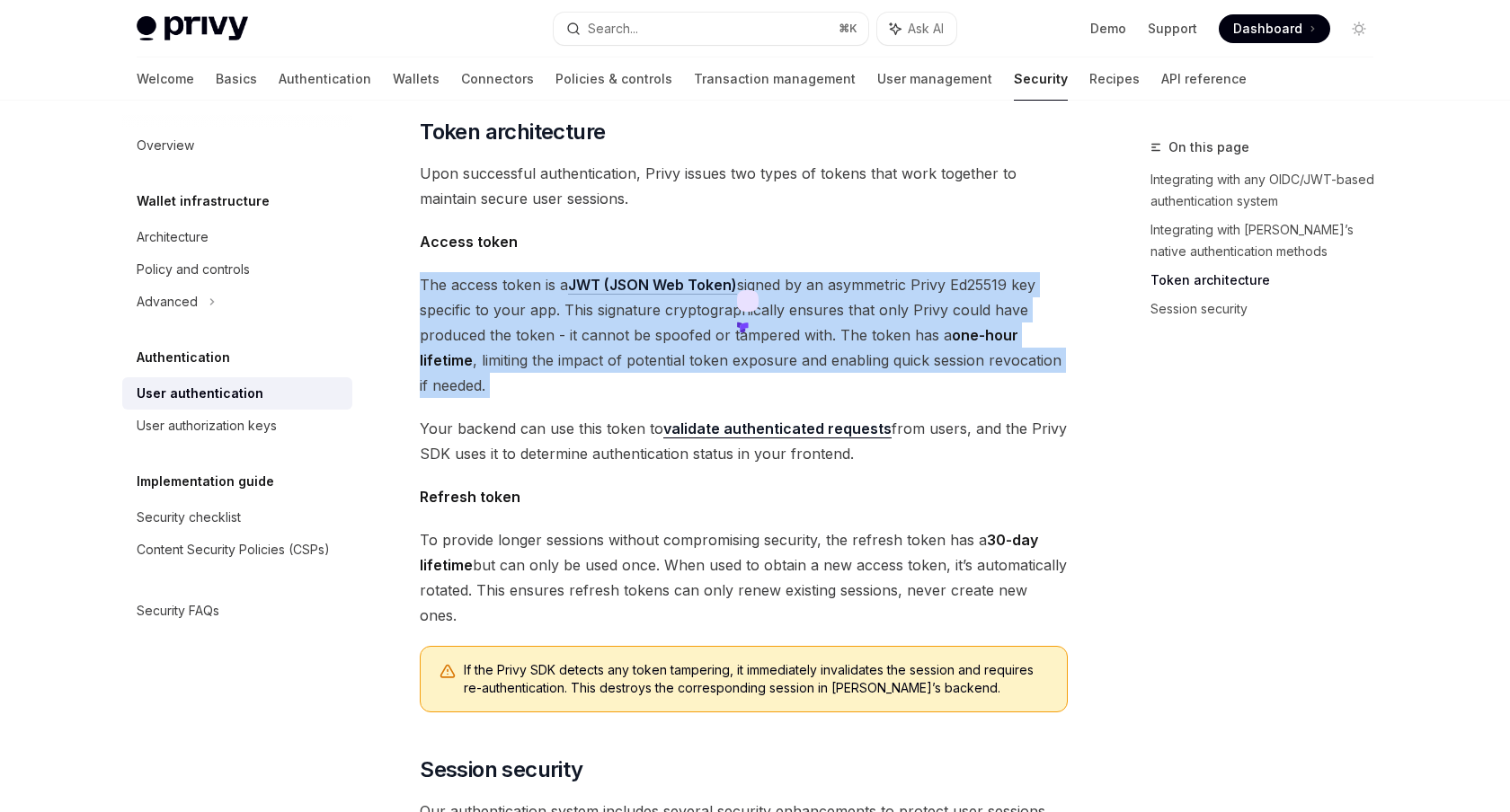
click at [743, 309] on icon at bounding box center [748, 301] width 22 height 22
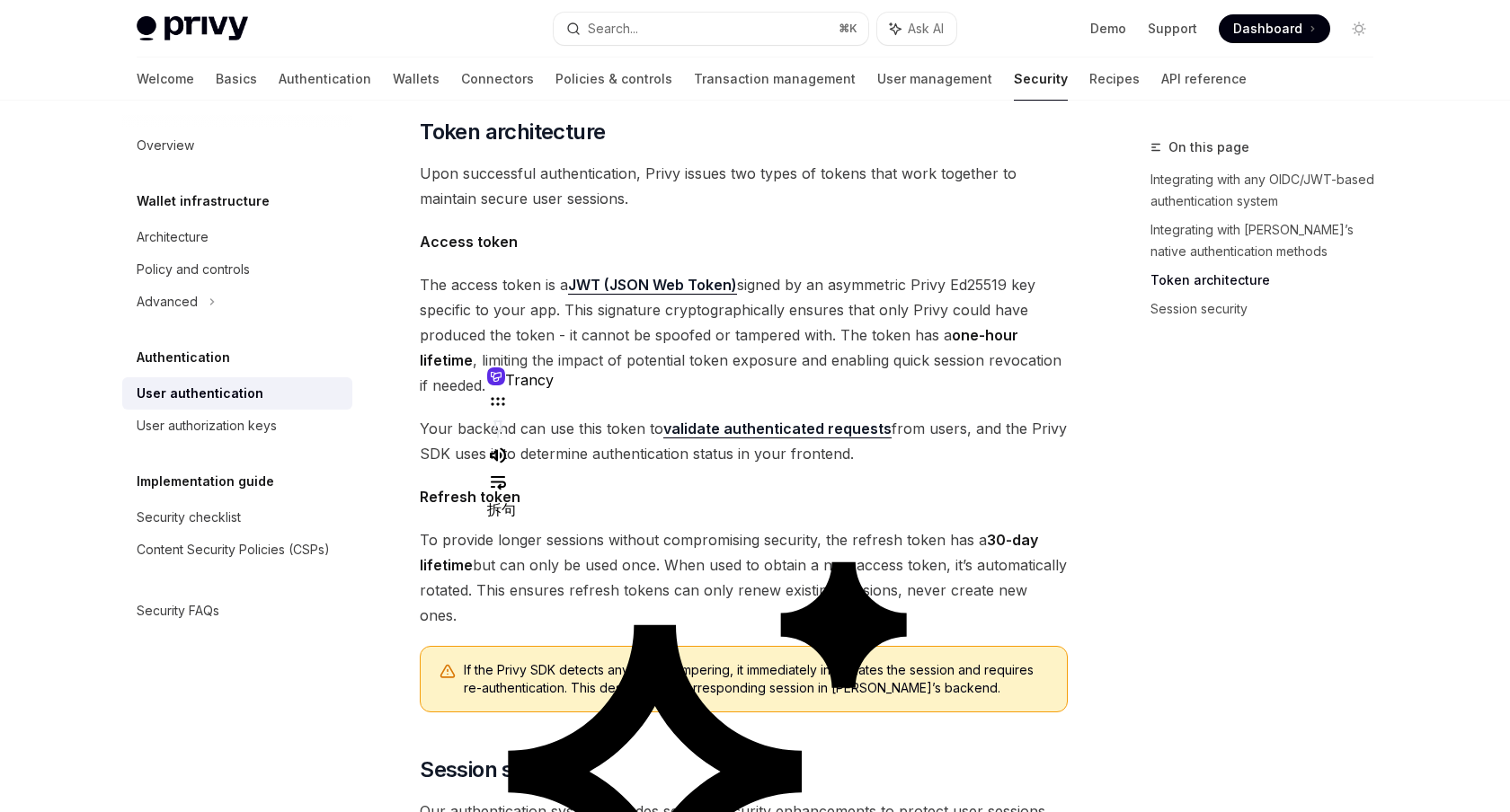
click at [855, 235] on div "Privy’s embedded wallets are fully compatible with any authentication provider …" at bounding box center [744, 163] width 648 height 1789
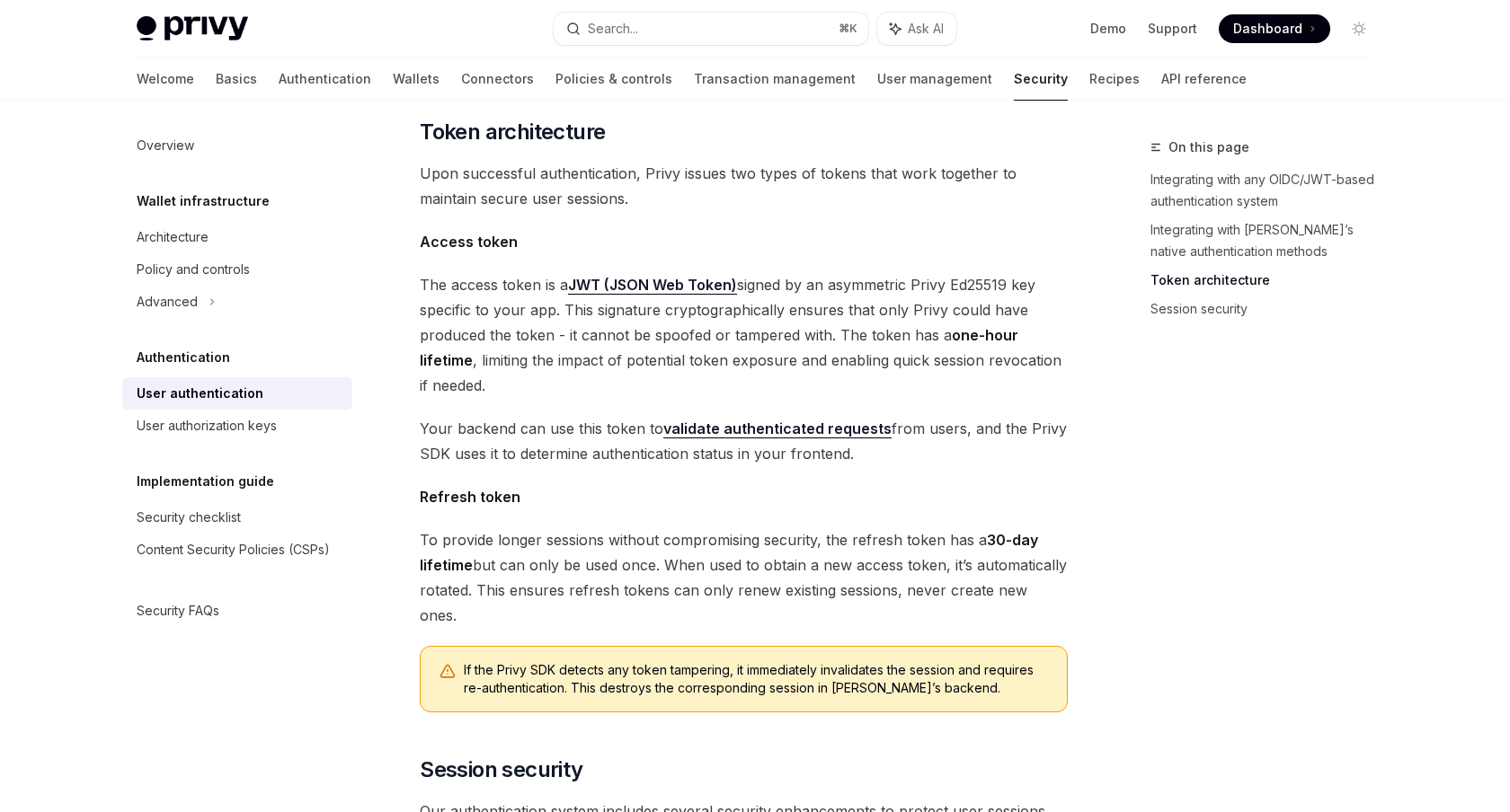
click at [741, 421] on span "Your backend can use this token to validate authenticated requests from users, …" at bounding box center [744, 441] width 648 height 51
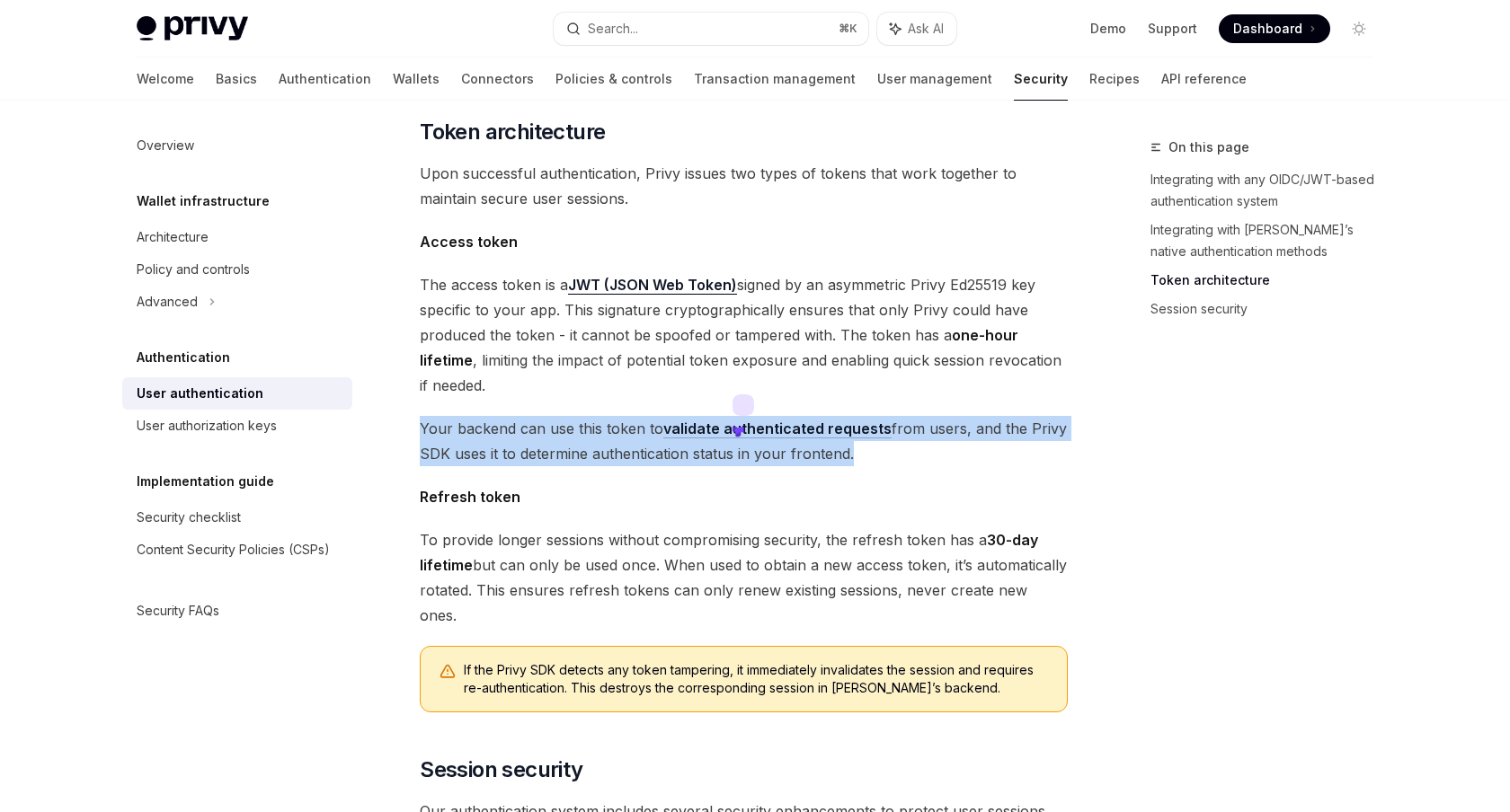
click at [741, 421] on span "Your backend can use this token to validate authenticated requests from users, …" at bounding box center [744, 441] width 648 height 51
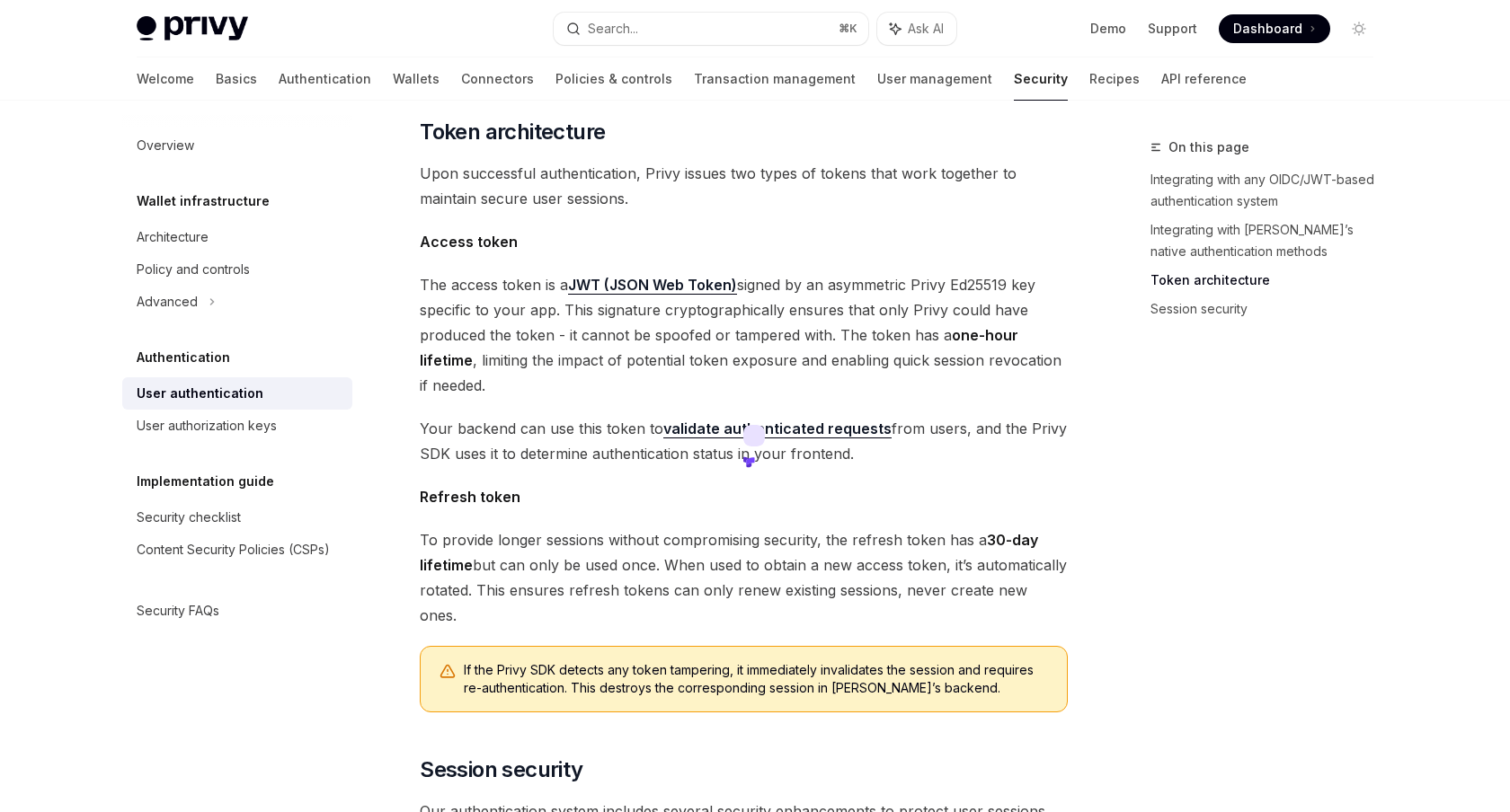
click at [752, 429] on icon at bounding box center [754, 436] width 22 height 22
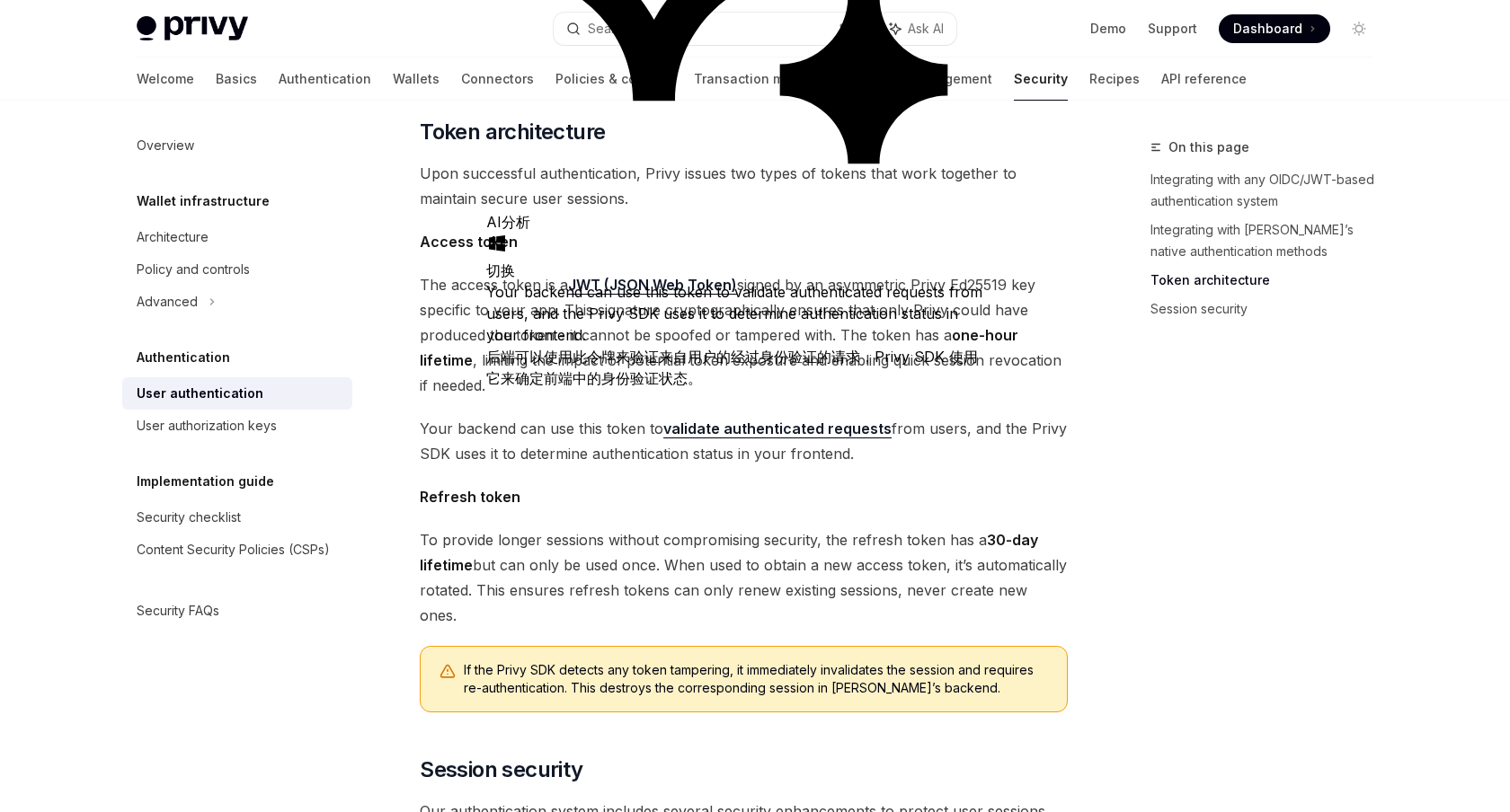
click at [795, 346] on div "后端可以使用此令牌来验证来自用户的经过身份验证的请求，Privy SDK 使用它来确定前端中的身份验证状态。" at bounding box center [738, 367] width 503 height 44
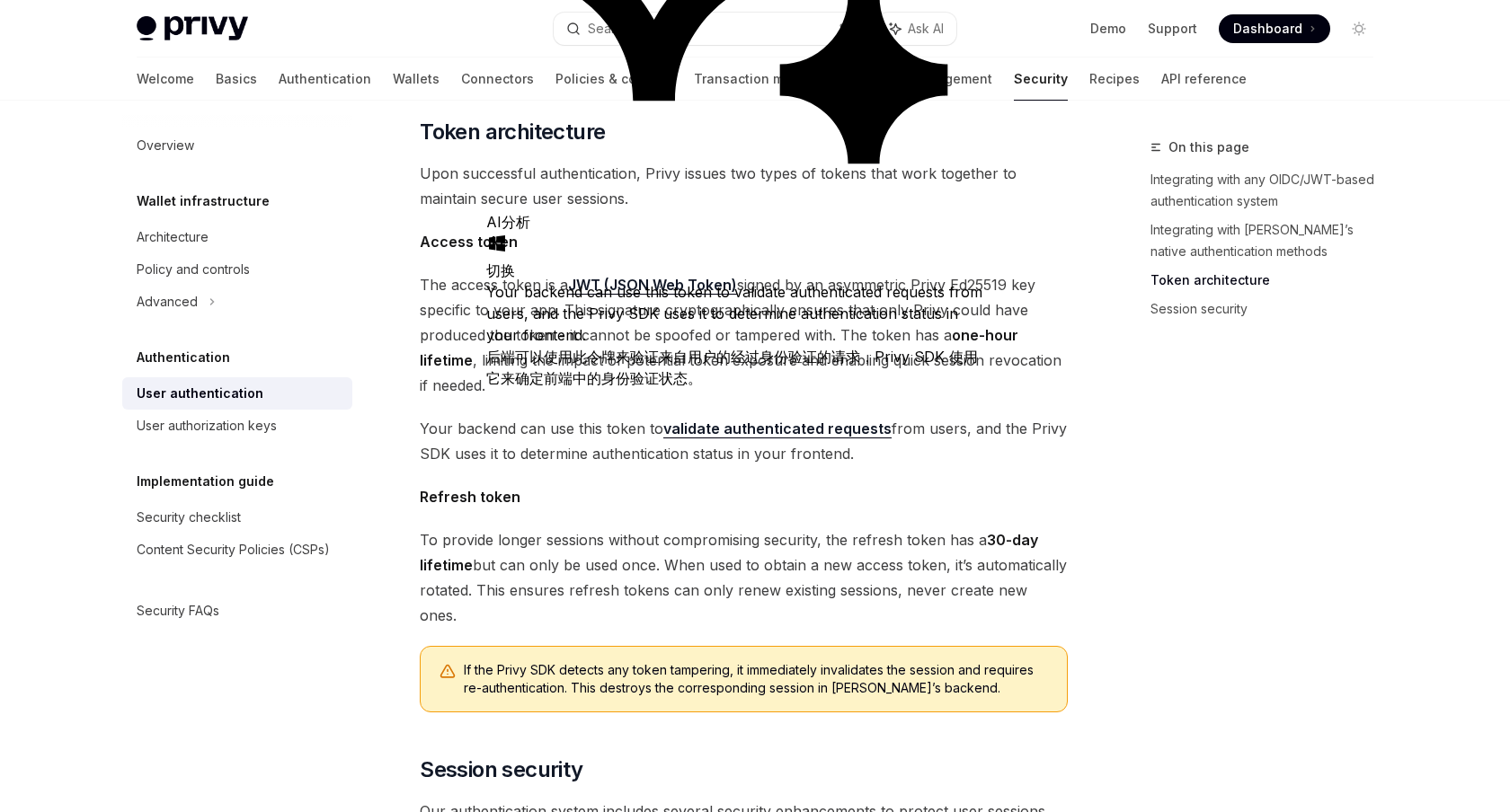
click at [795, 346] on div "后端可以使用此令牌来验证来自用户的经过身份验证的请求，Privy SDK 使用它来确定前端中的身份验证状态。" at bounding box center [738, 367] width 503 height 44
click at [799, 484] on span "Refresh token" at bounding box center [744, 496] width 648 height 25
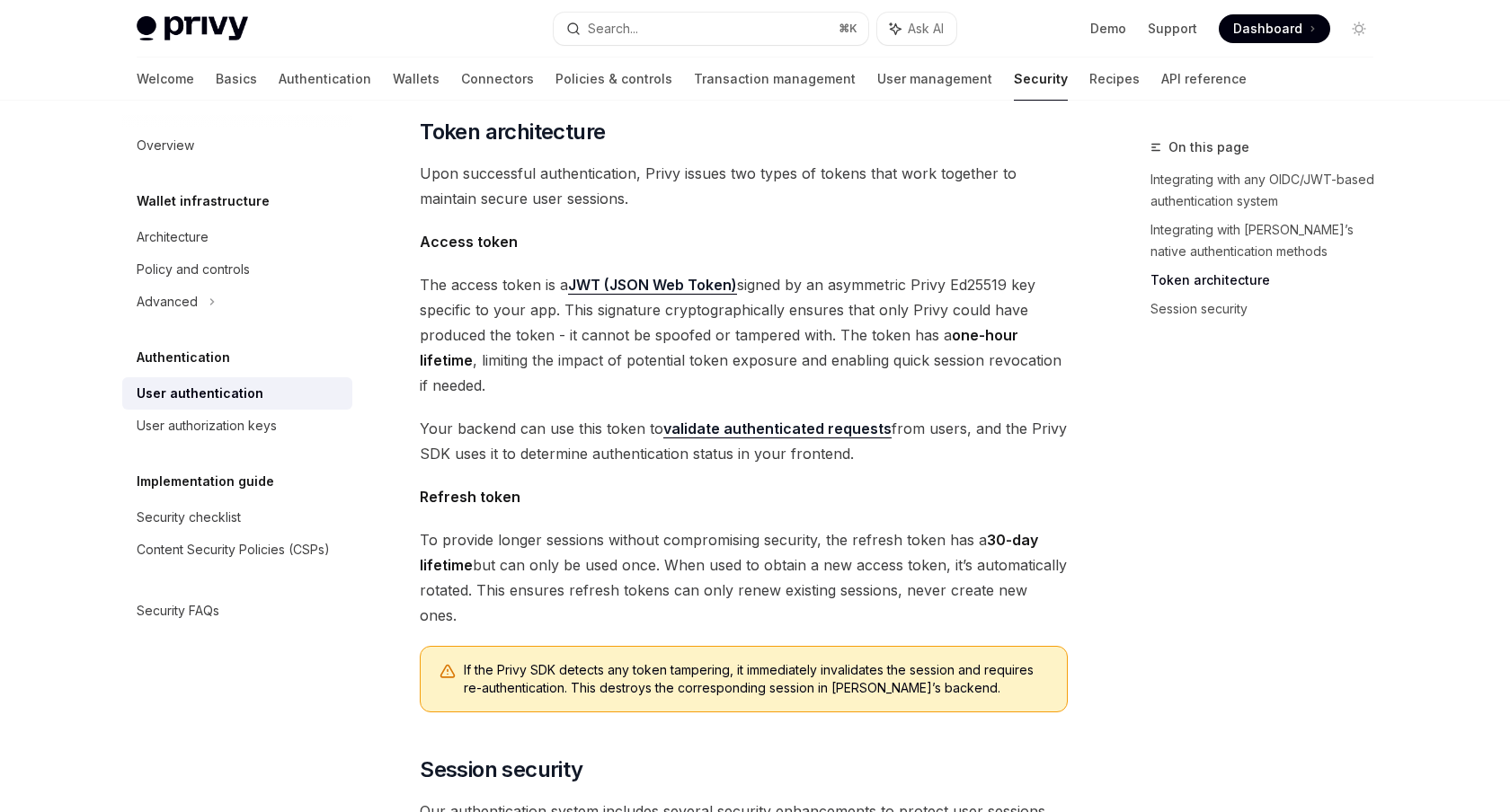
click at [957, 316] on span "The access token is a JWT (JSON Web Token) signed by an asymmetric Privy Ed2551…" at bounding box center [744, 335] width 648 height 126
click at [873, 272] on span "The access token is a JWT (JSON Web Token) signed by an asymmetric Privy Ed2551…" at bounding box center [744, 335] width 648 height 126
click at [920, 272] on span "The access token is a JWT (JSON Web Token) signed by an asymmetric Privy Ed2551…" at bounding box center [744, 335] width 648 height 126
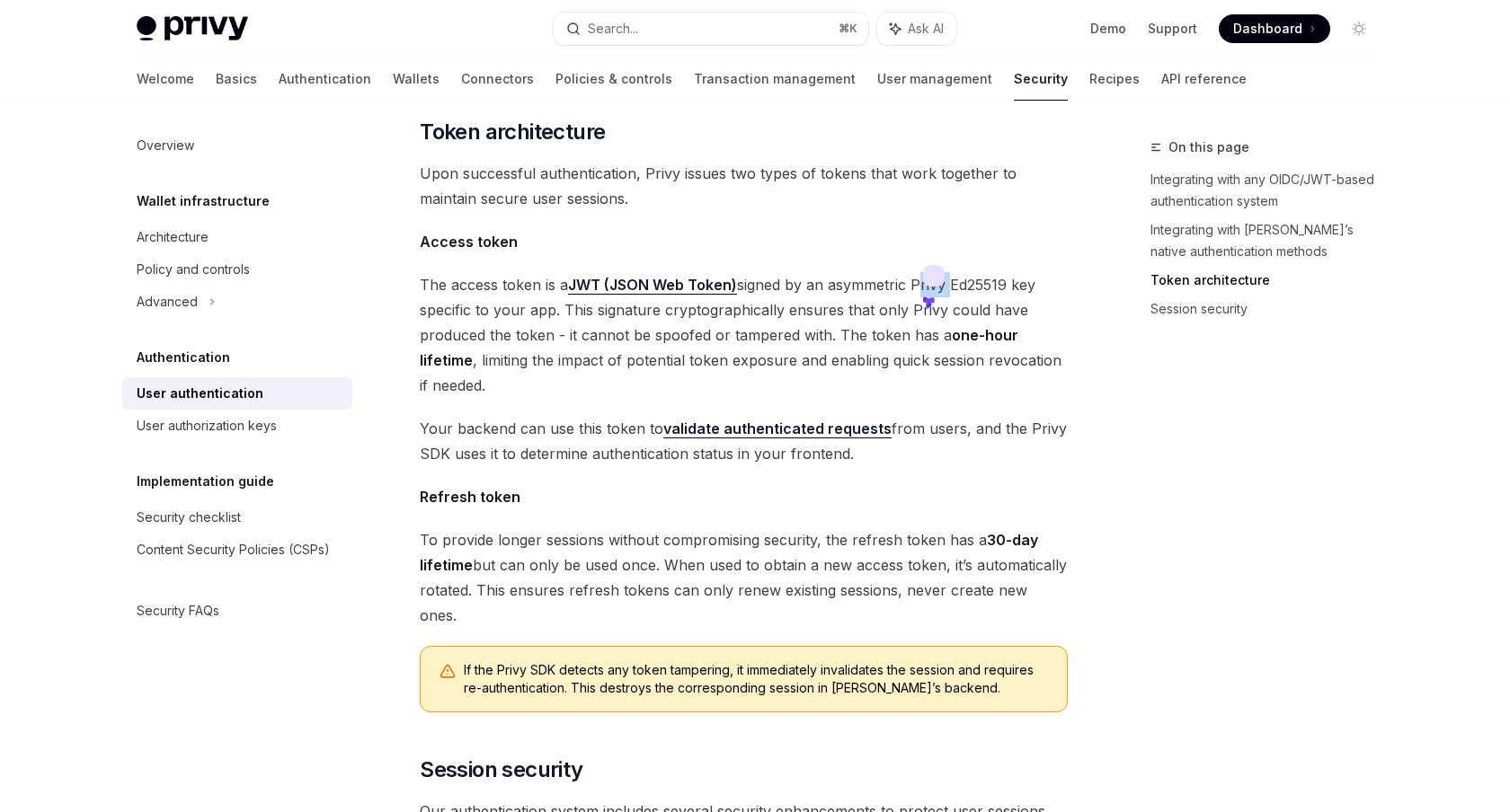
click at [920, 272] on span "The access token is a JWT (JSON Web Token) signed by an asymmetric Privy Ed2551…" at bounding box center [744, 335] width 648 height 126
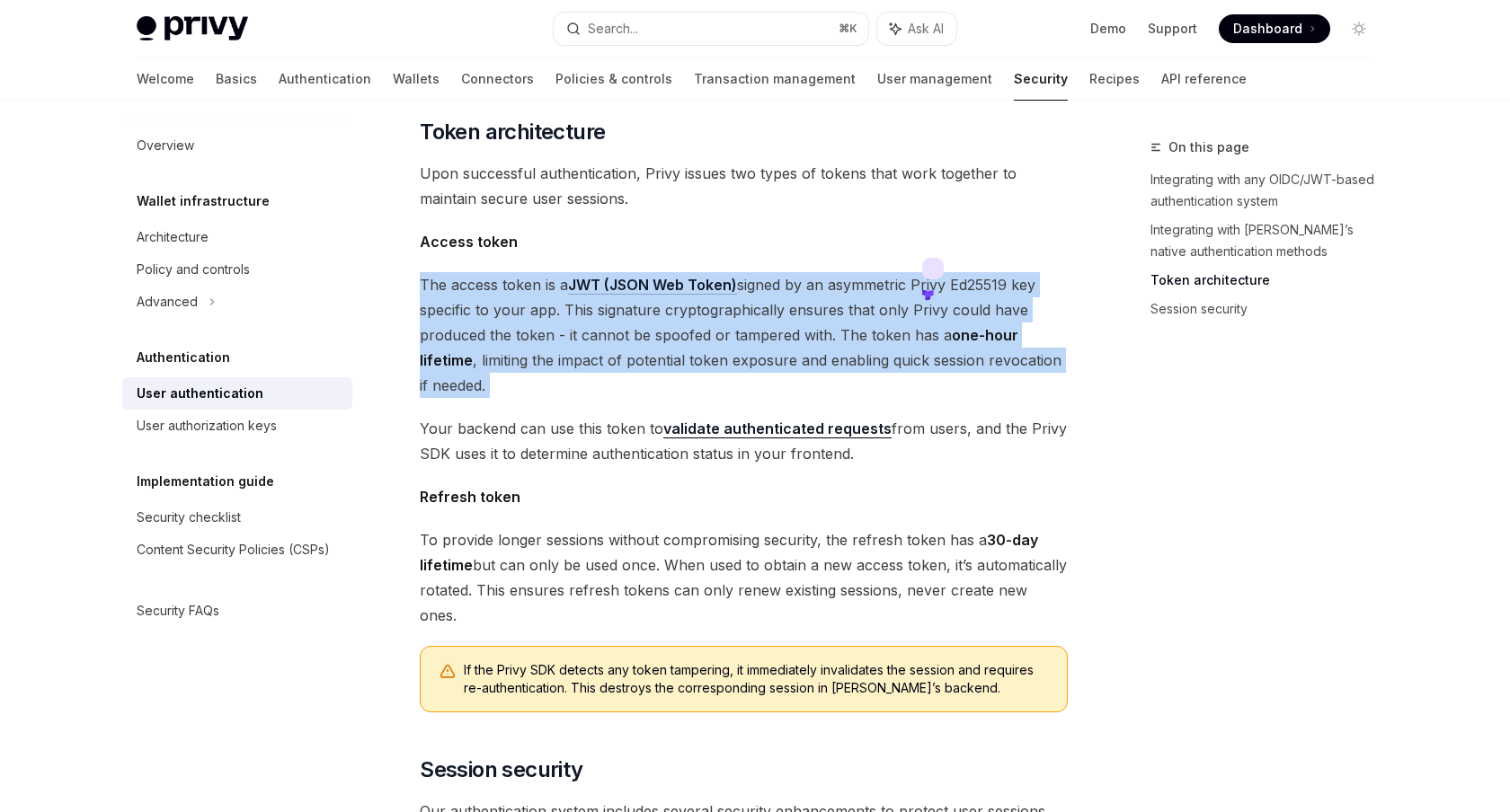
click at [901, 322] on span "The access token is a JWT (JSON Web Token) signed by an asymmetric Privy Ed2551…" at bounding box center [744, 335] width 648 height 126
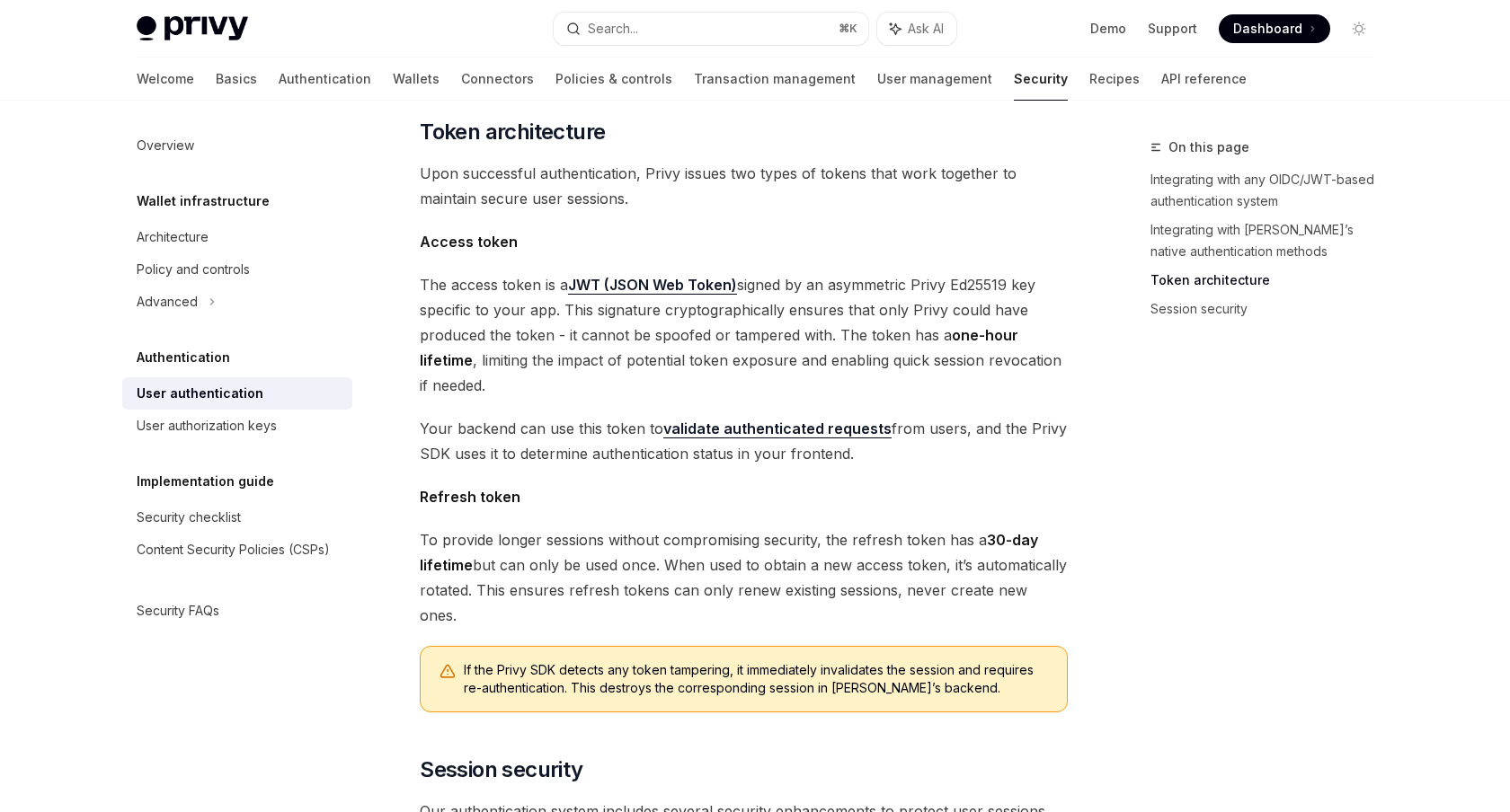
click at [798, 343] on span "The access token is a JWT (JSON Web Token) signed by an asymmetric Privy Ed2551…" at bounding box center [744, 335] width 648 height 126
click at [846, 319] on span "The access token is a JWT (JSON Web Token) signed by an asymmetric Privy Ed2551…" at bounding box center [744, 335] width 648 height 126
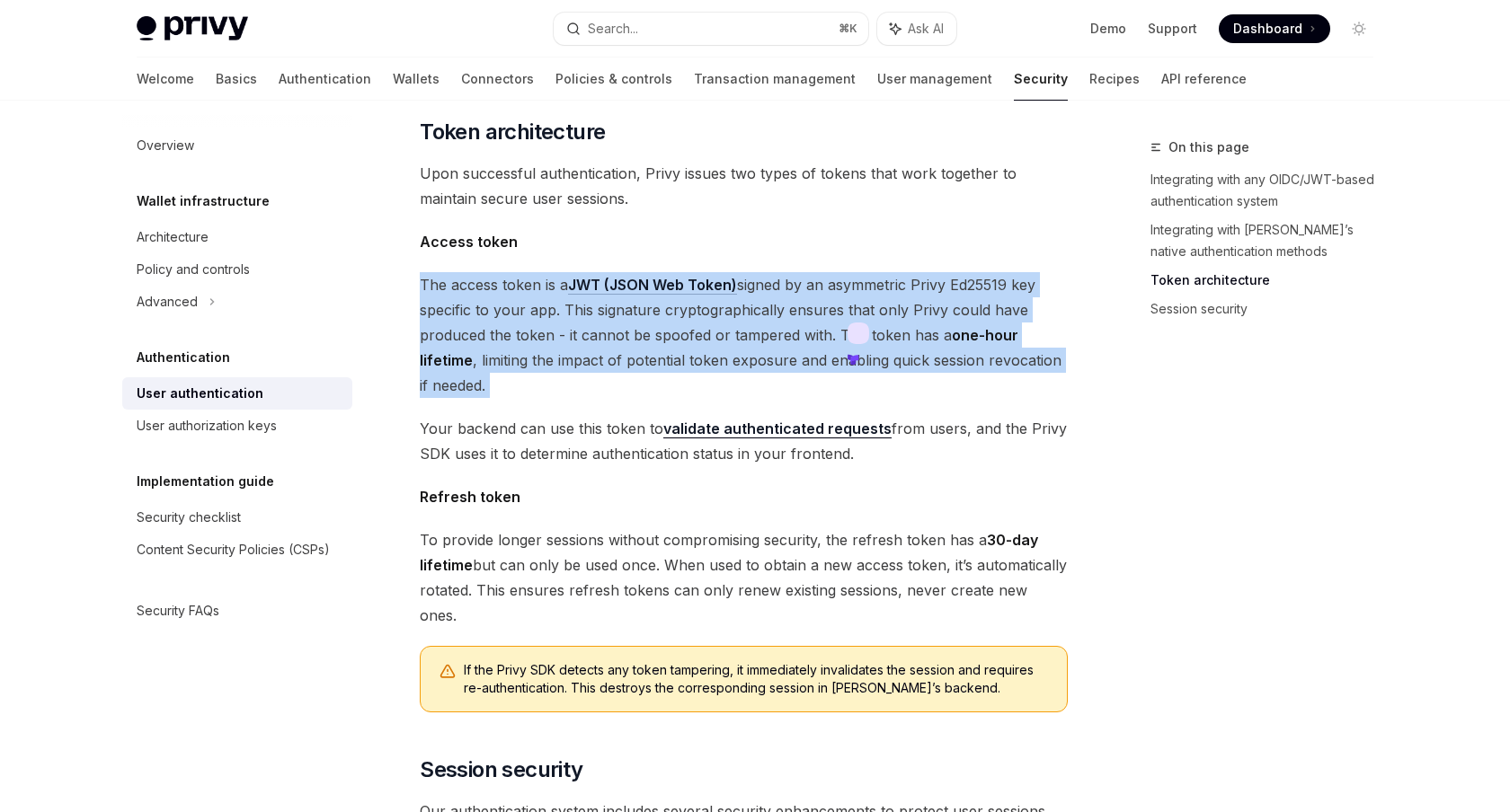
click at [860, 341] on icon at bounding box center [858, 334] width 22 height 22
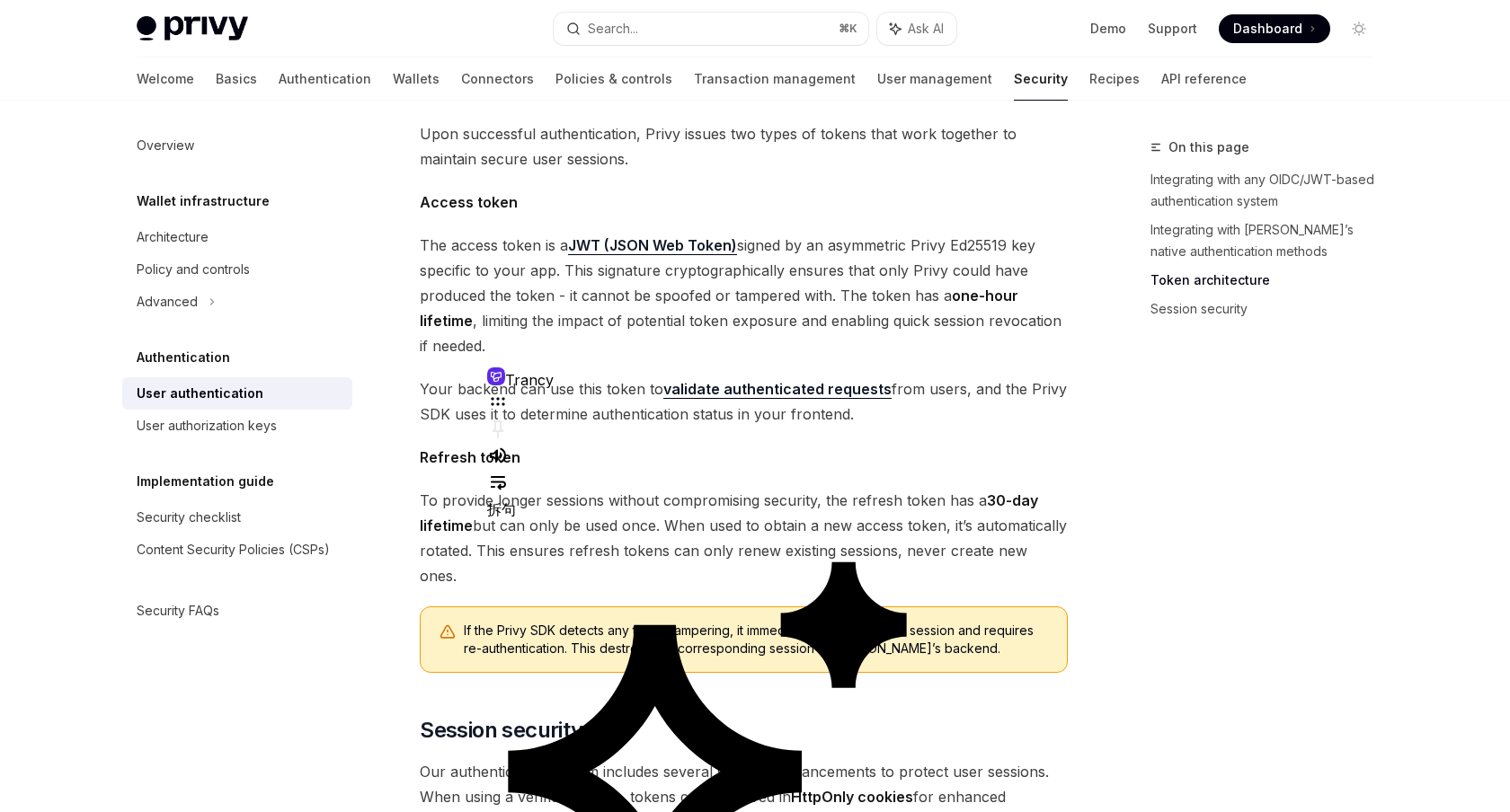
scroll to position [1011, 0]
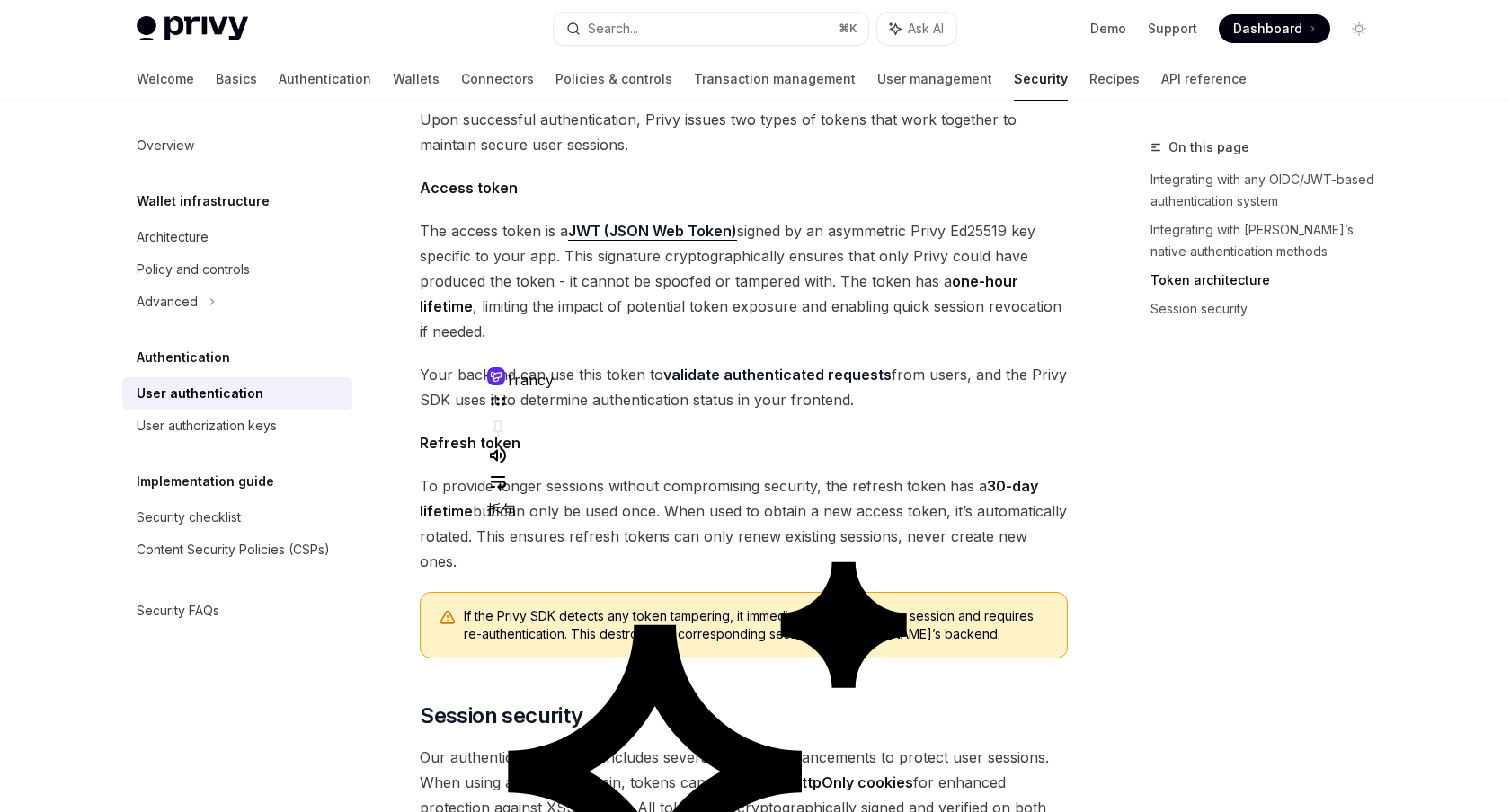
click at [857, 285] on span "The access token is a JWT (JSON Web Token) signed by an asymmetric Privy Ed2551…" at bounding box center [744, 280] width 648 height 126
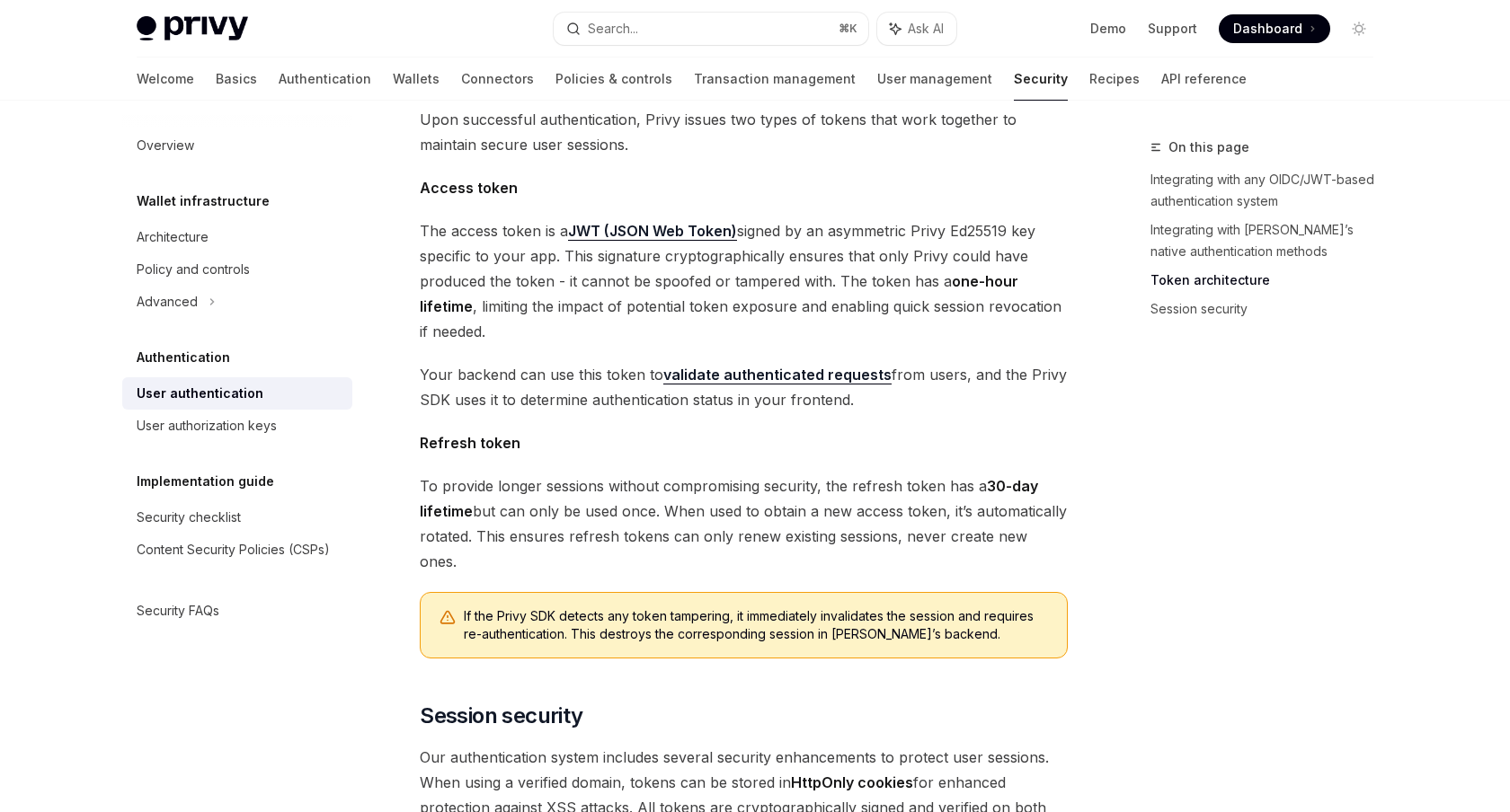
click at [595, 362] on span "Your backend can use this token to validate authenticated requests from users, …" at bounding box center [744, 387] width 648 height 51
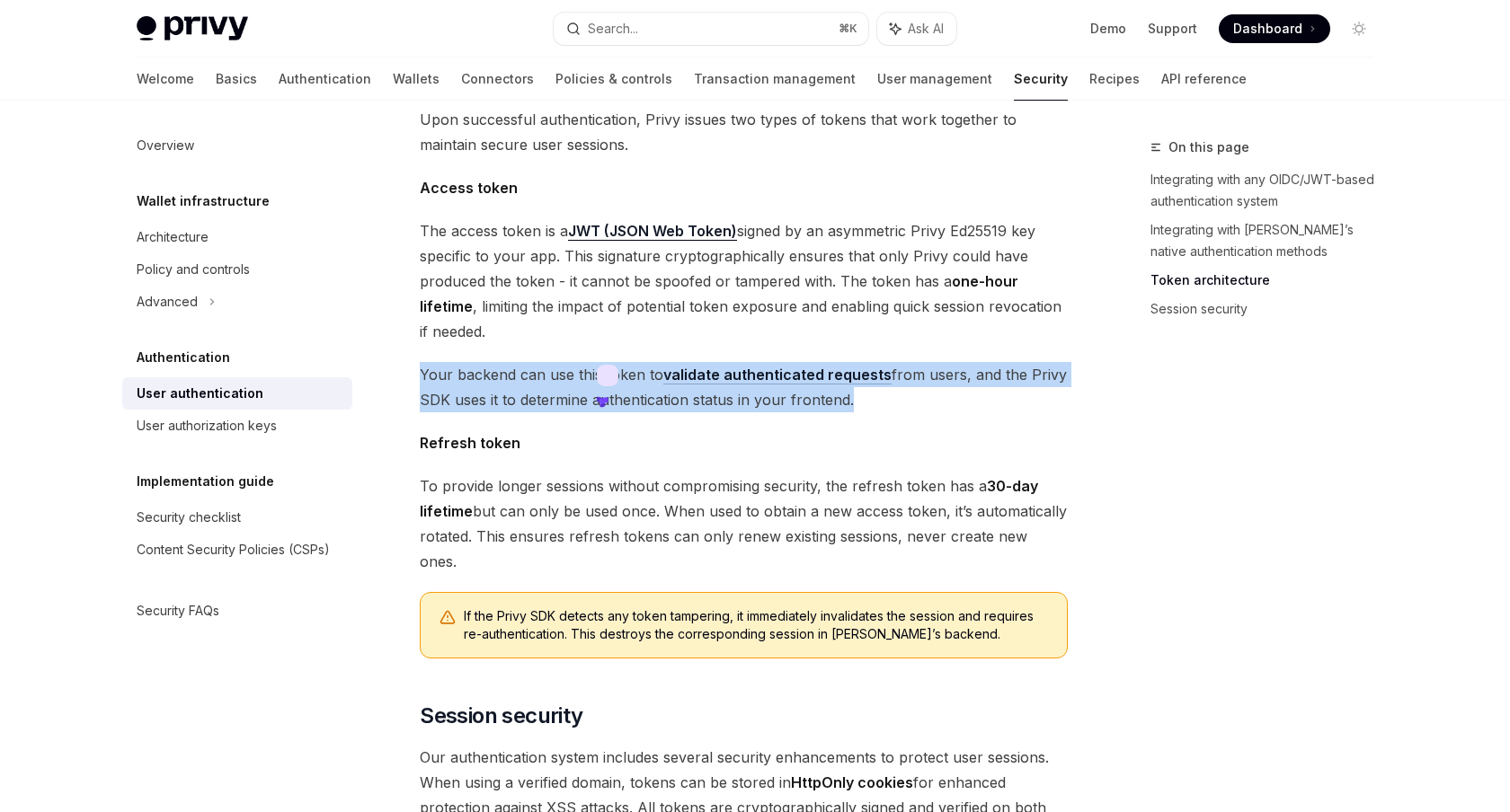
click at [608, 396] on icon at bounding box center [602, 402] width 12 height 12
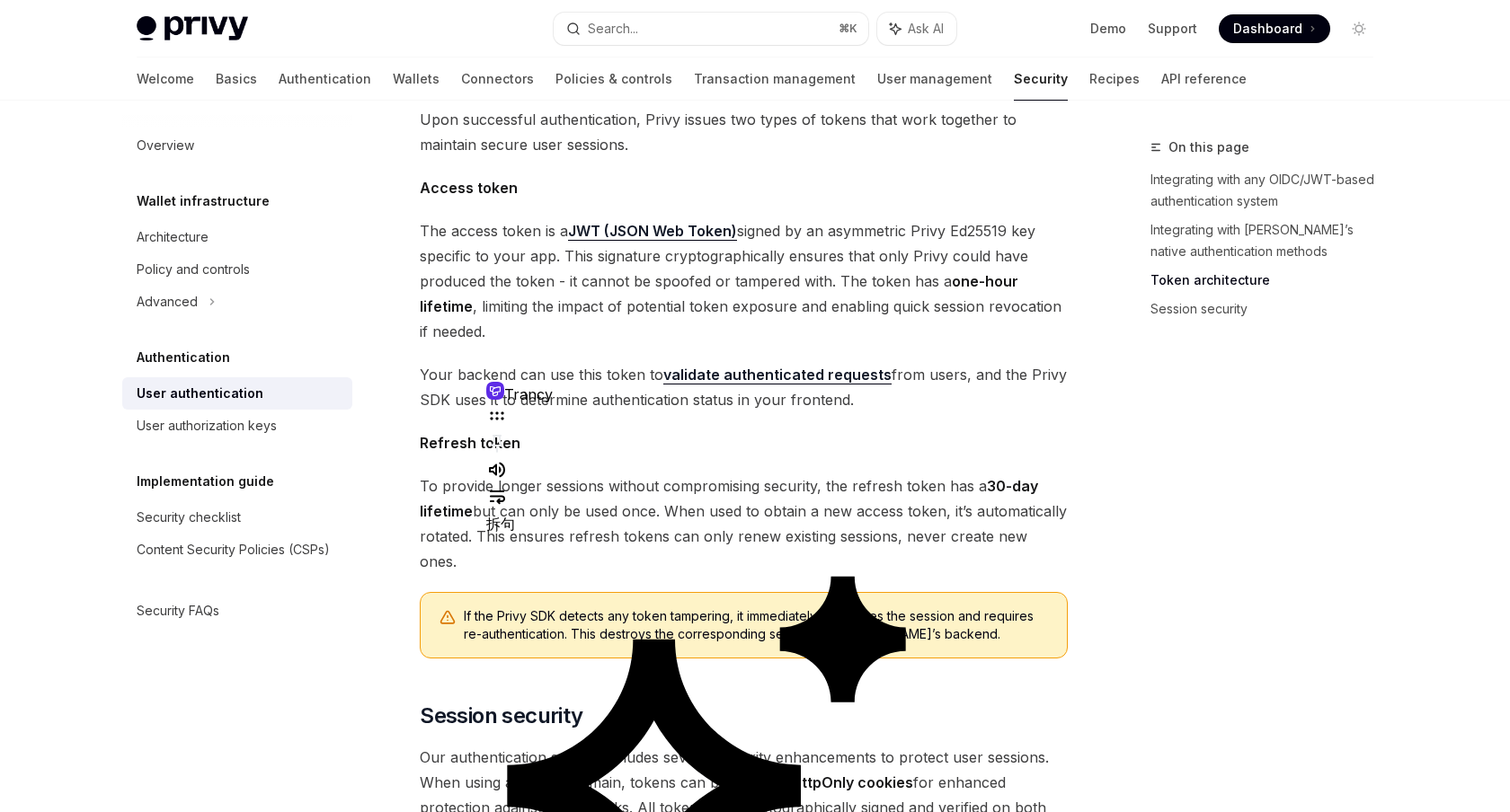
click at [604, 362] on span "Your backend can use this token to validate authenticated requests from users, …" at bounding box center [744, 387] width 648 height 51
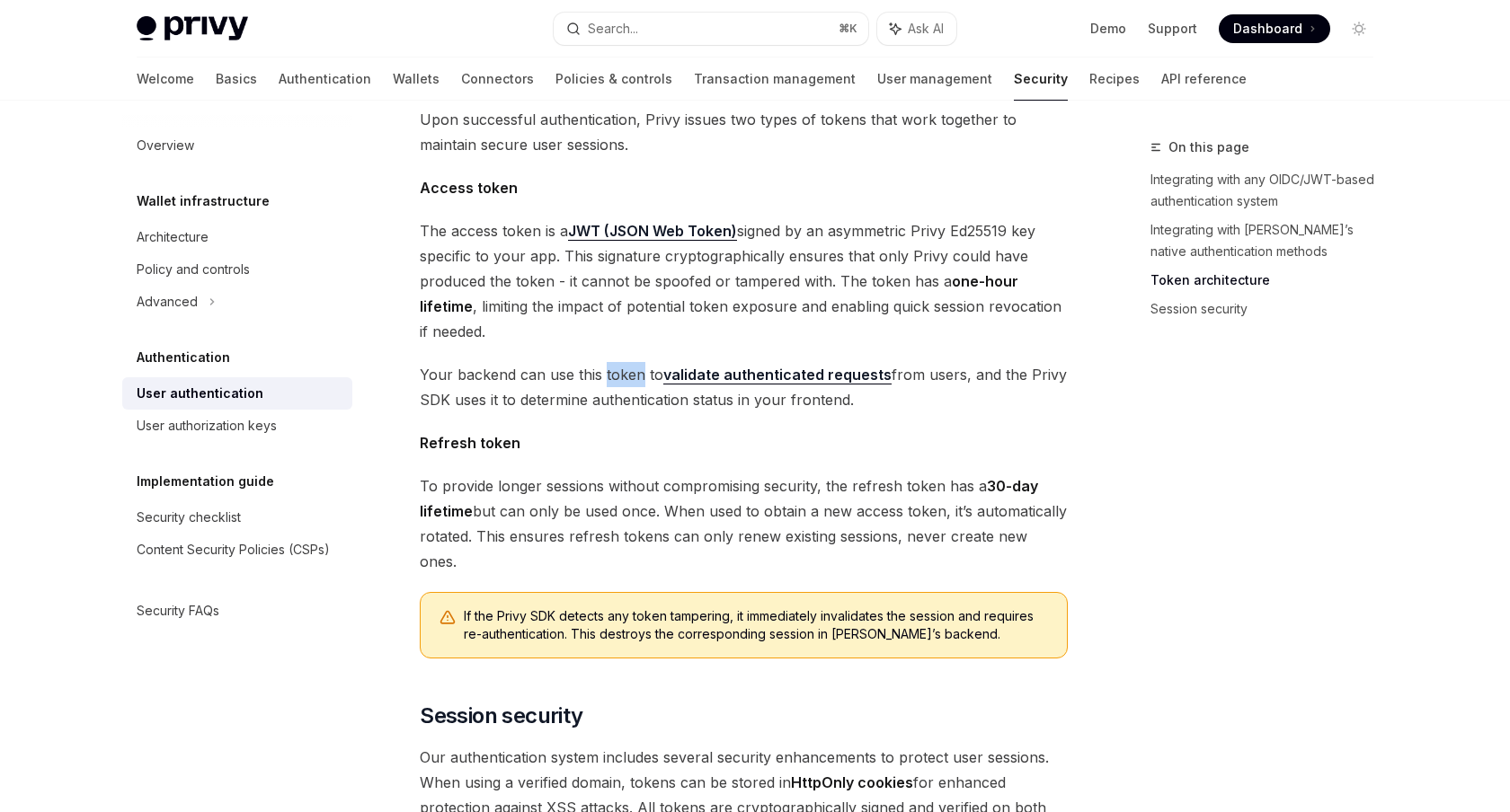
click at [604, 362] on span "Your backend can use this token to validate authenticated requests from users, …" at bounding box center [744, 387] width 648 height 51
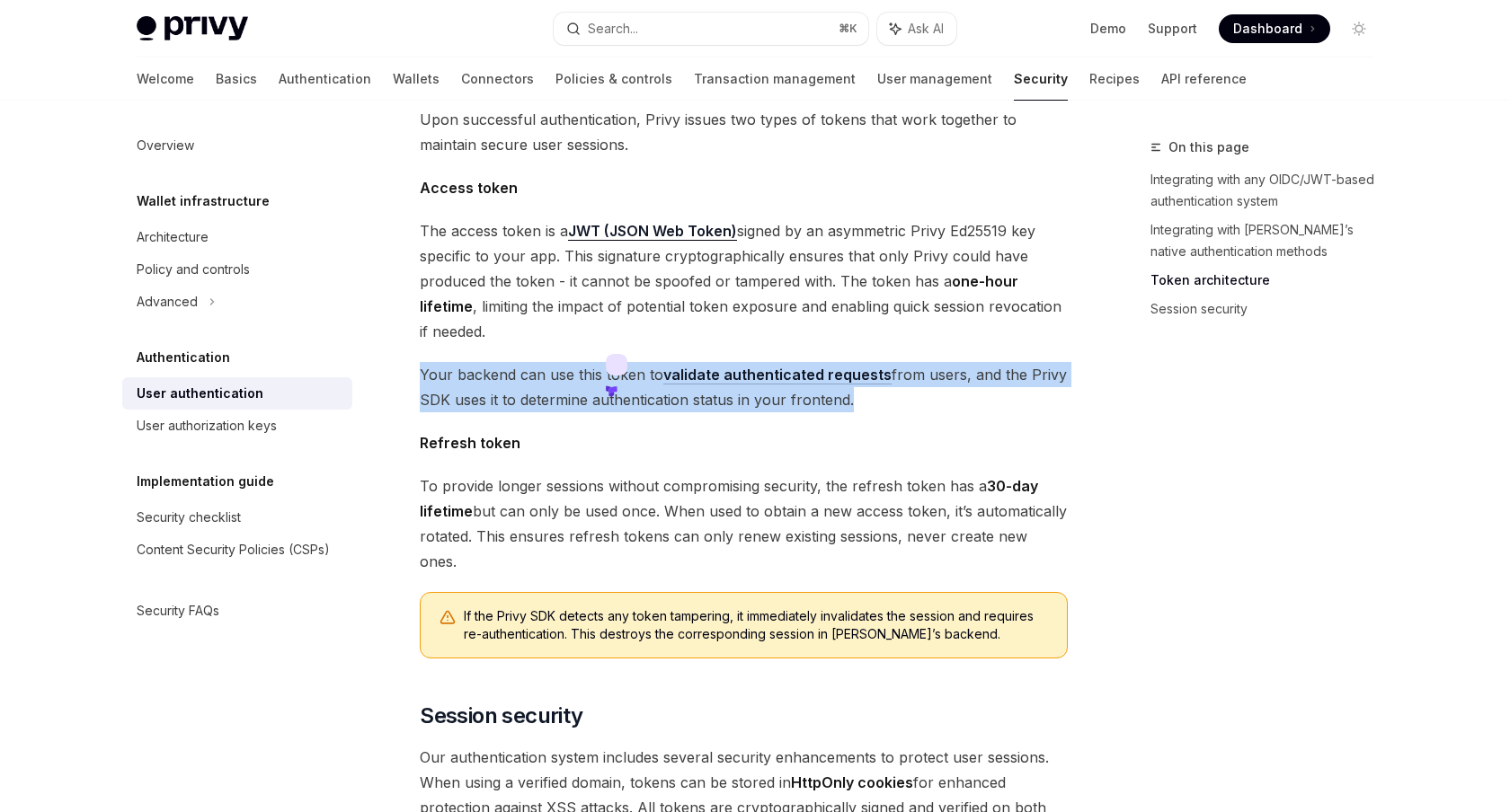
click at [617, 385] on icon at bounding box center [611, 391] width 12 height 12
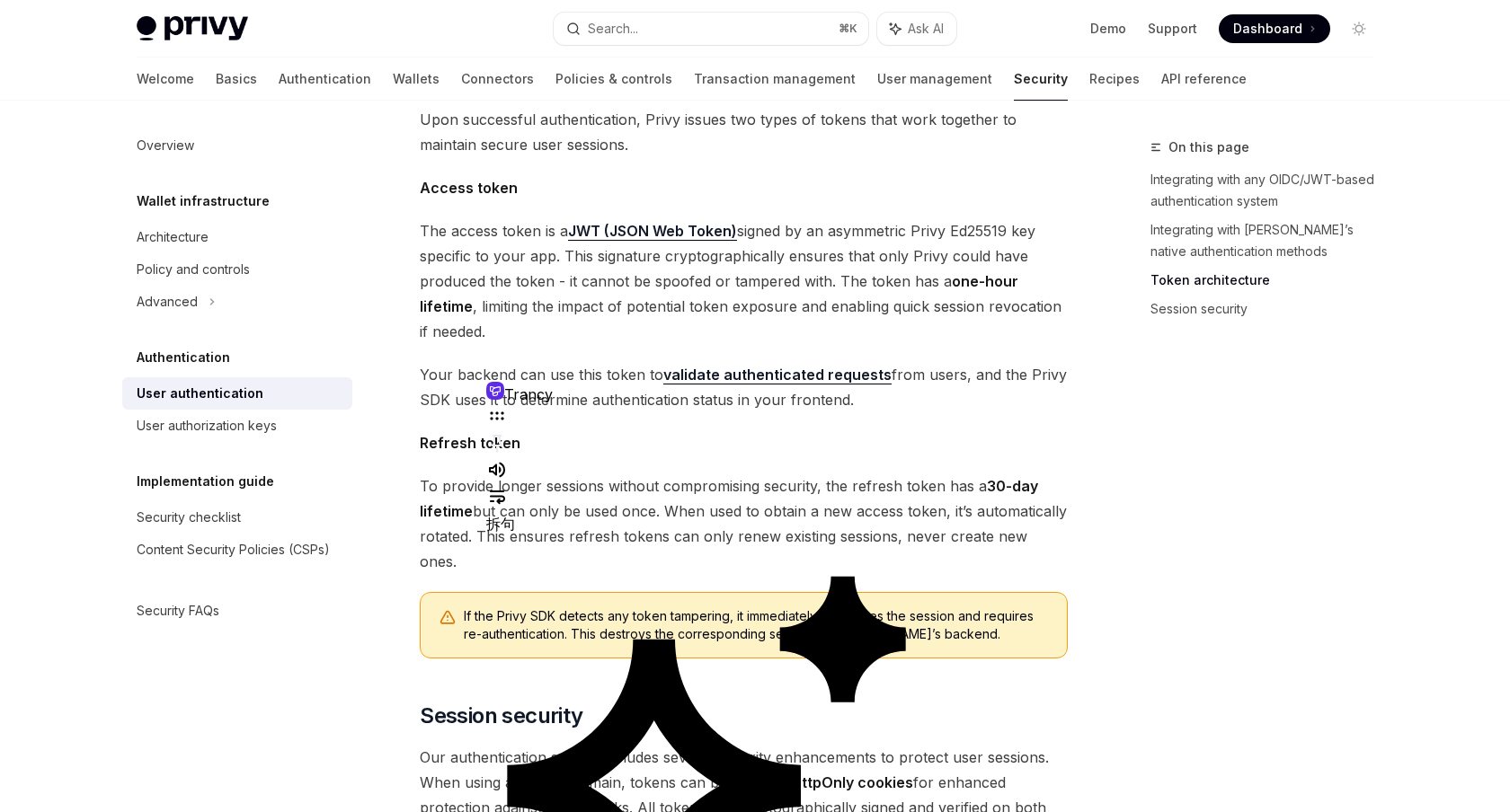
click at [691, 263] on span "The access token is a JWT (JSON Web Token) signed by an asymmetric Privy Ed2551…" at bounding box center [744, 280] width 648 height 126
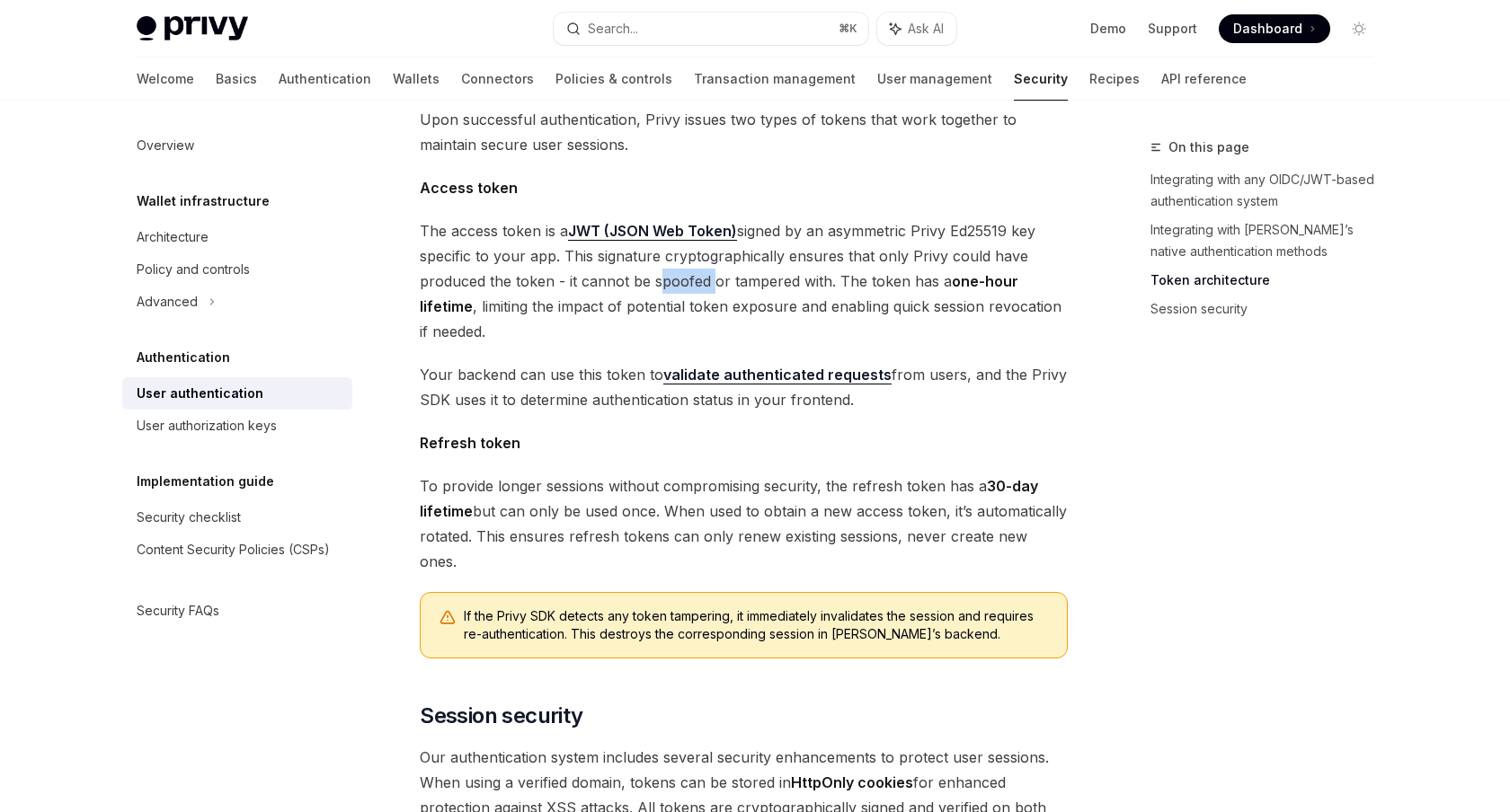
click at [691, 263] on span "The access token is a JWT (JSON Web Token) signed by an asymmetric Privy Ed2551…" at bounding box center [744, 280] width 648 height 126
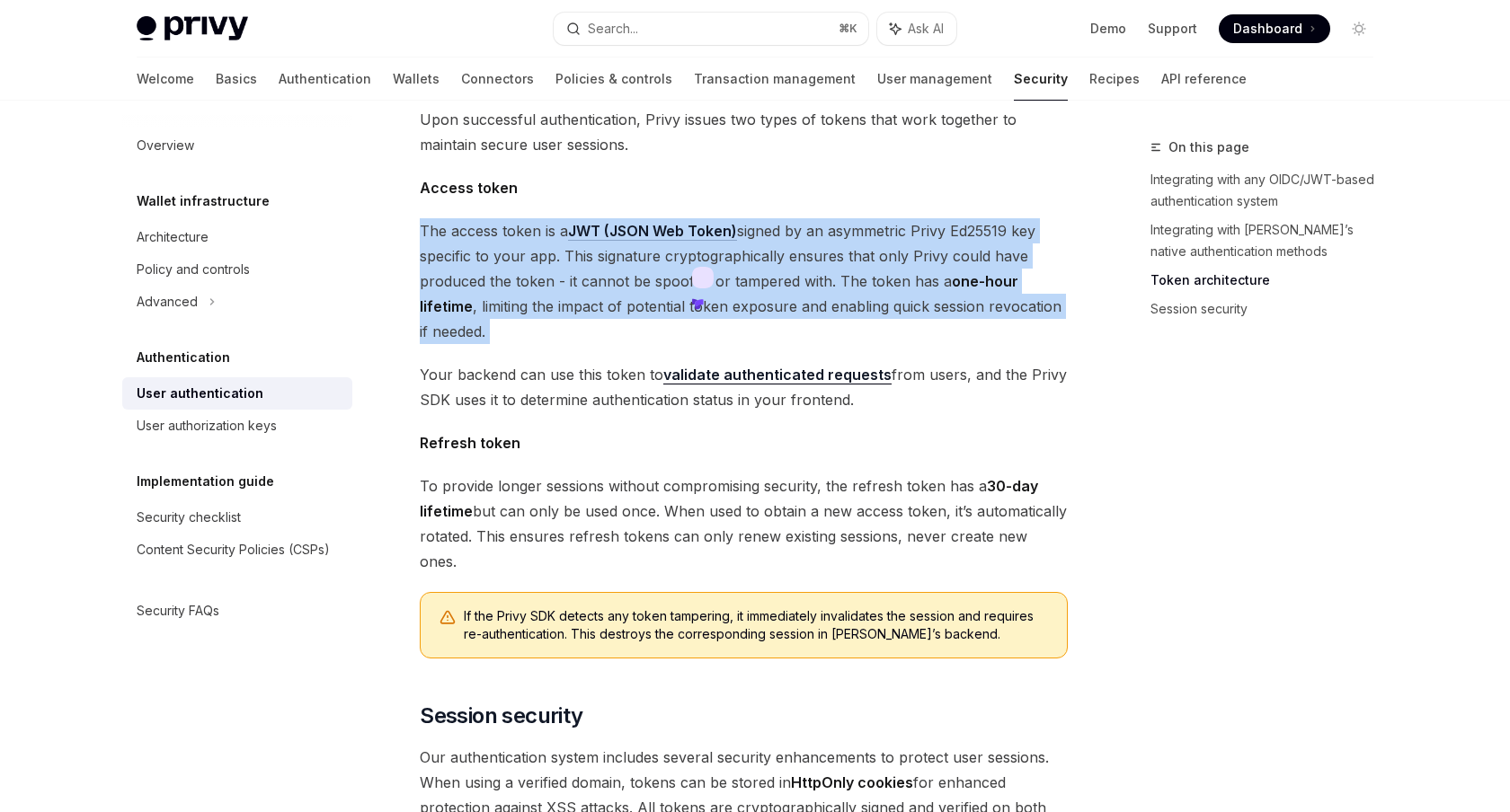
click at [698, 299] on icon at bounding box center [695, 301] width 5 height 5
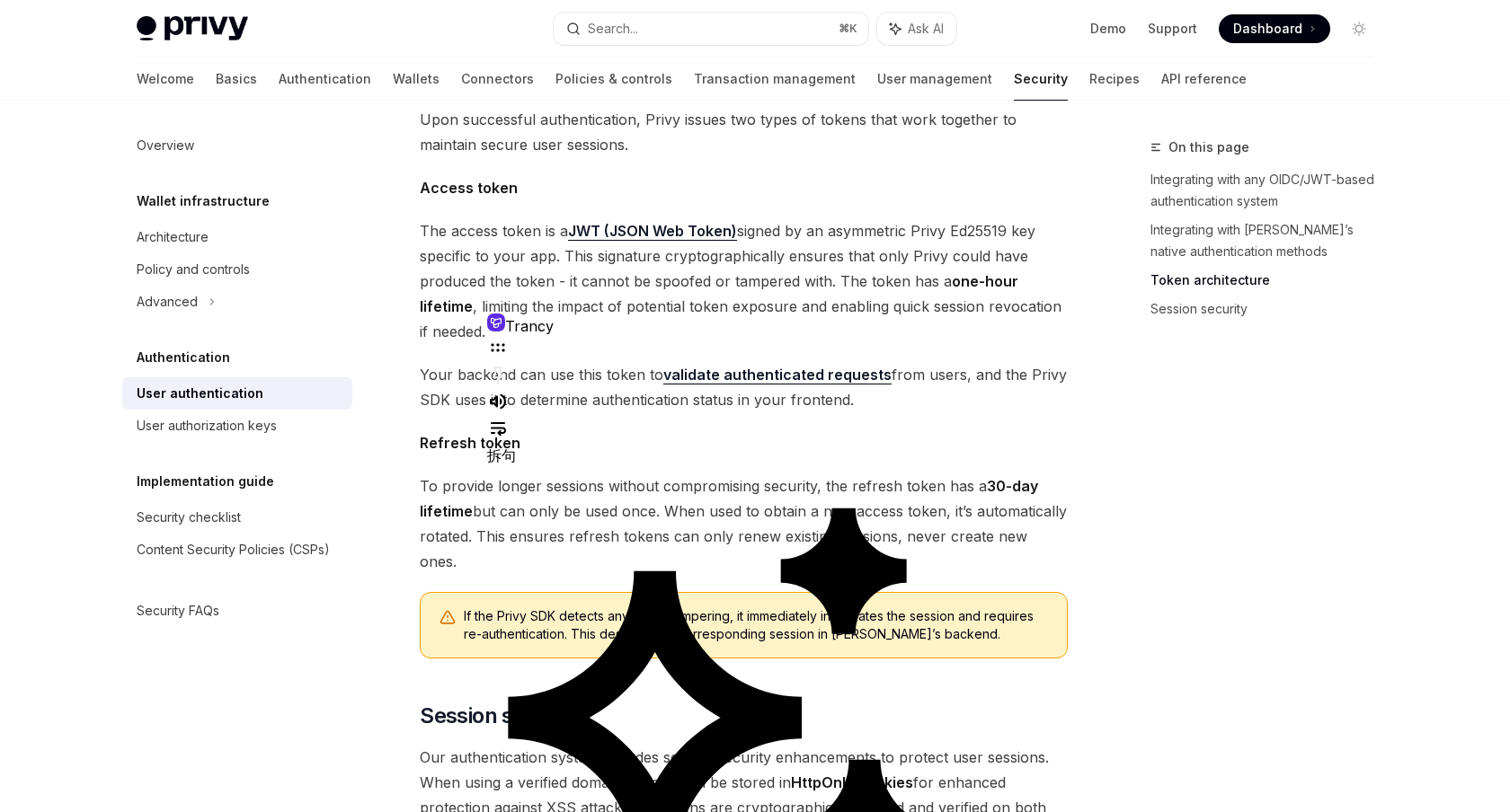
click at [704, 280] on span "The access token is a JWT (JSON Web Token) signed by an asymmetric Privy Ed2551…" at bounding box center [744, 280] width 648 height 126
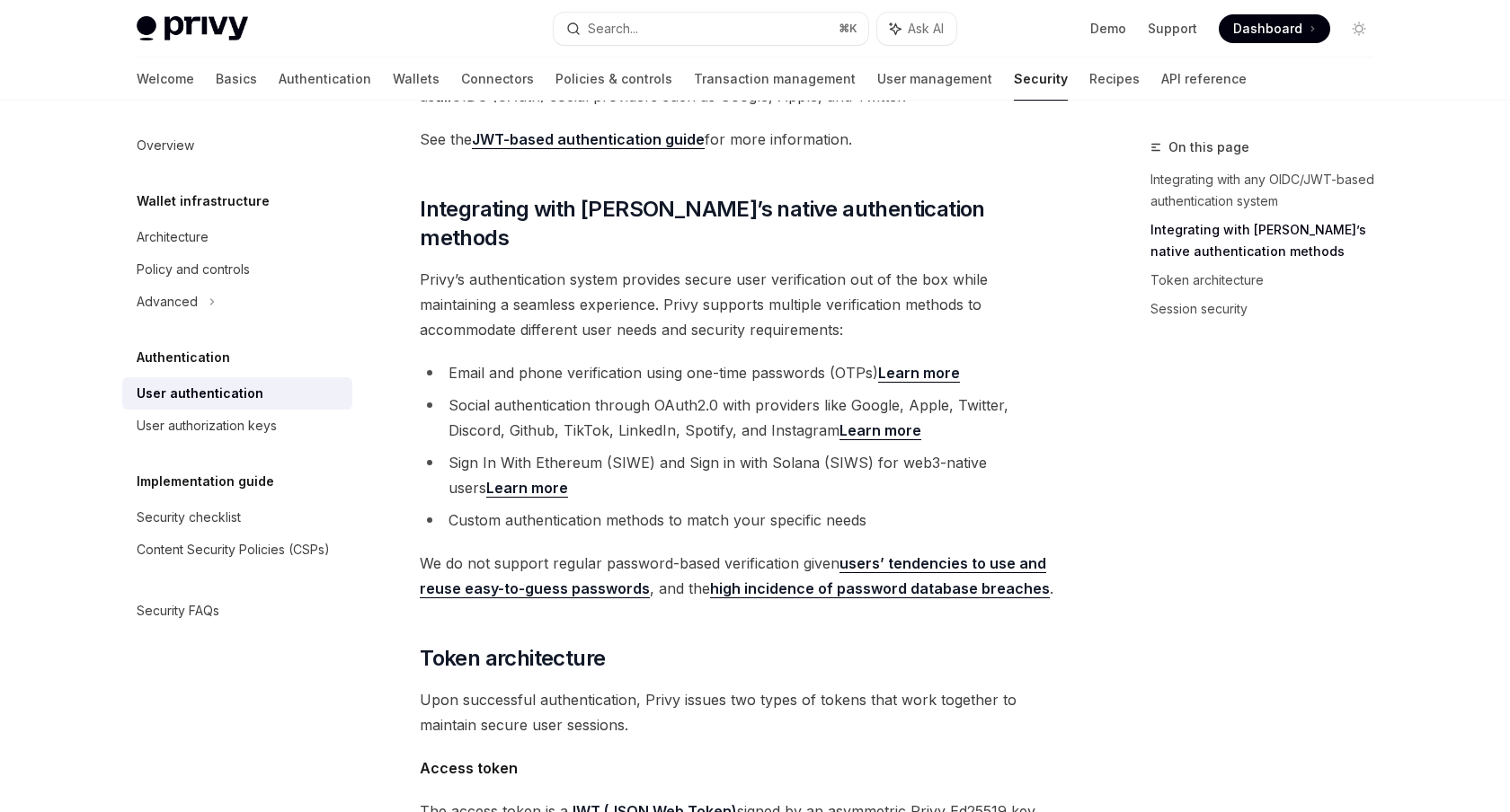
scroll to position [247, 0]
